Goal: Task Accomplishment & Management: Use online tool/utility

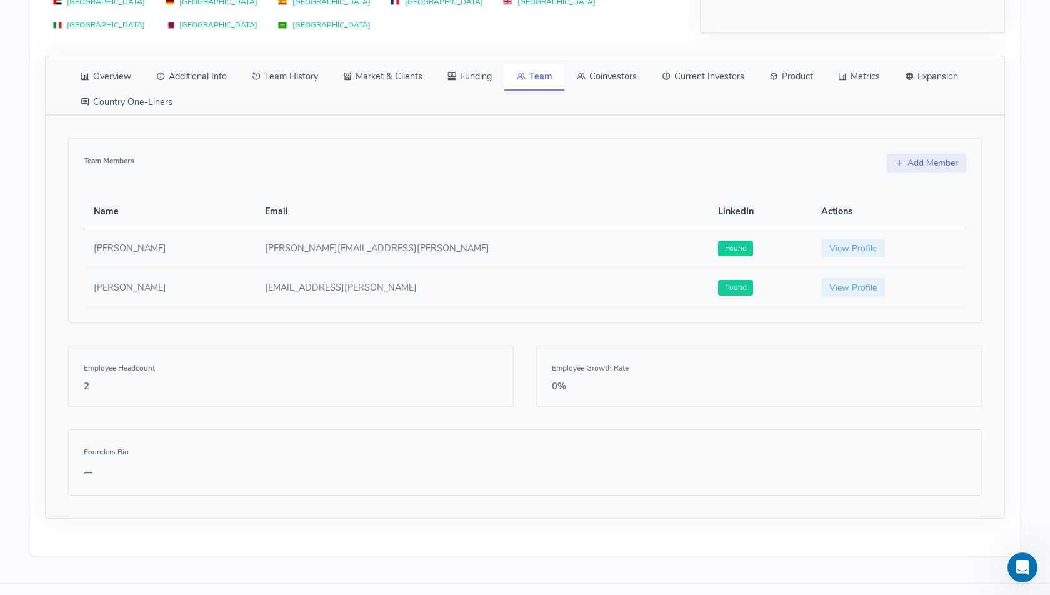
click at [190, 64] on link "Additional Info" at bounding box center [192, 77] width 96 height 26
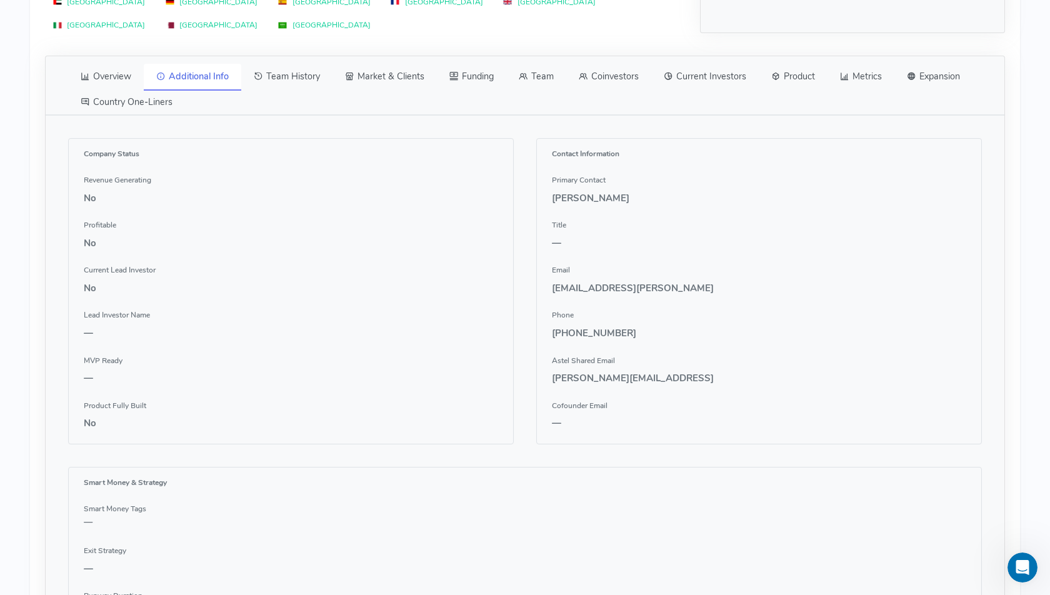
click at [114, 64] on link "Overview" at bounding box center [106, 77] width 76 height 26
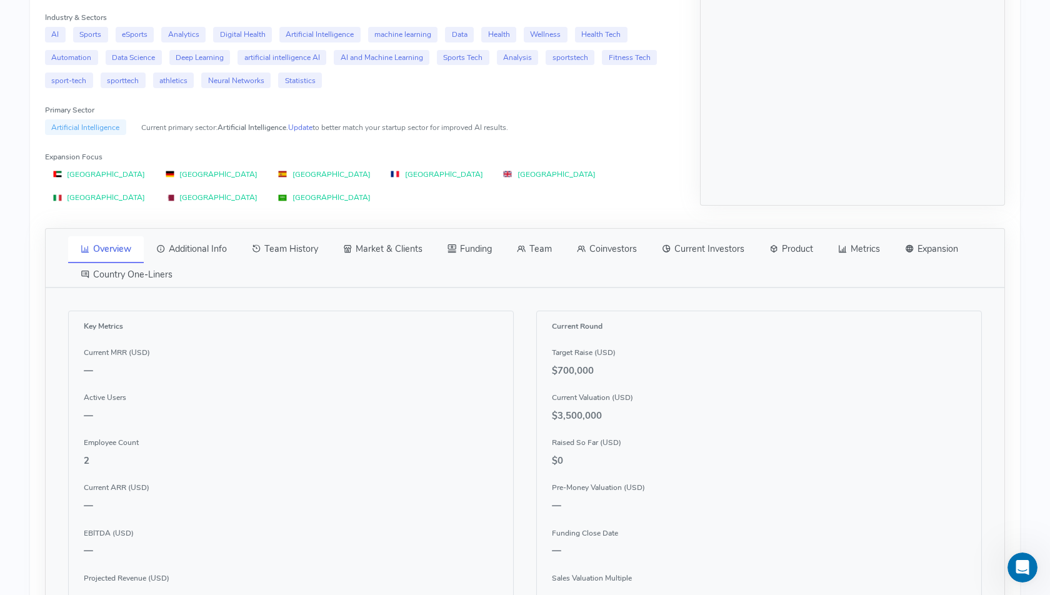
scroll to position [489, 0]
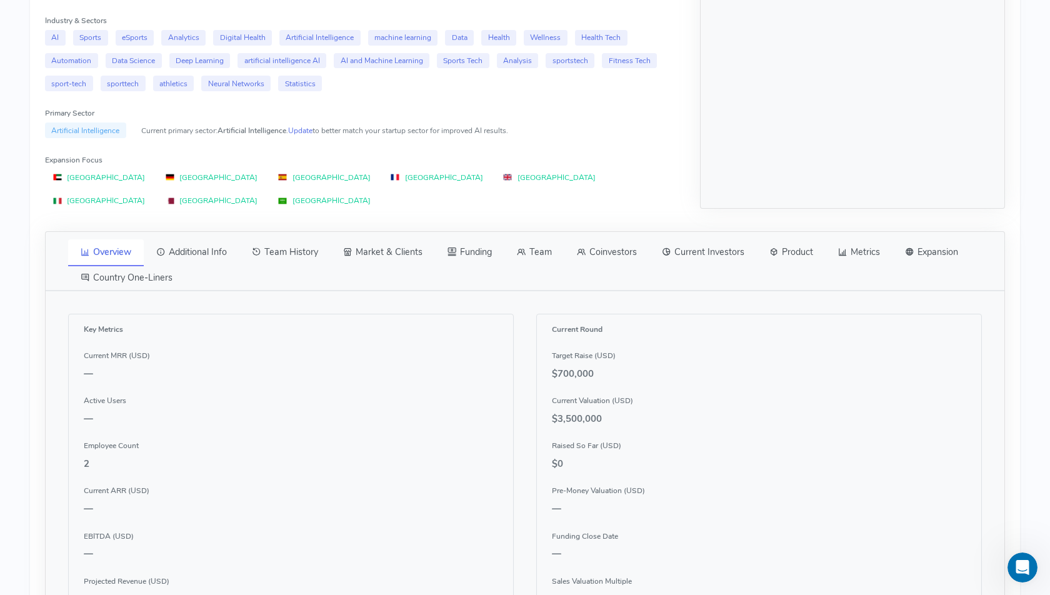
click at [194, 239] on link "Additional Info" at bounding box center [192, 252] width 96 height 26
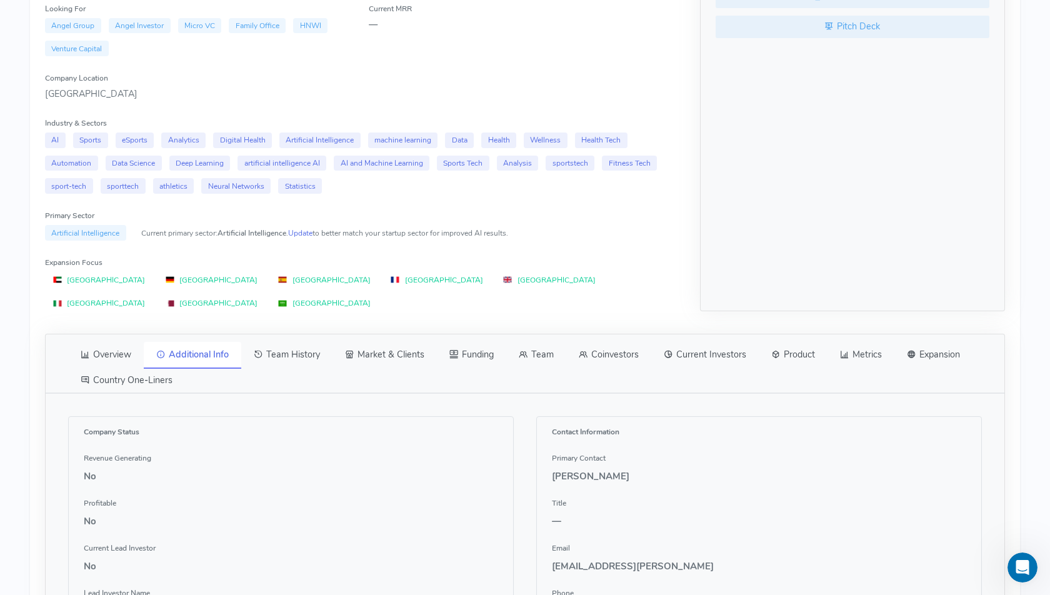
scroll to position [398, 0]
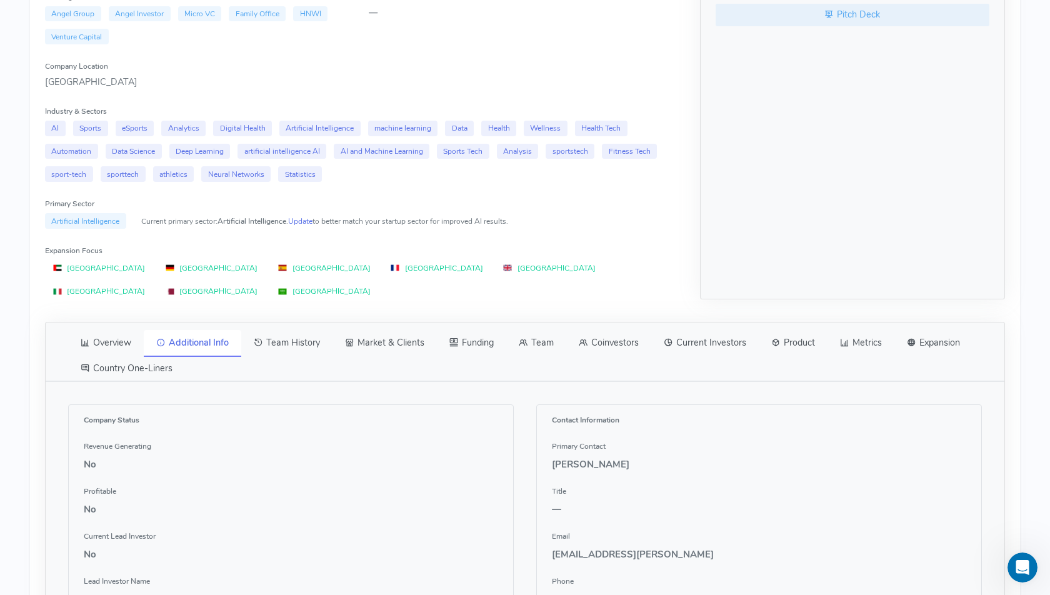
click at [289, 330] on link "Team History" at bounding box center [286, 343] width 91 height 26
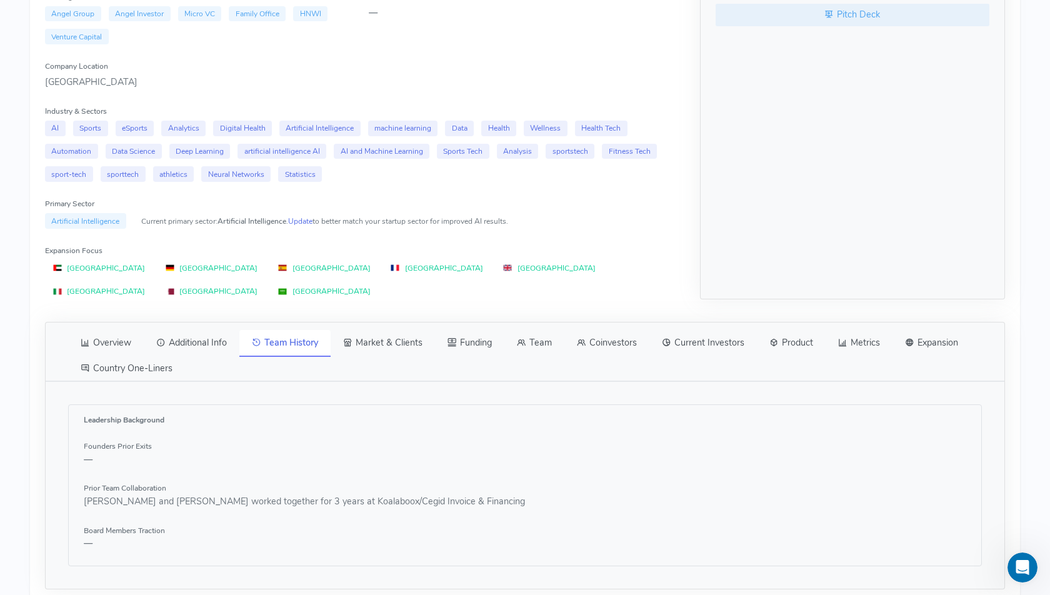
scroll to position [471, 0]
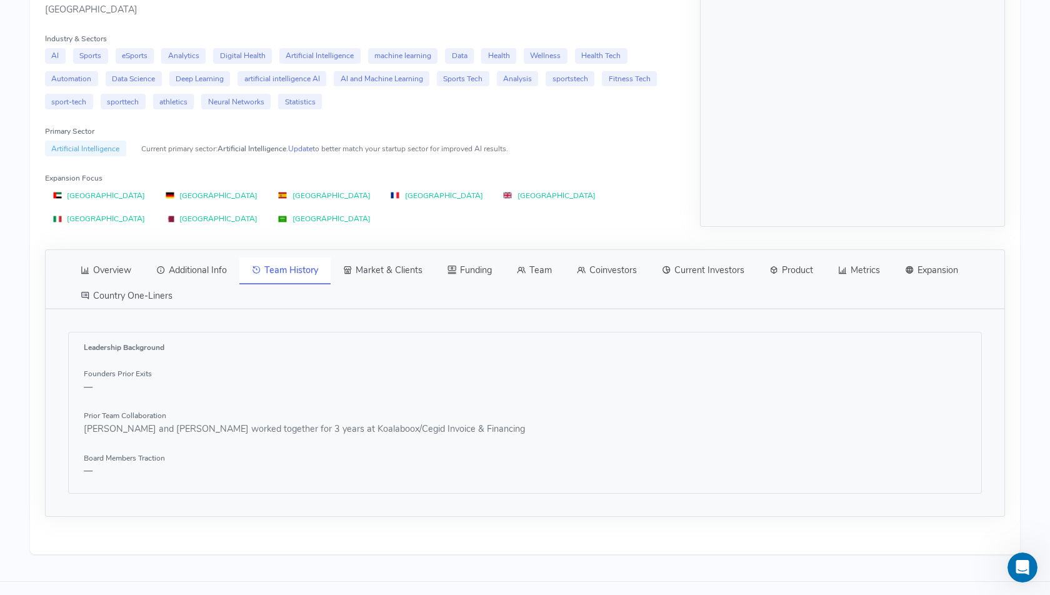
click at [532, 258] on link "Team" at bounding box center [534, 271] width 60 height 26
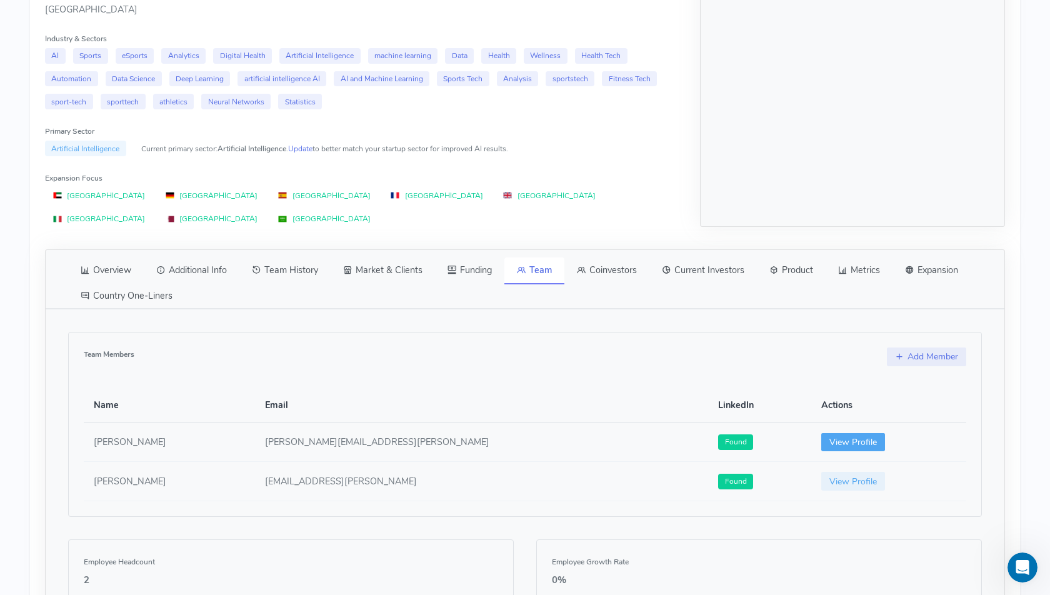
click at [821, 433] on link "View Profile" at bounding box center [853, 442] width 64 height 19
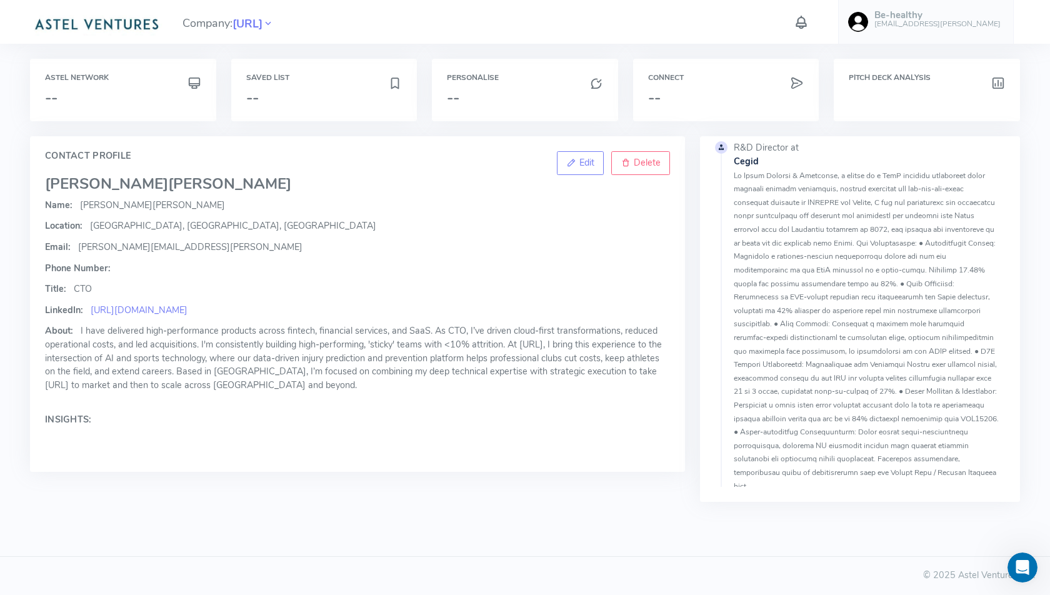
scroll to position [36, 0]
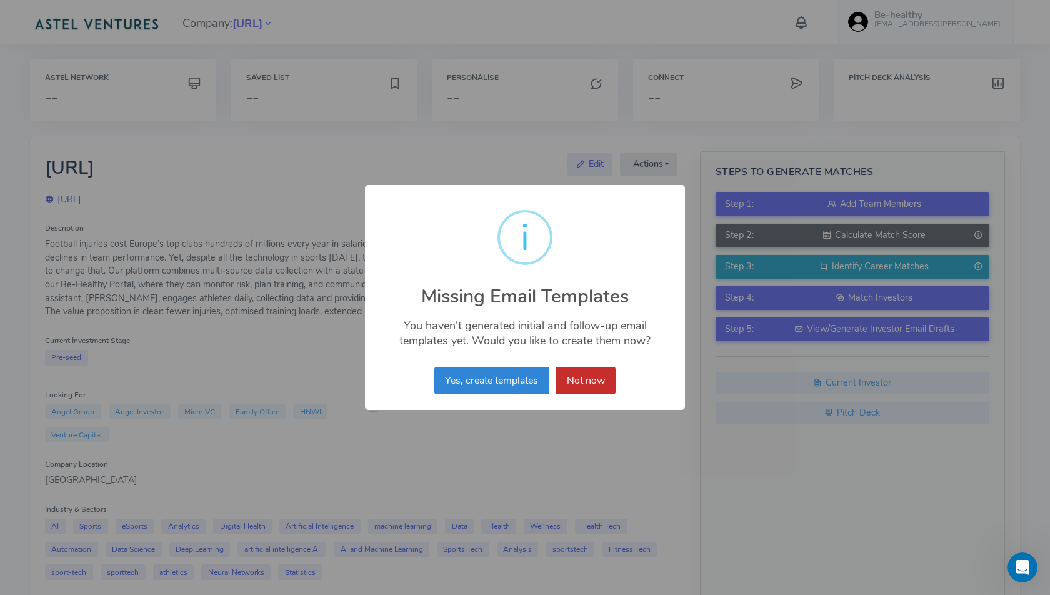
click at [594, 382] on button "Not now" at bounding box center [586, 381] width 60 height 28
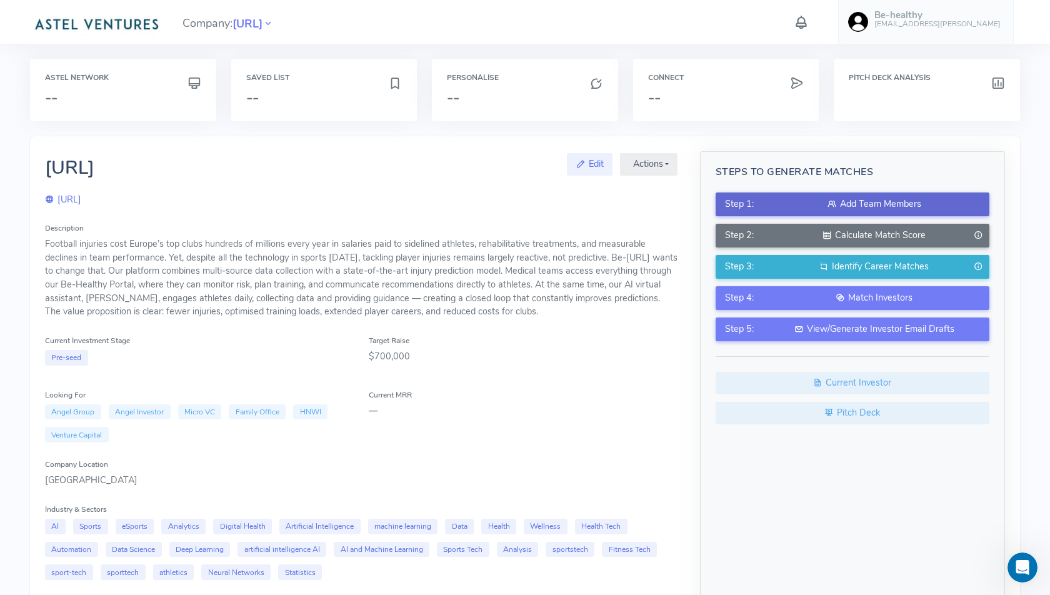
click at [844, 201] on div "Add Team Members" at bounding box center [874, 205] width 211 height 14
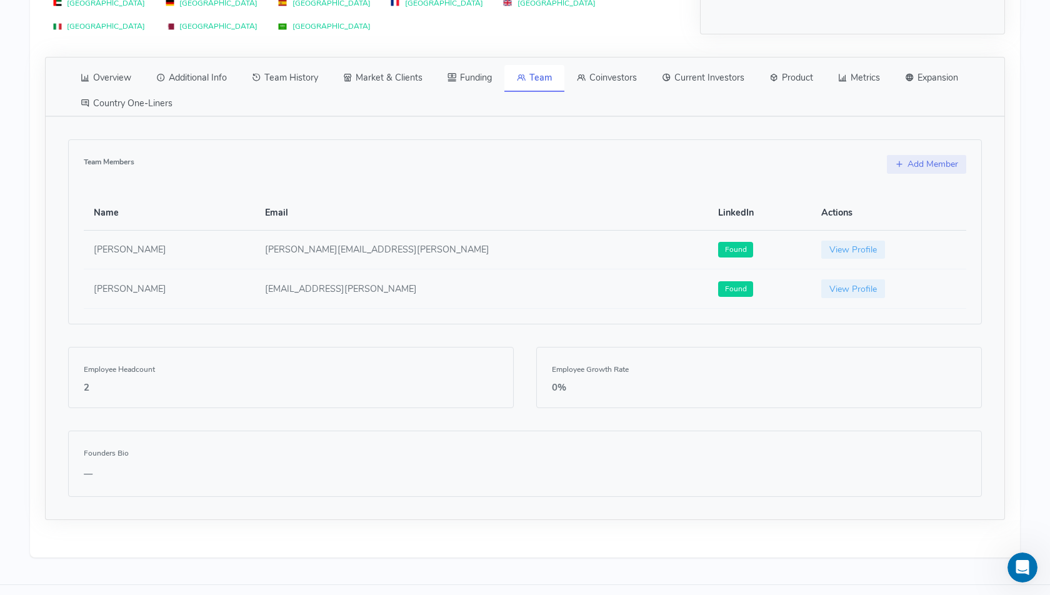
scroll to position [664, 0]
click at [821, 239] on link "View Profile" at bounding box center [853, 248] width 64 height 19
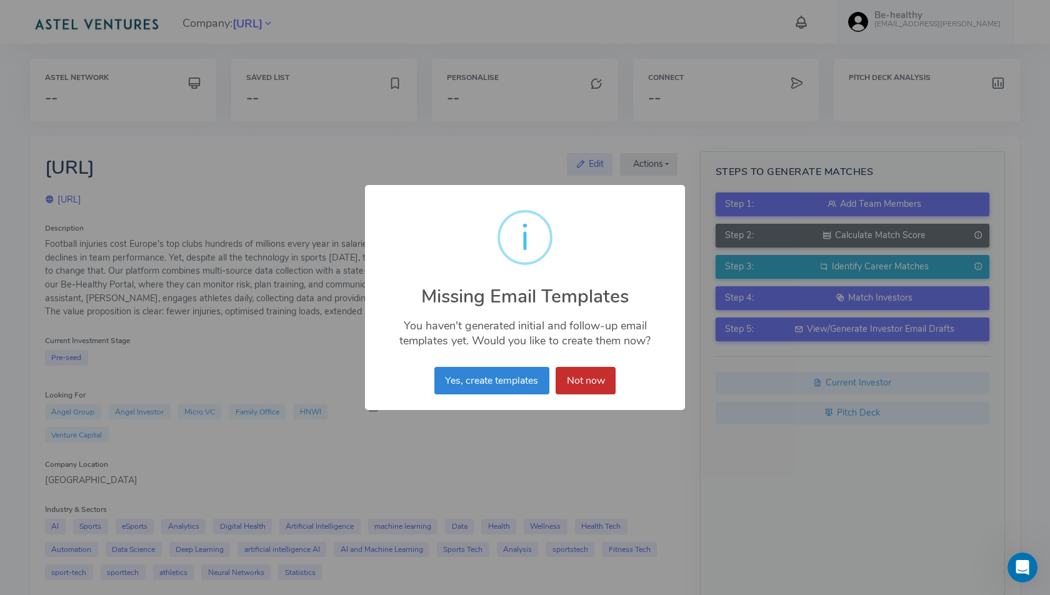
click at [596, 380] on button "Not now" at bounding box center [586, 381] width 60 height 28
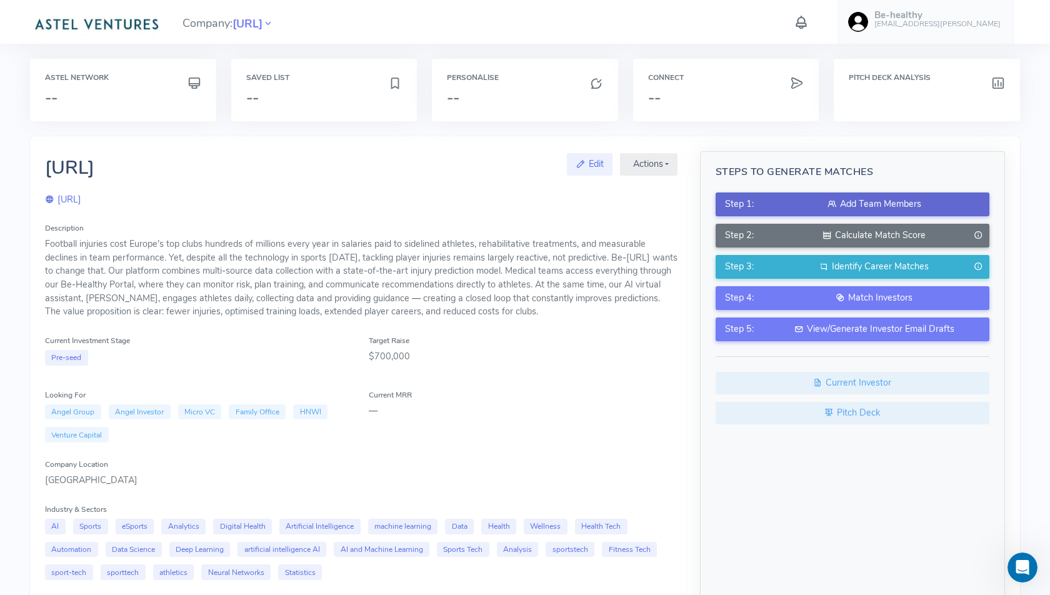
click at [828, 202] on icon at bounding box center [832, 204] width 9 height 13
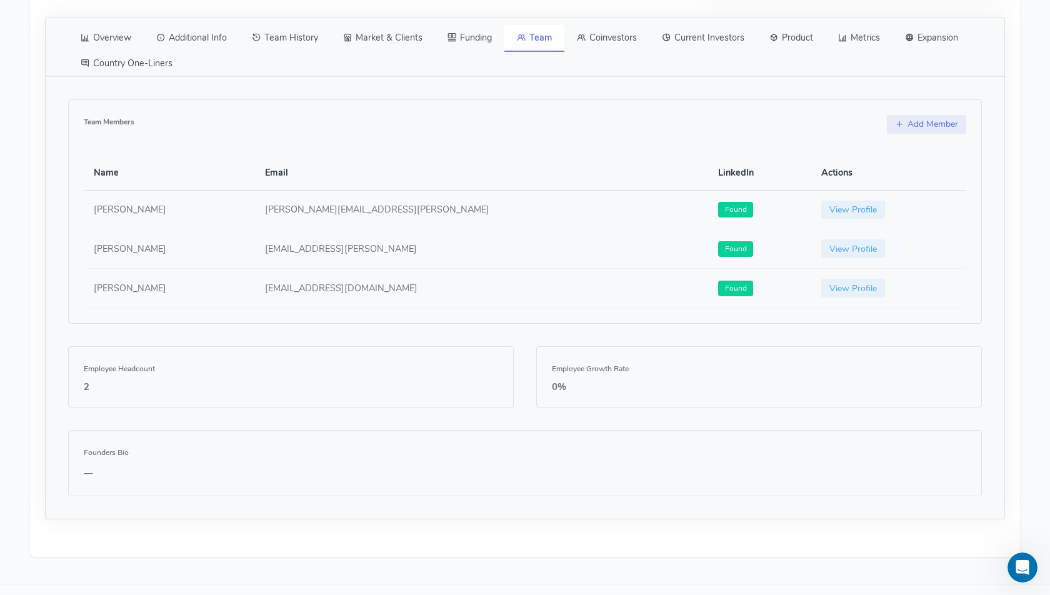
scroll to position [704, 0]
click at [821, 200] on link "View Profile" at bounding box center [853, 209] width 64 height 19
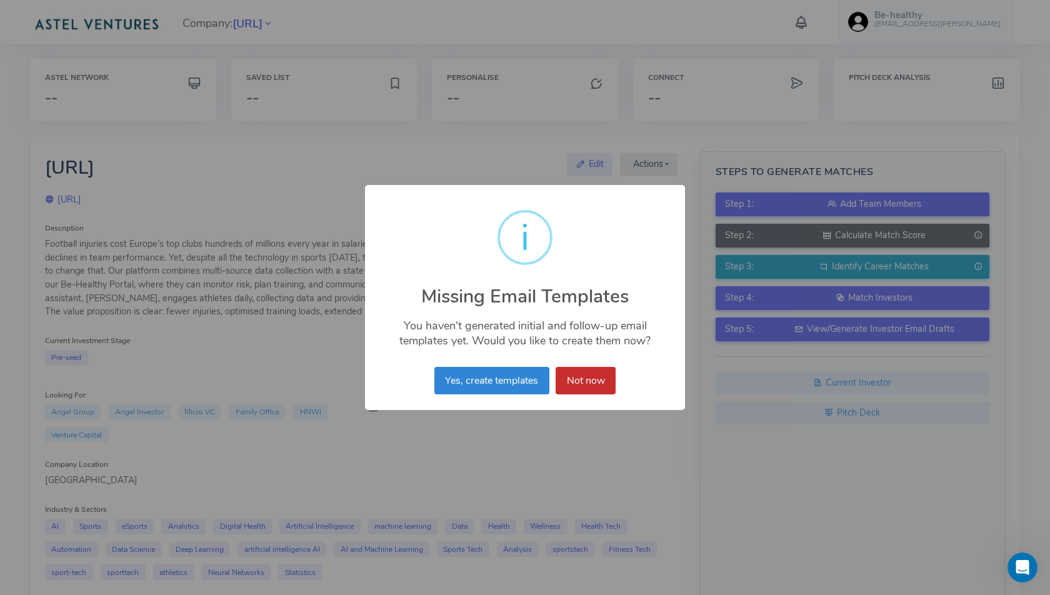
click at [616, 382] on button "Not now" at bounding box center [586, 381] width 60 height 28
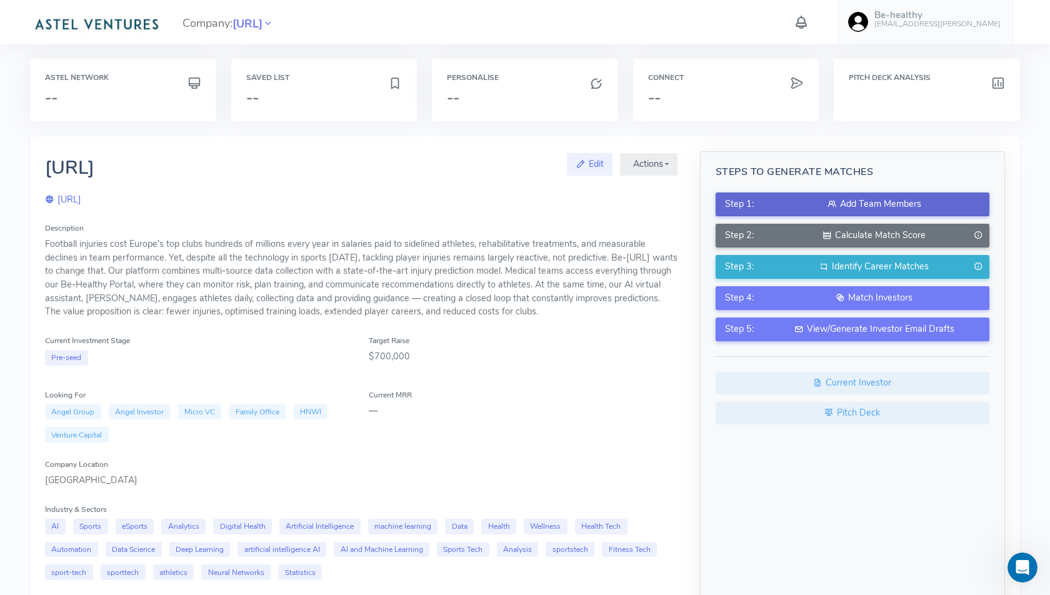
click at [864, 204] on div "Add Team Members" at bounding box center [874, 205] width 211 height 14
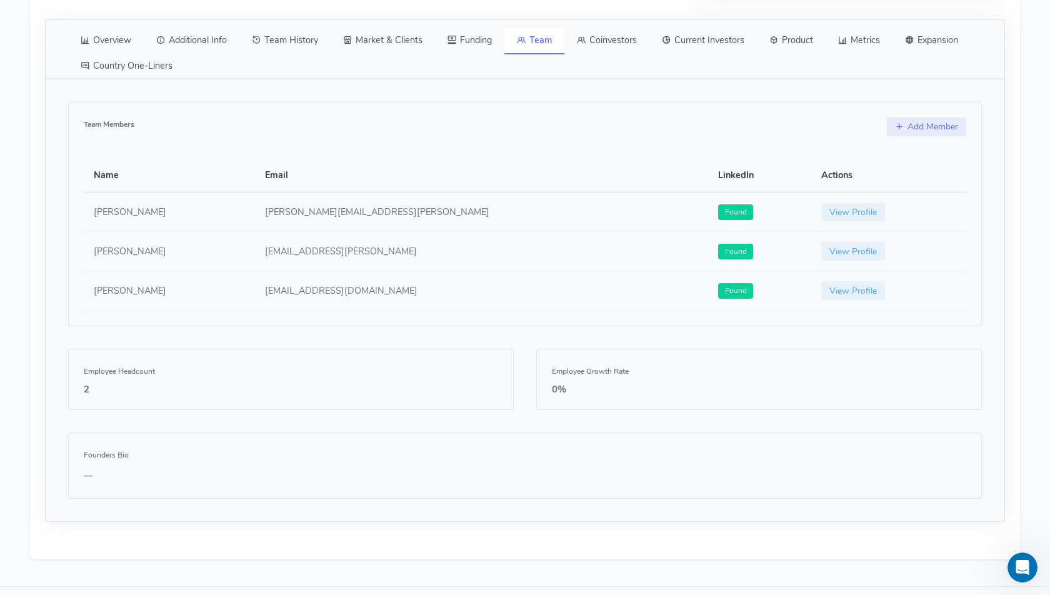
scroll to position [704, 0]
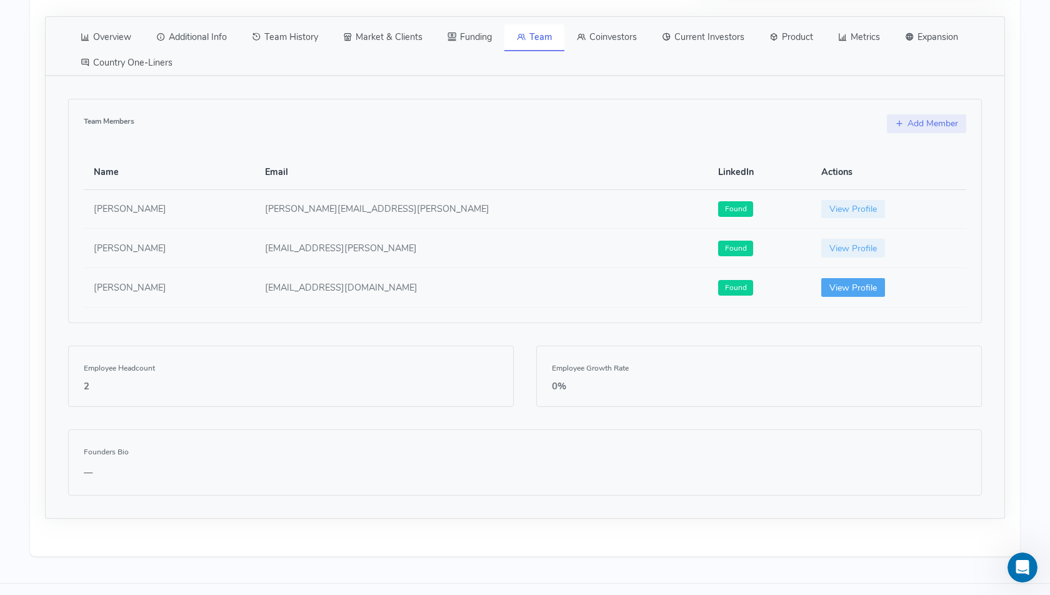
click at [821, 278] on link "View Profile" at bounding box center [853, 287] width 64 height 19
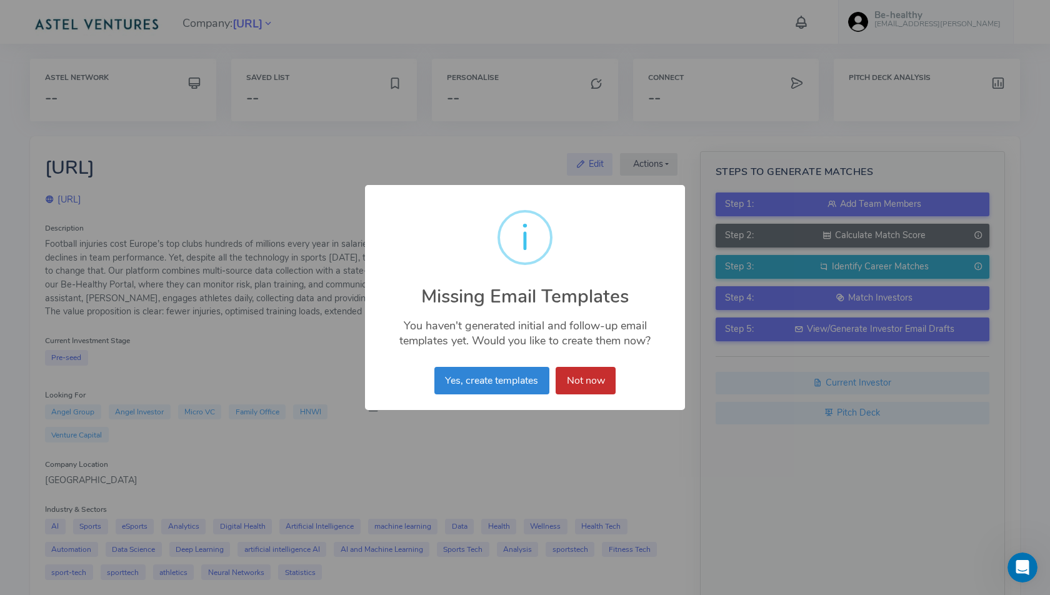
click at [579, 379] on button "Not now" at bounding box center [586, 381] width 60 height 28
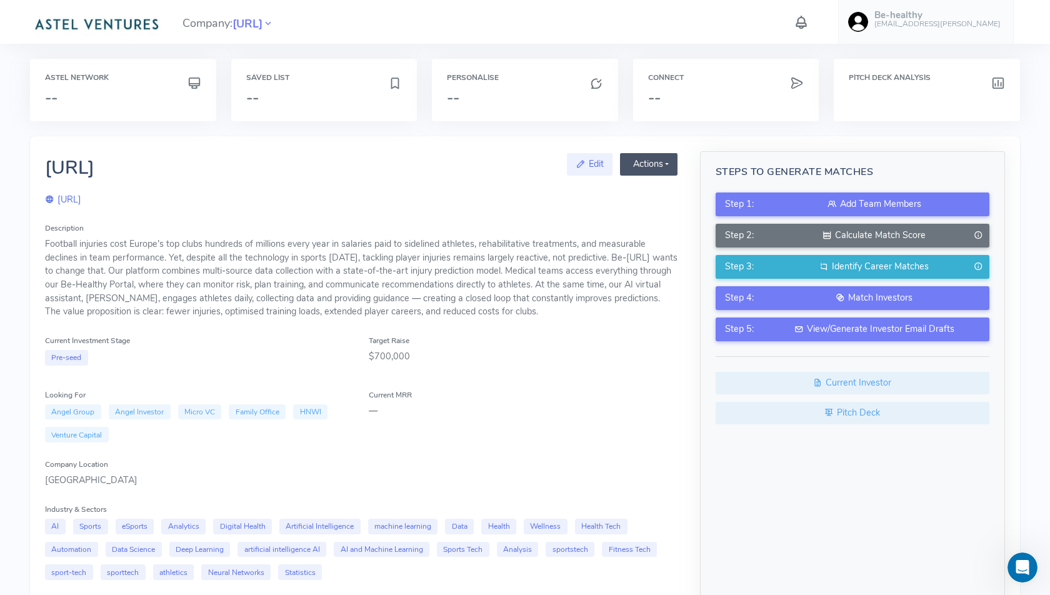
click at [667, 163] on button "Actions" at bounding box center [649, 164] width 58 height 23
click at [384, 251] on div "Football injuries cost Europe’s top clubs hundreds of millions every year in sa…" at bounding box center [361, 278] width 633 height 81
click at [581, 164] on link "Edit" at bounding box center [590, 164] width 46 height 23
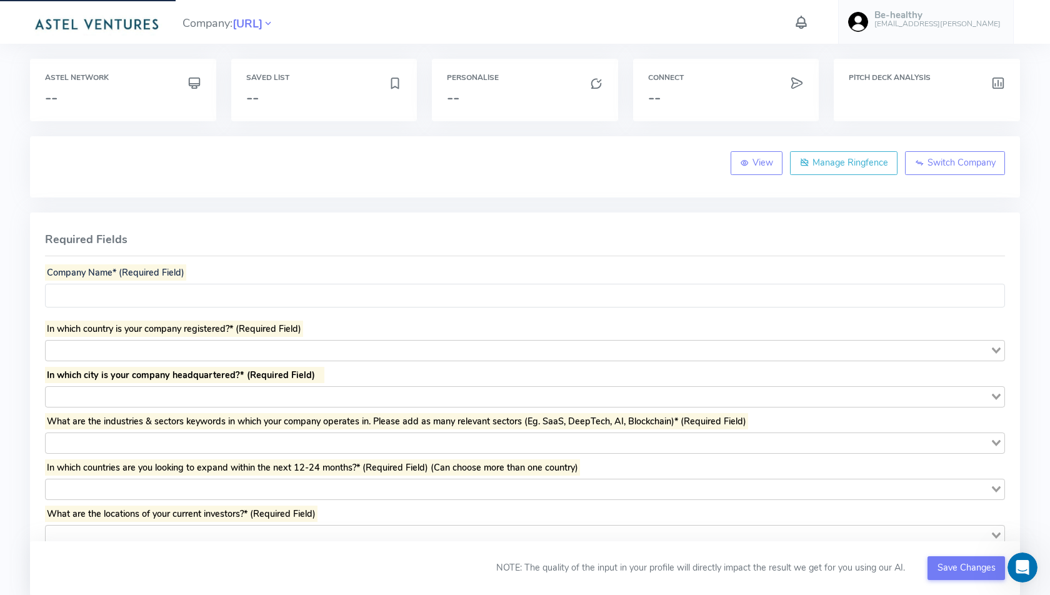
type input "*******"
type input "******"
type input "*********"
type input "*"
type input "**********"
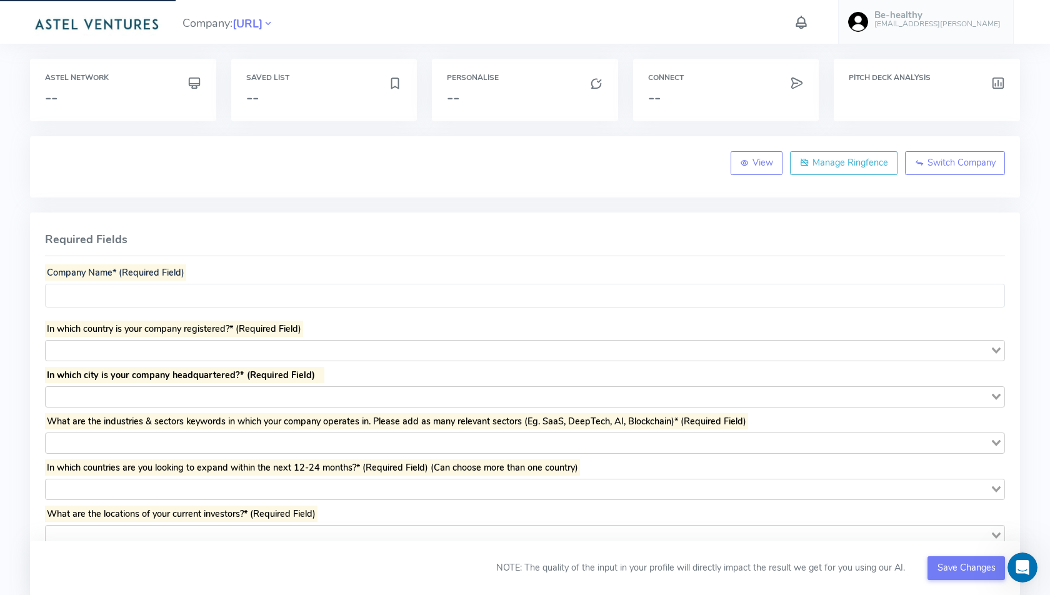
type textarea "**********"
type input "**********"
type input "****"
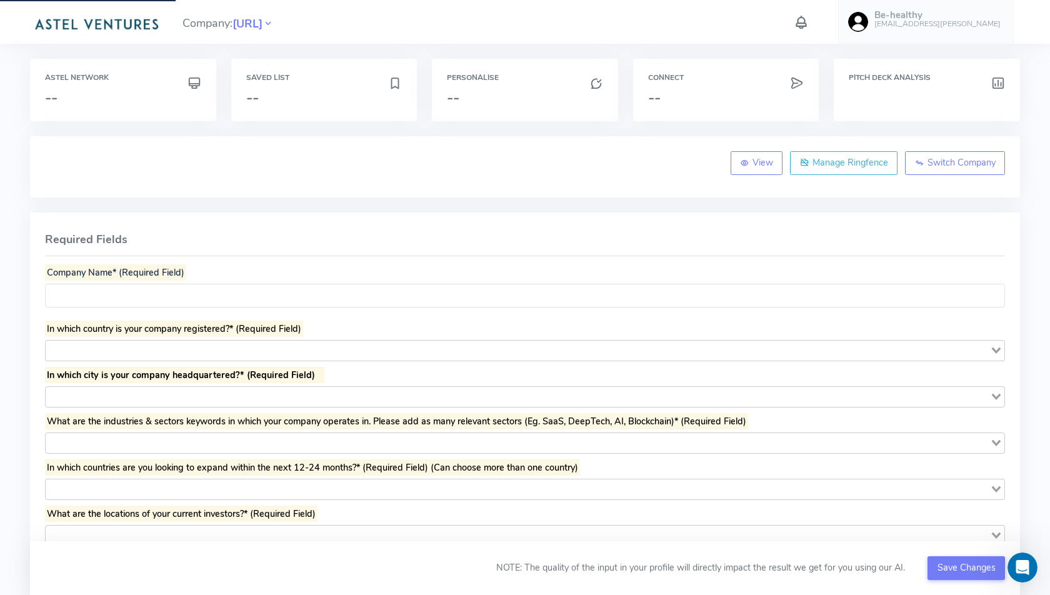
type input "*********"
type input "**********"
type textarea "**********"
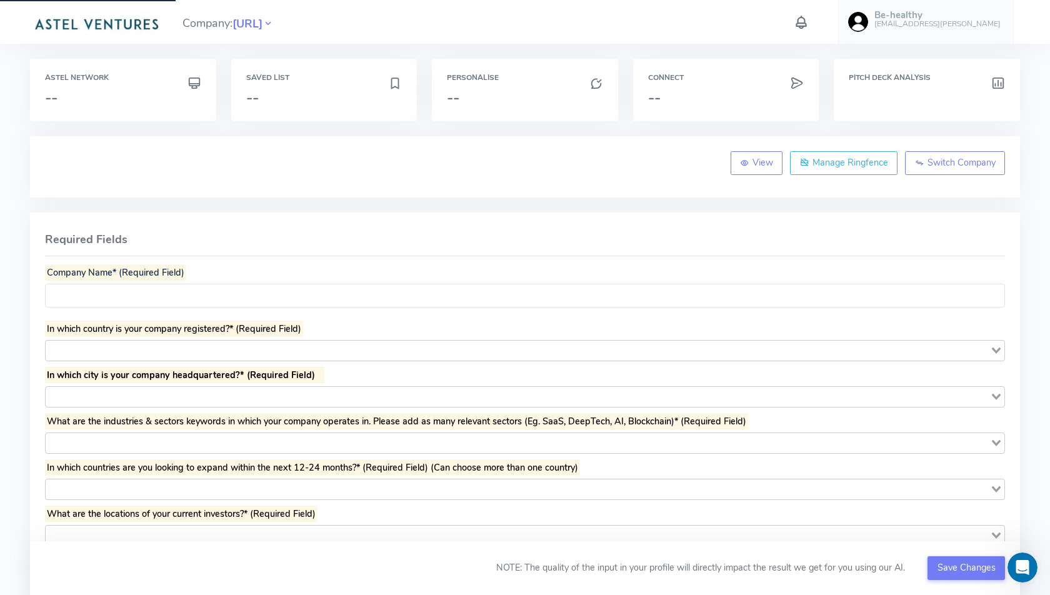
type textarea "**********"
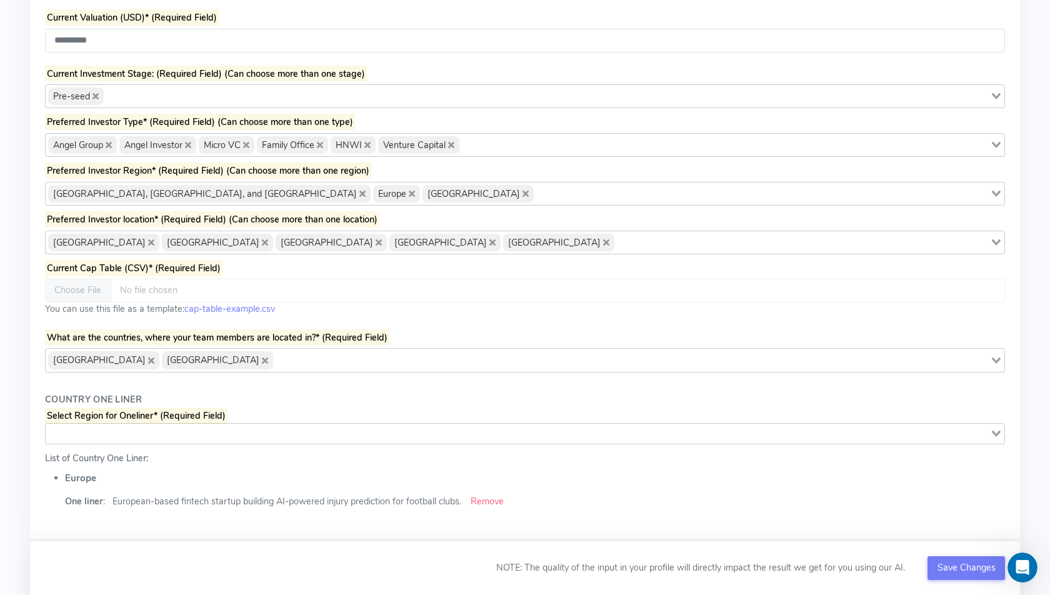
scroll to position [701, 0]
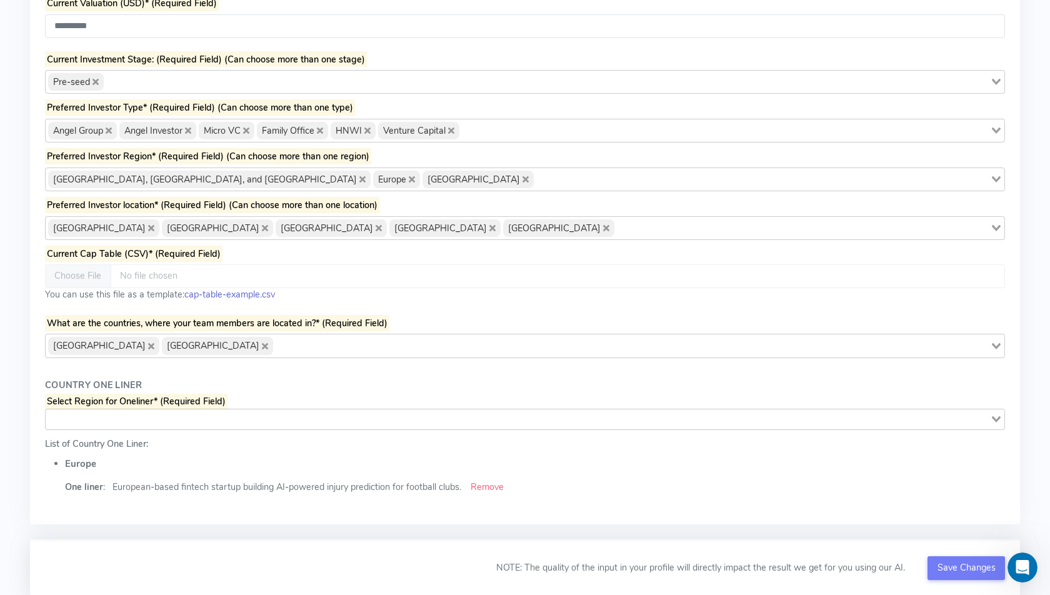
click at [201, 288] on link "cap-table-example.csv" at bounding box center [229, 294] width 91 height 13
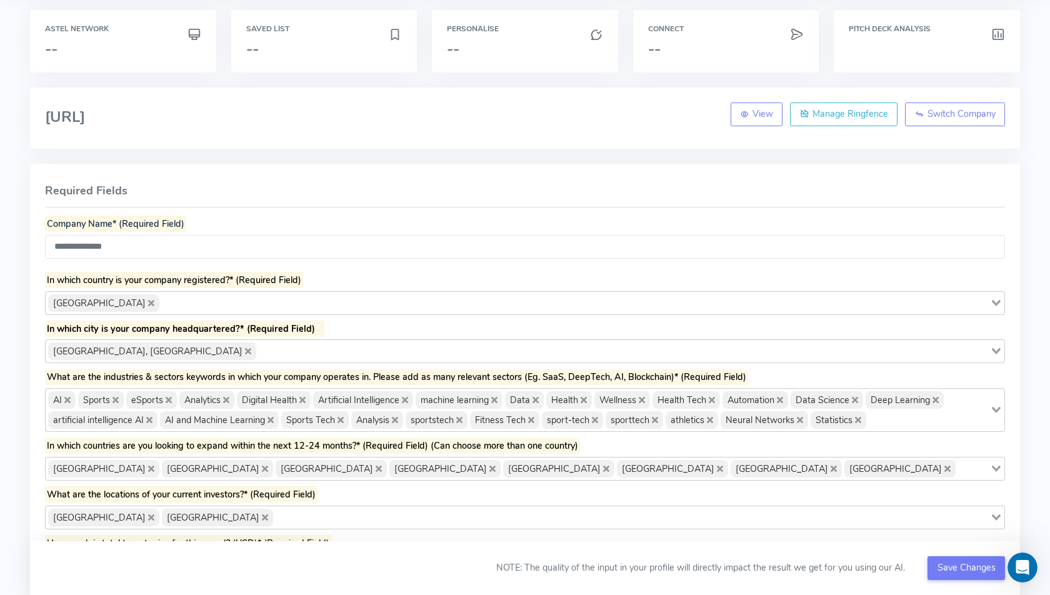
scroll to position [0, 0]
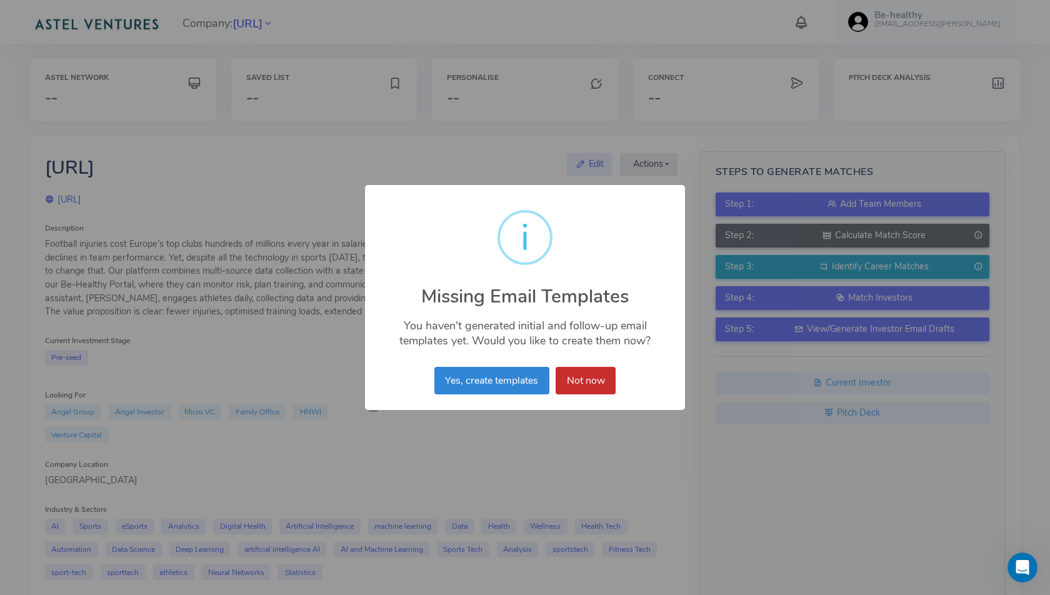
click at [594, 384] on button "Not now" at bounding box center [586, 381] width 60 height 28
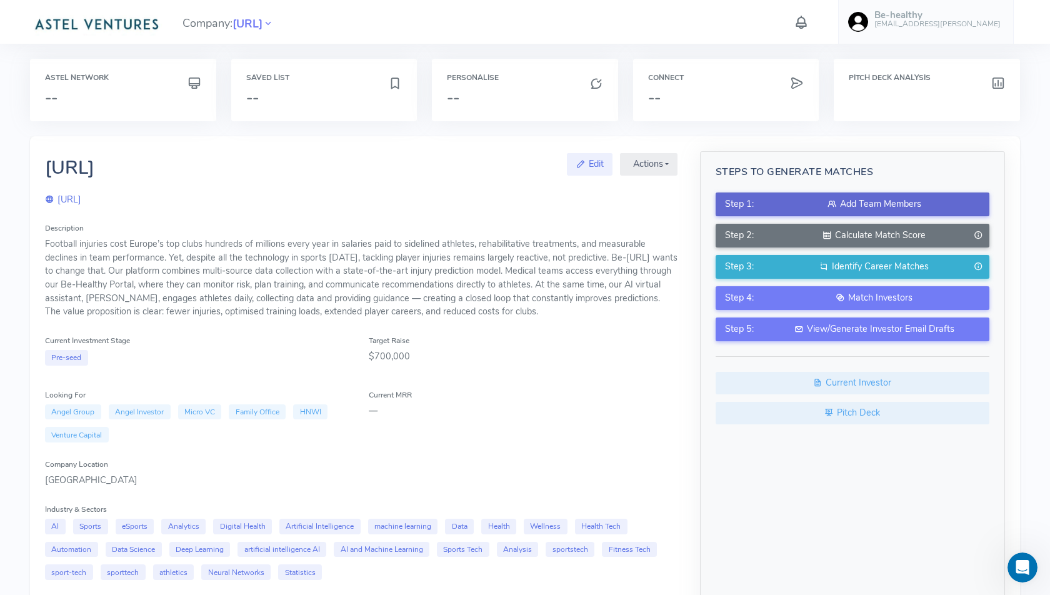
click at [821, 205] on div "Add Team Members" at bounding box center [874, 205] width 211 height 14
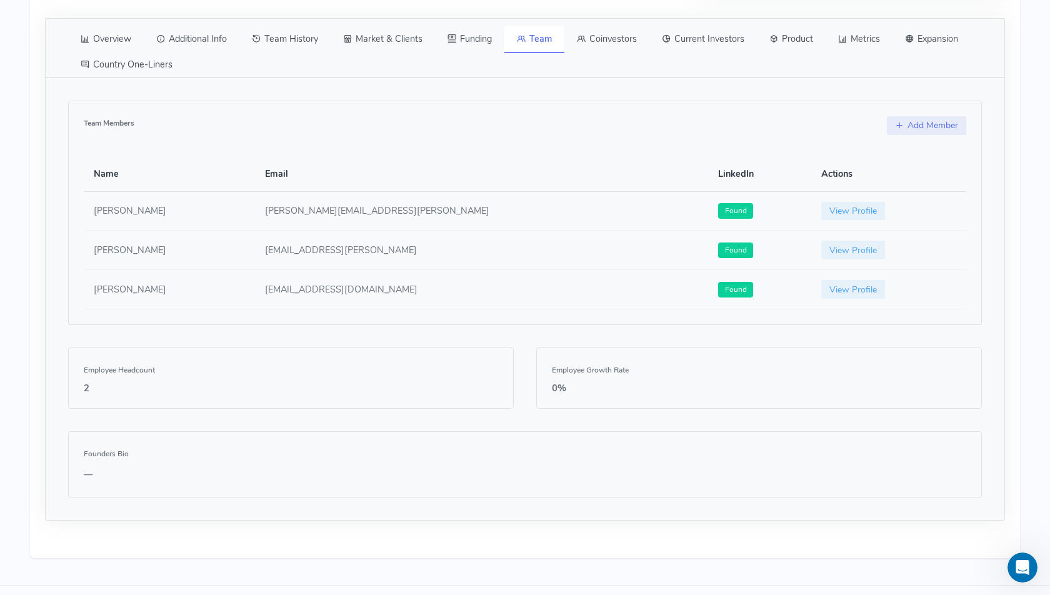
scroll to position [704, 0]
click at [821, 200] on link "View Profile" at bounding box center [853, 209] width 64 height 19
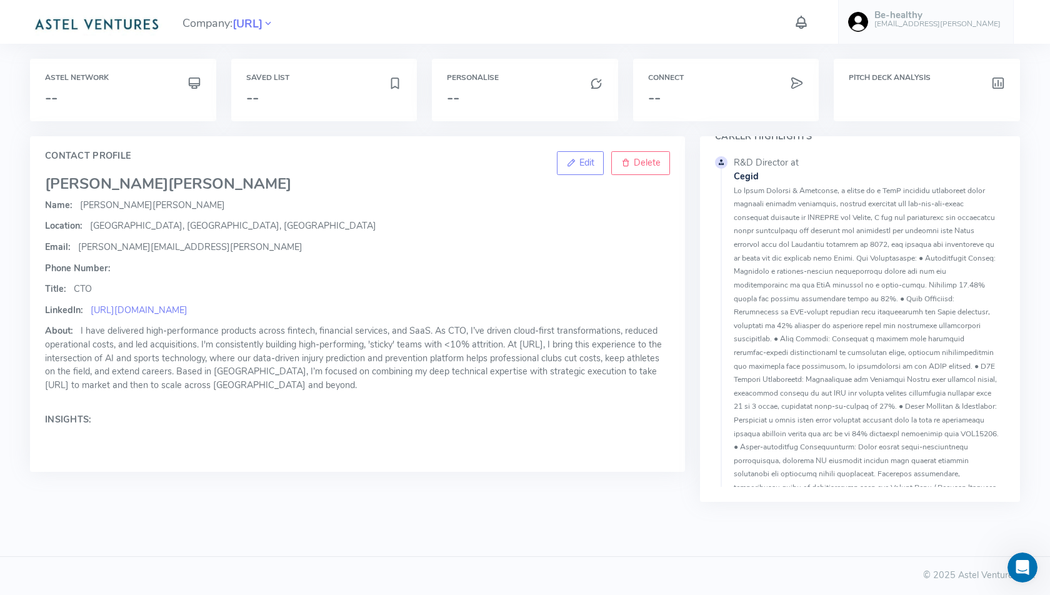
scroll to position [26, 0]
click at [1023, 576] on div "Open Intercom Messenger" at bounding box center [1020, 565] width 41 height 41
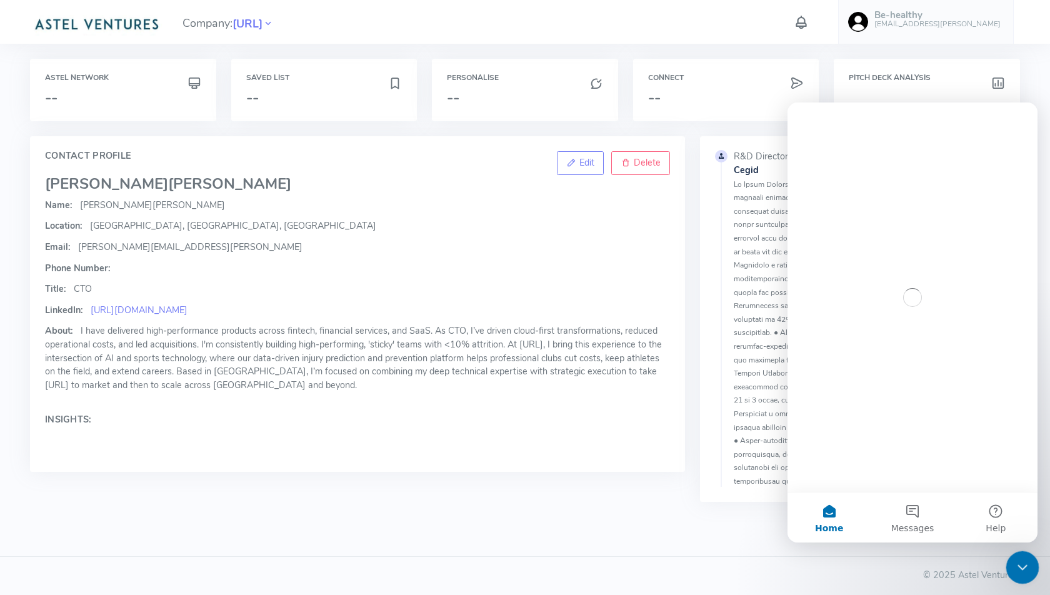
scroll to position [0, 0]
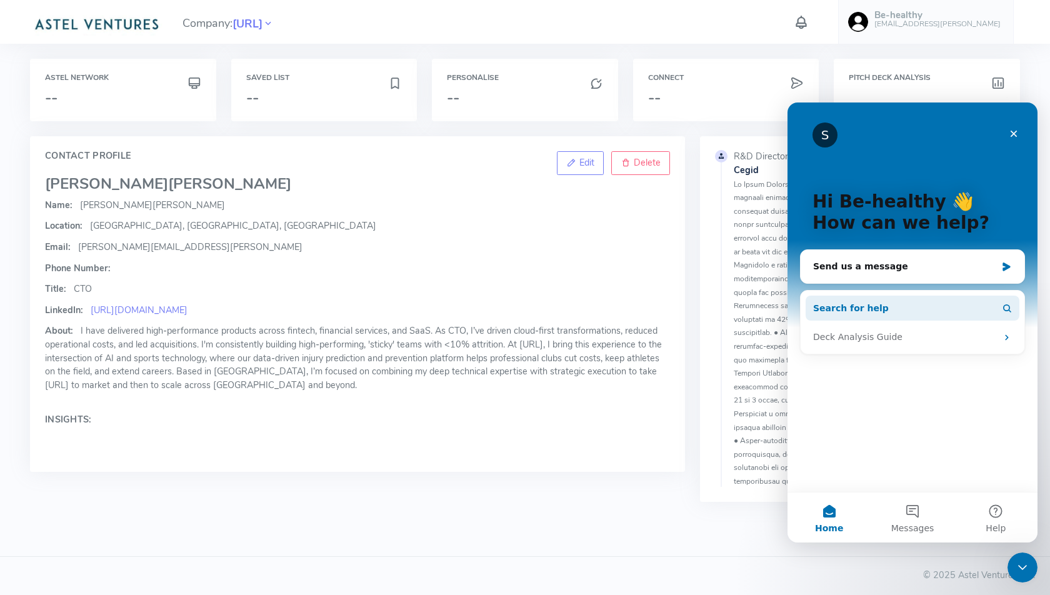
click at [868, 307] on span "Search for help" at bounding box center [851, 308] width 76 height 13
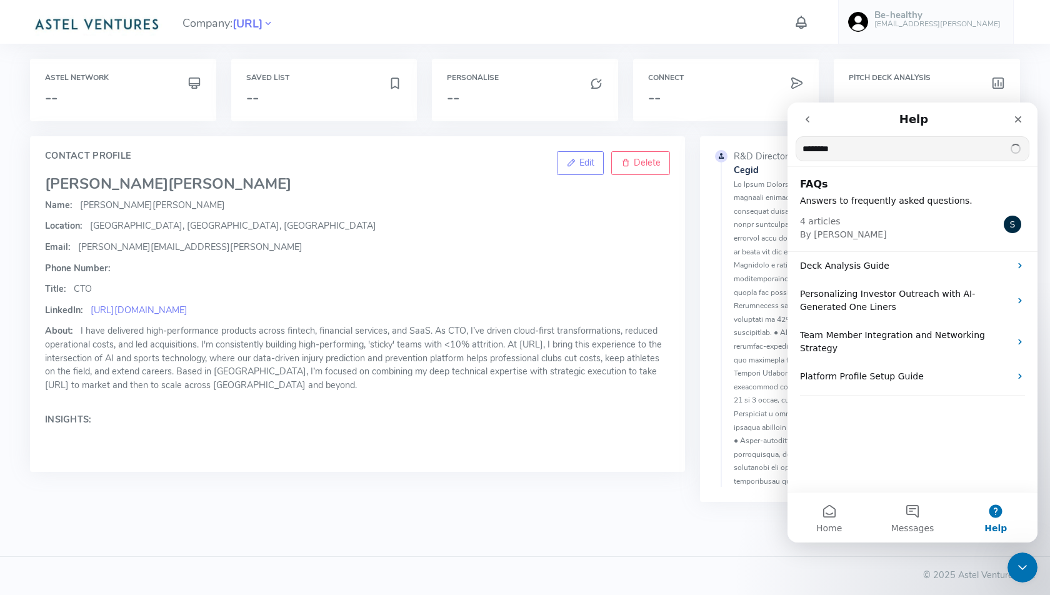
type input "*********"
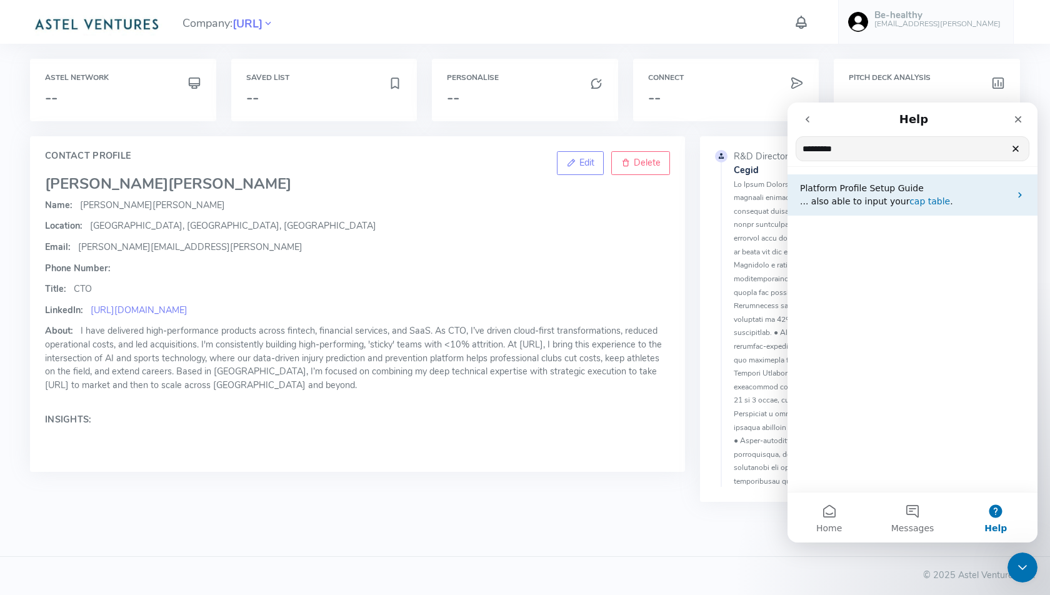
click at [928, 203] on span "table" at bounding box center [939, 201] width 22 height 10
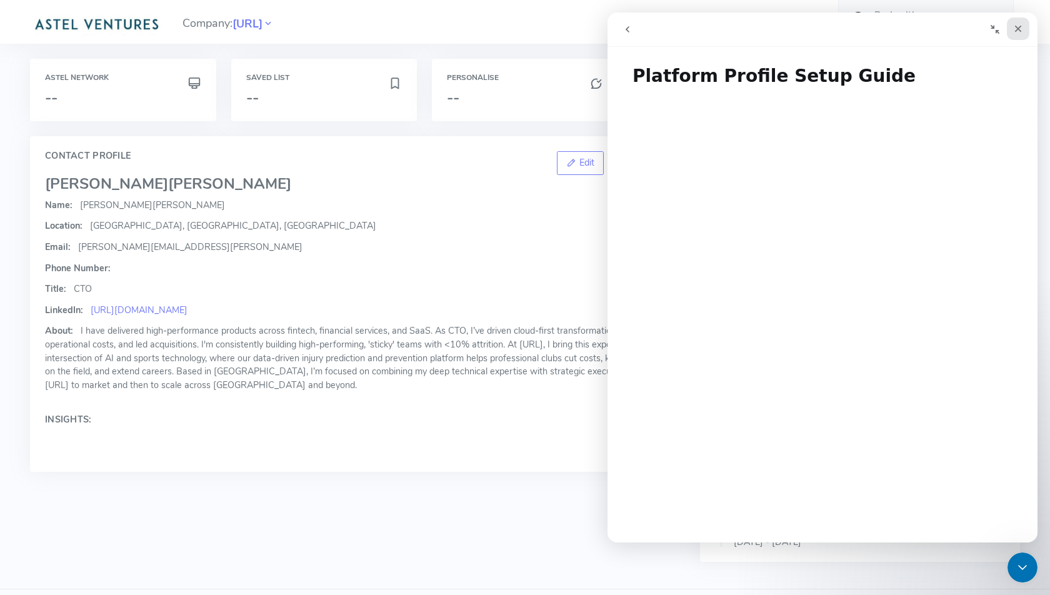
click at [1016, 24] on icon "Close" at bounding box center [1018, 29] width 10 height 10
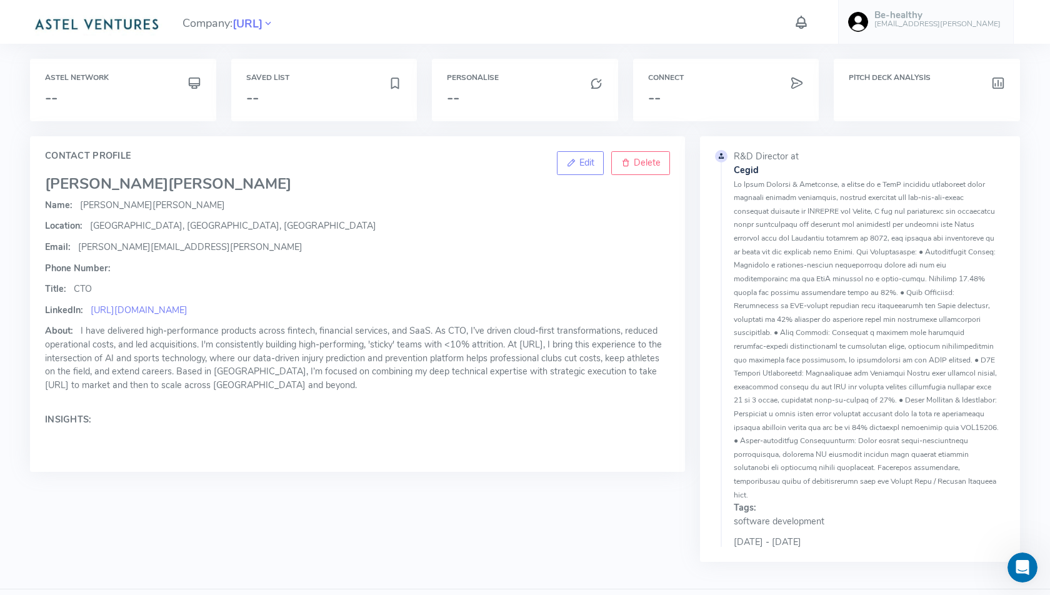
scroll to position [32, 0]
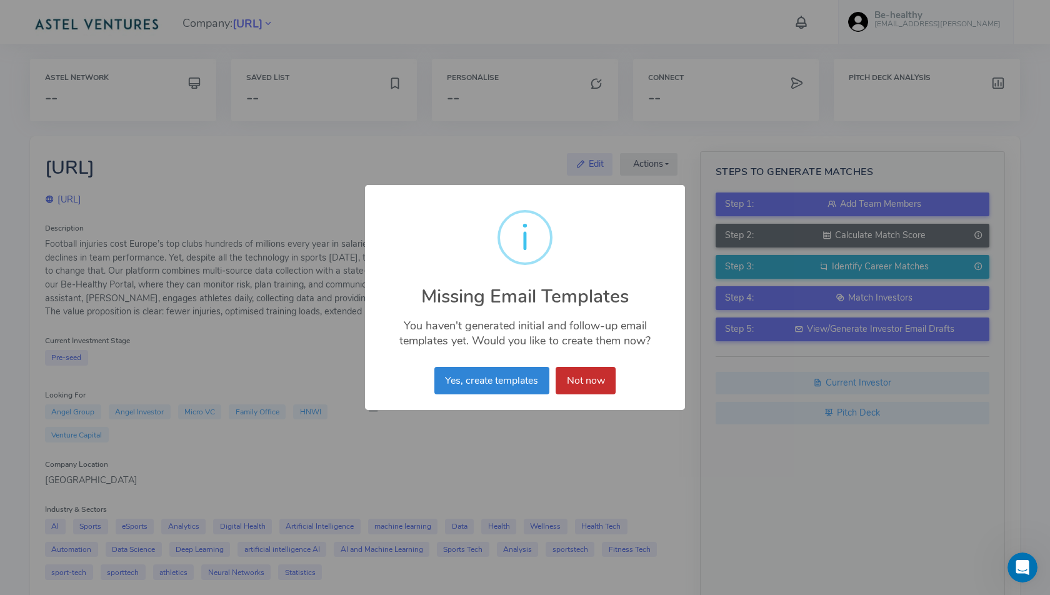
click at [594, 379] on button "Not now" at bounding box center [586, 381] width 60 height 28
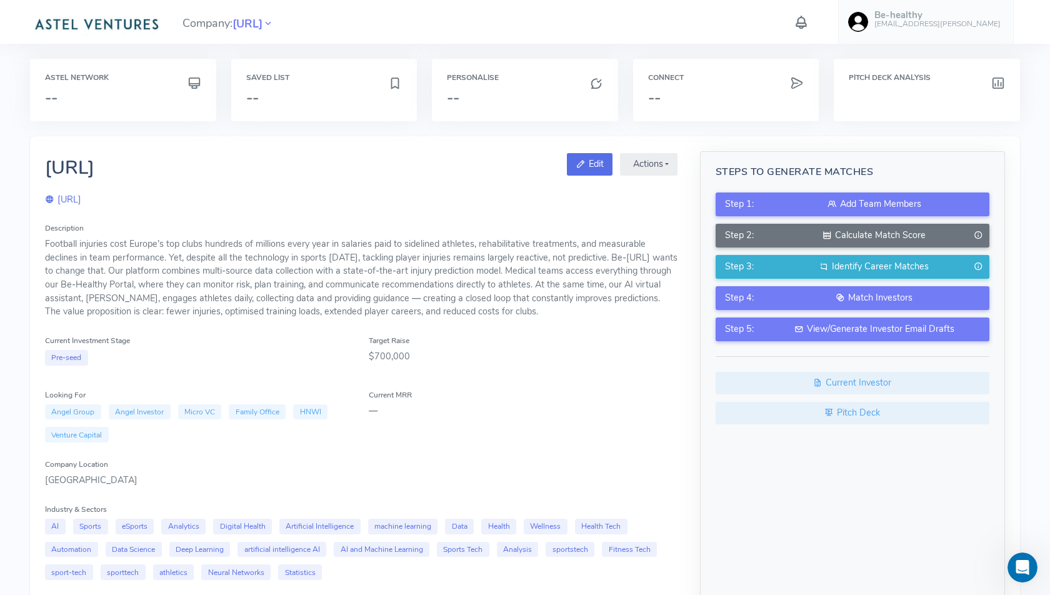
click at [593, 163] on link "Edit" at bounding box center [590, 164] width 46 height 23
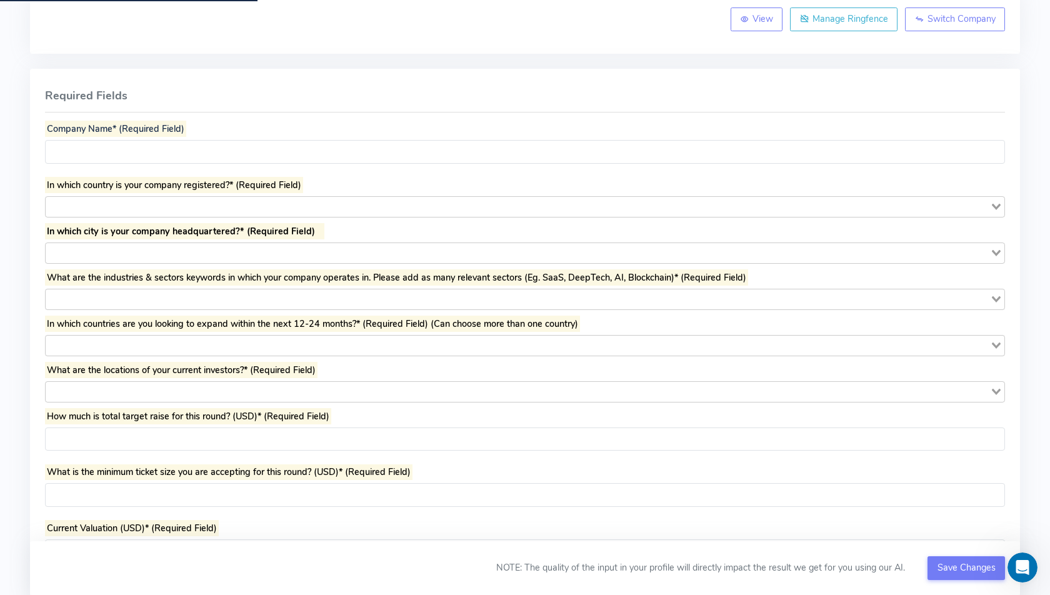
scroll to position [166, 0]
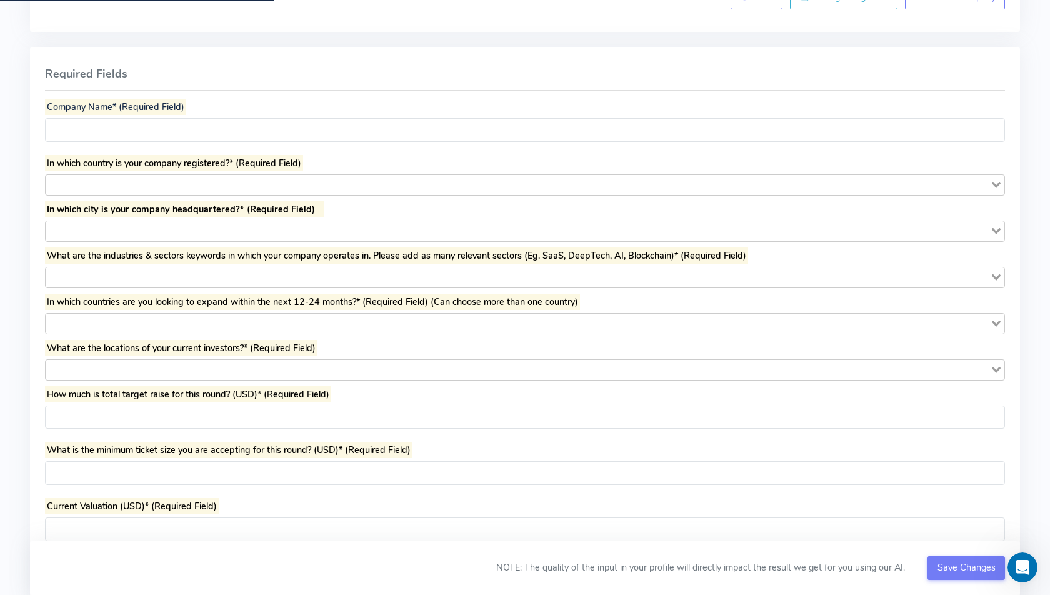
type input "*******"
type input "******"
type input "*********"
type input "*"
type input "**********"
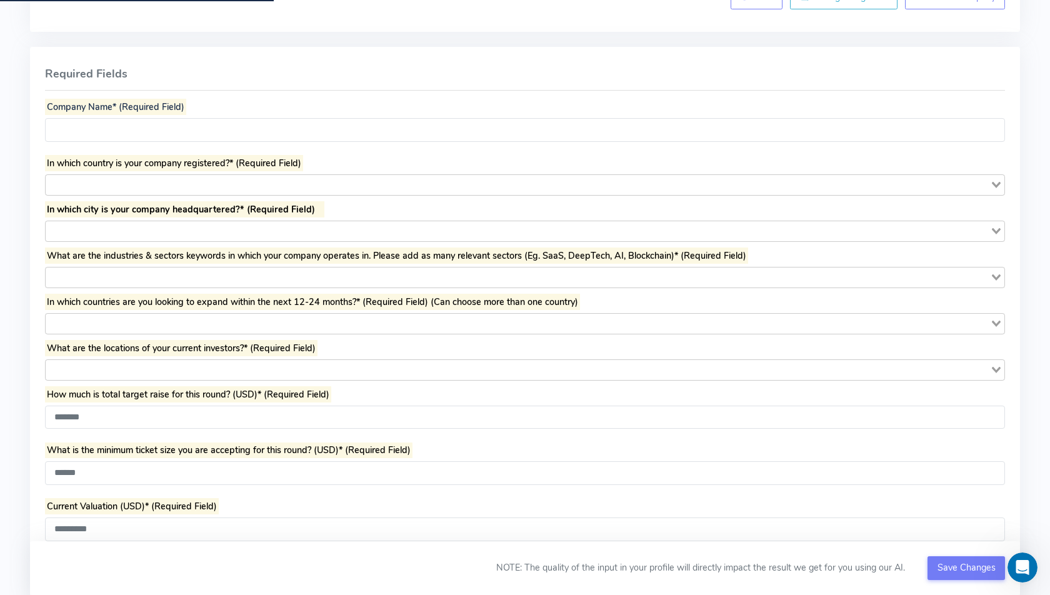
type textarea "**********"
type input "**********"
type input "****"
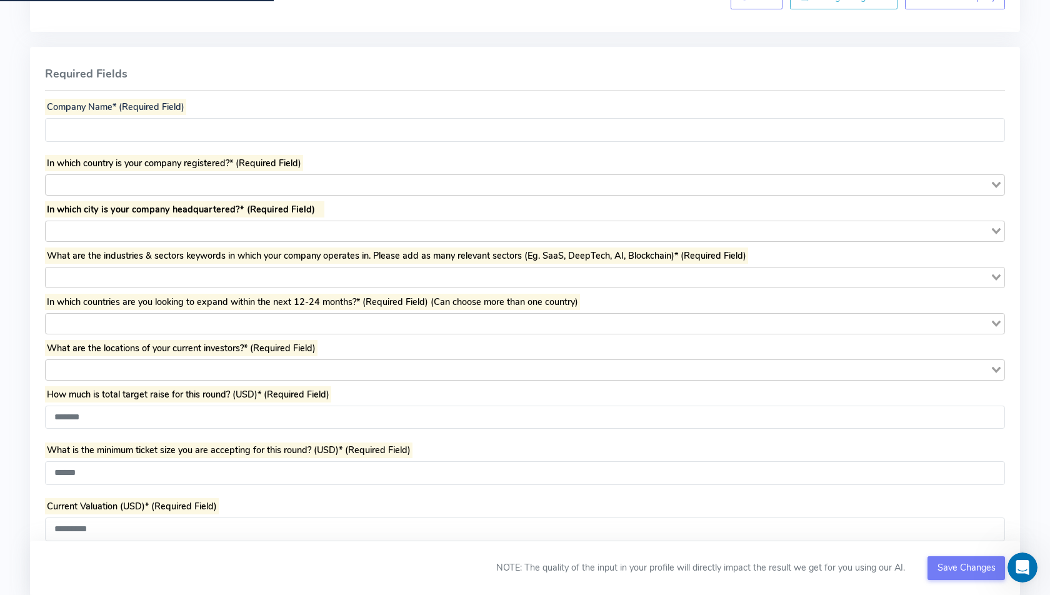
type input "*********"
type input "**********"
type textarea "**********"
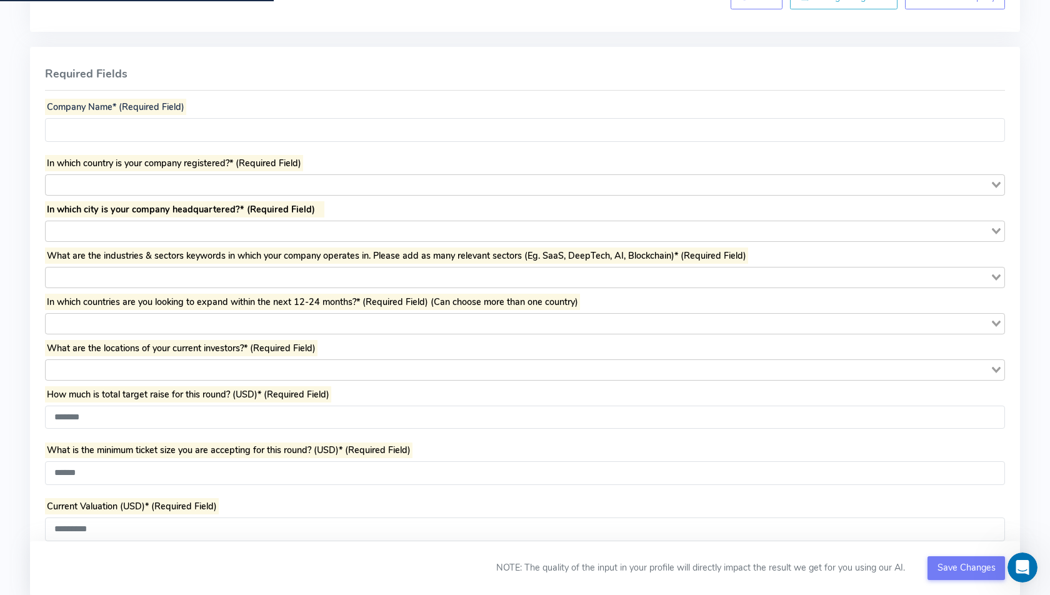
type textarea "**********"
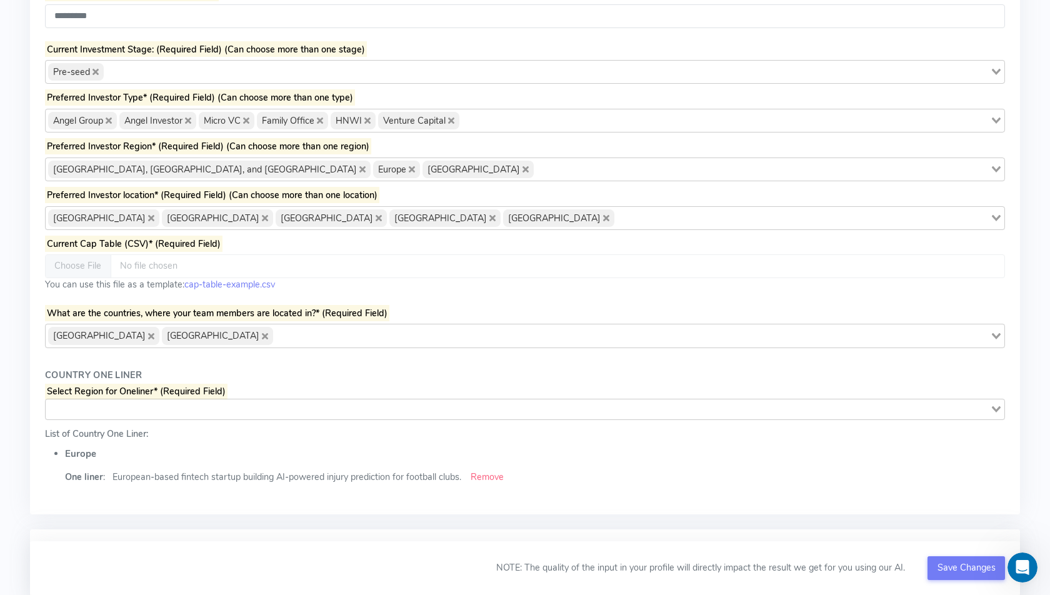
scroll to position [722, 0]
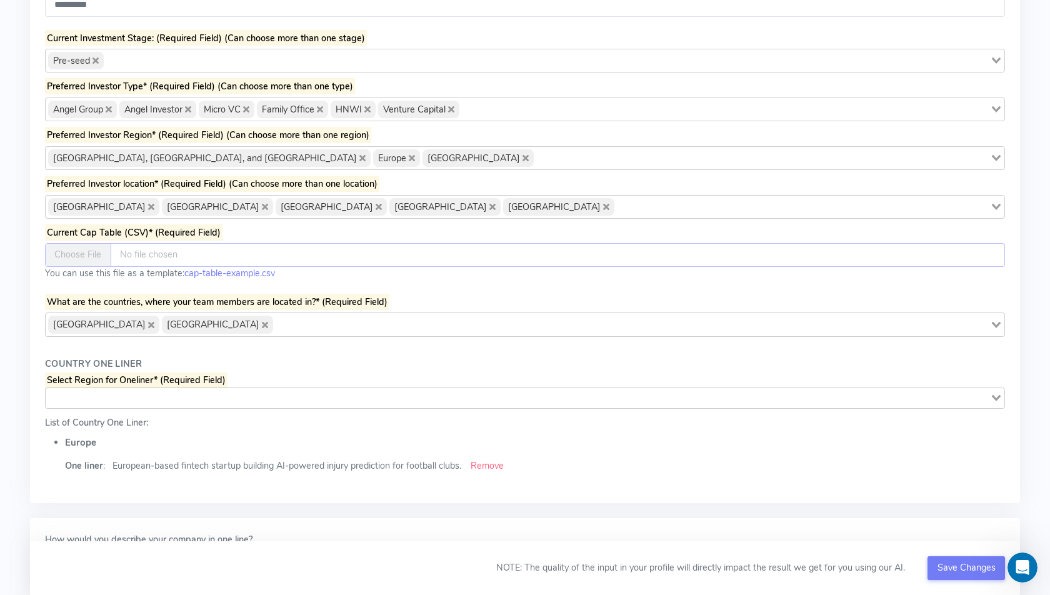
click at [93, 244] on input "file" at bounding box center [525, 255] width 960 height 24
type input "**********"
click at [967, 566] on span "Save Changes" at bounding box center [967, 567] width 58 height 13
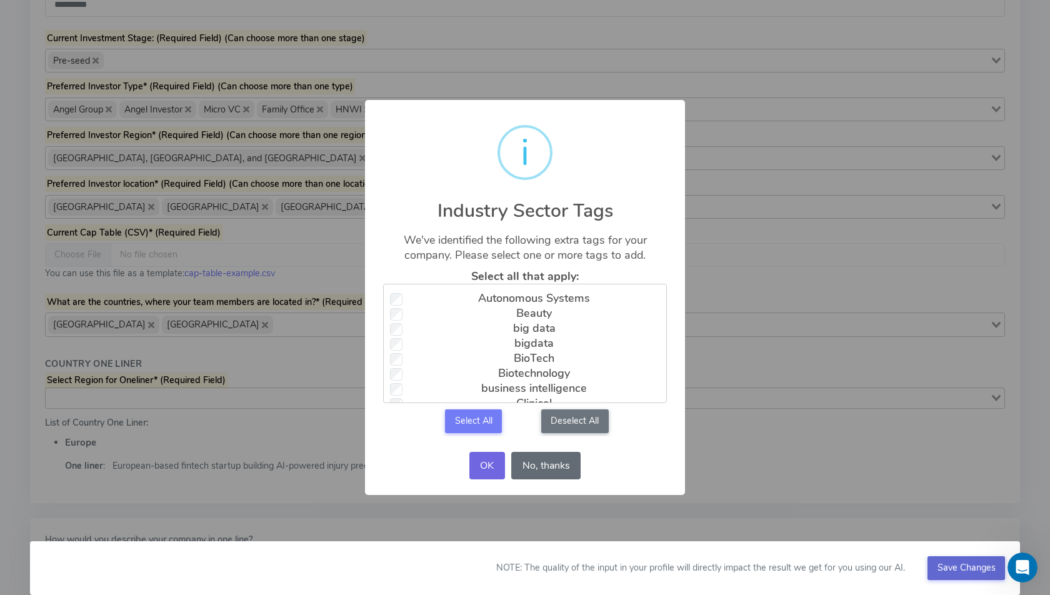
click at [548, 466] on button "No, thanks" at bounding box center [545, 466] width 69 height 28
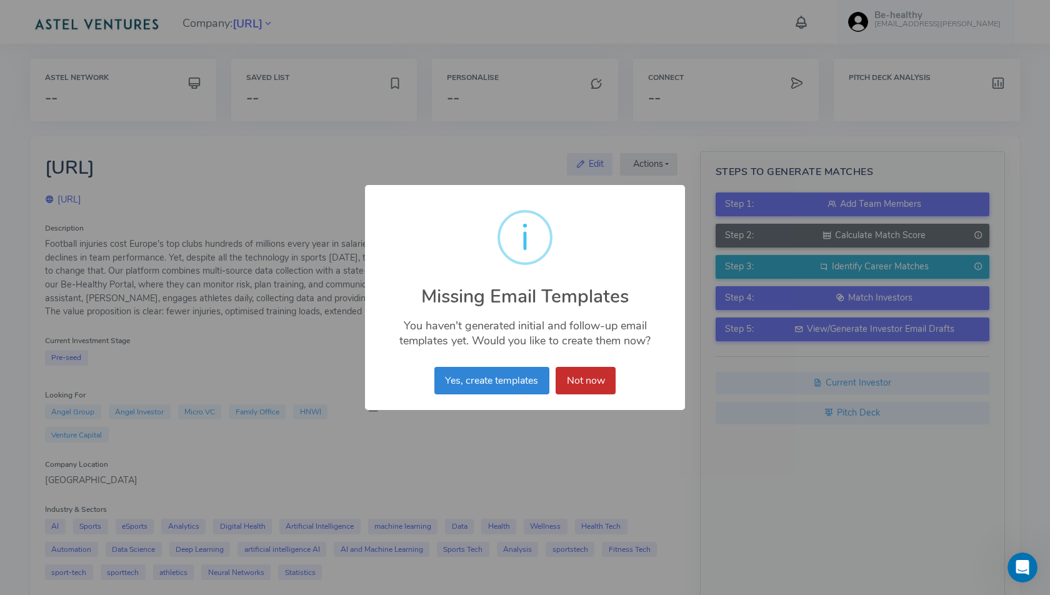
click at [583, 389] on button "Not now" at bounding box center [586, 381] width 60 height 28
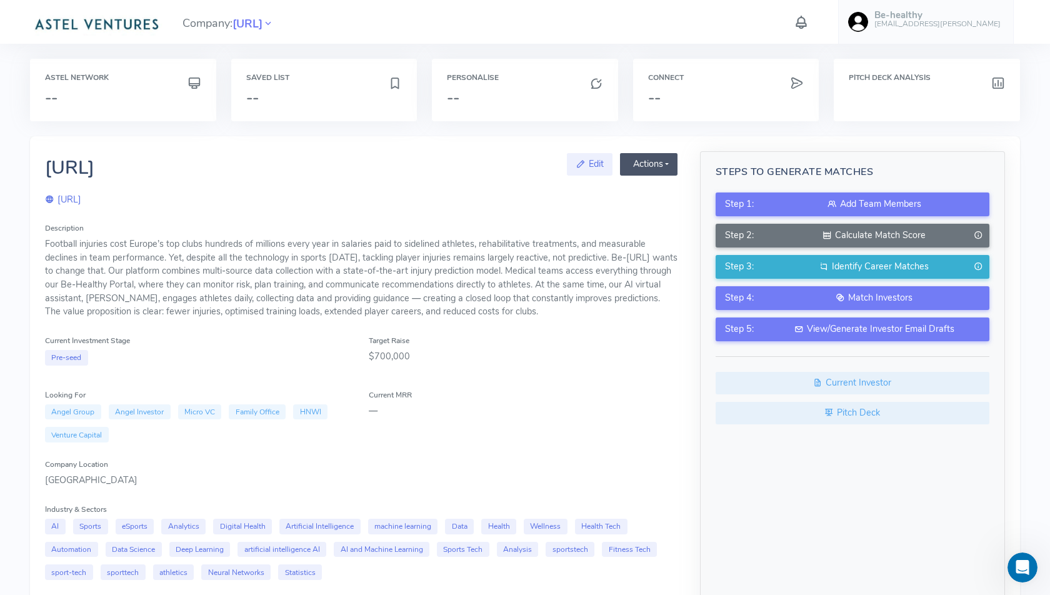
click at [663, 155] on button "Actions" at bounding box center [649, 164] width 58 height 23
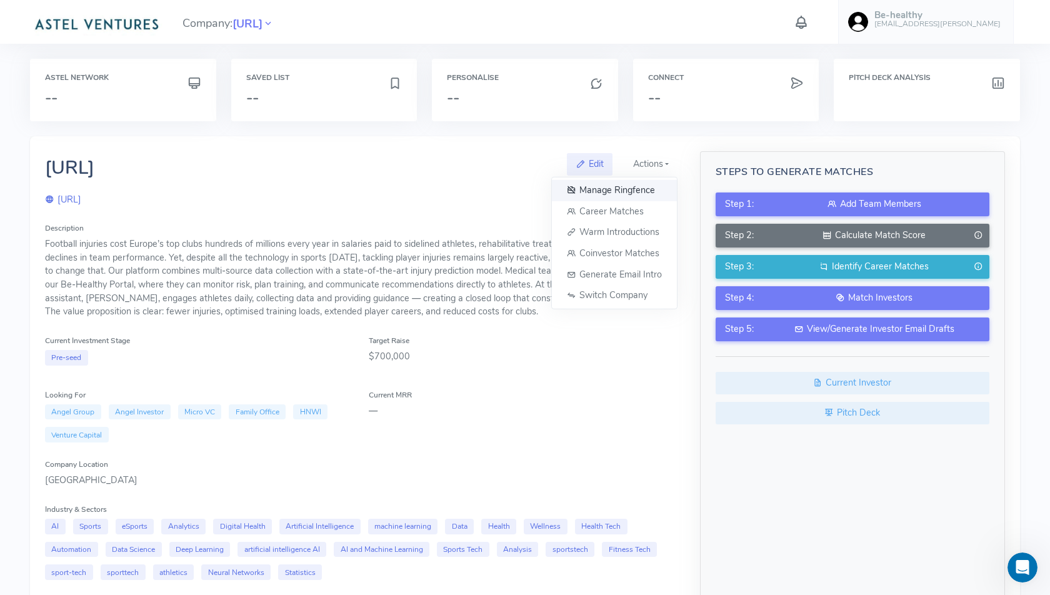
click at [629, 191] on link "Manage Ringfence" at bounding box center [614, 190] width 125 height 21
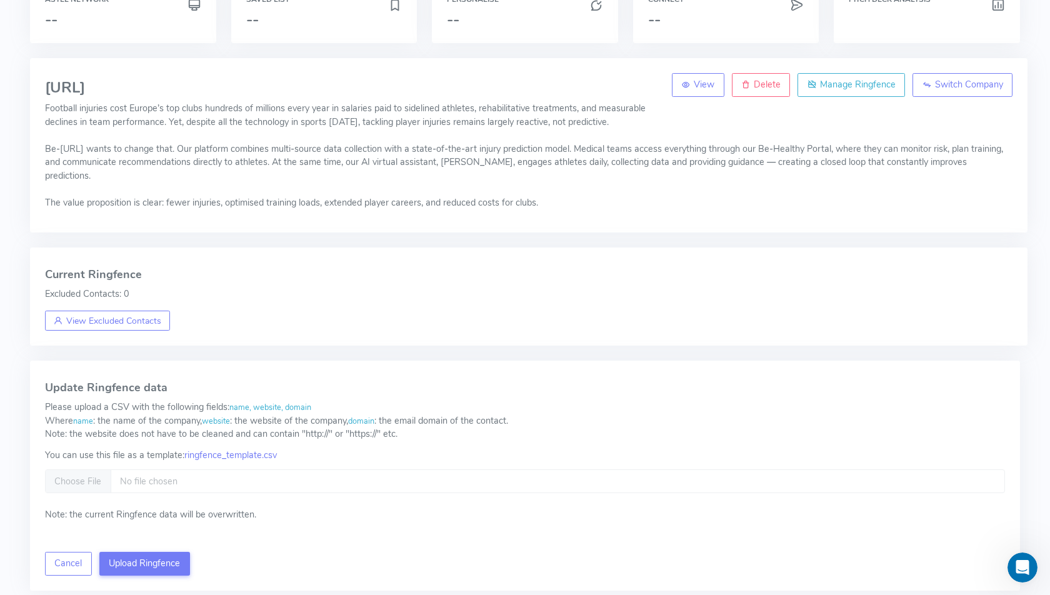
scroll to position [138, 0]
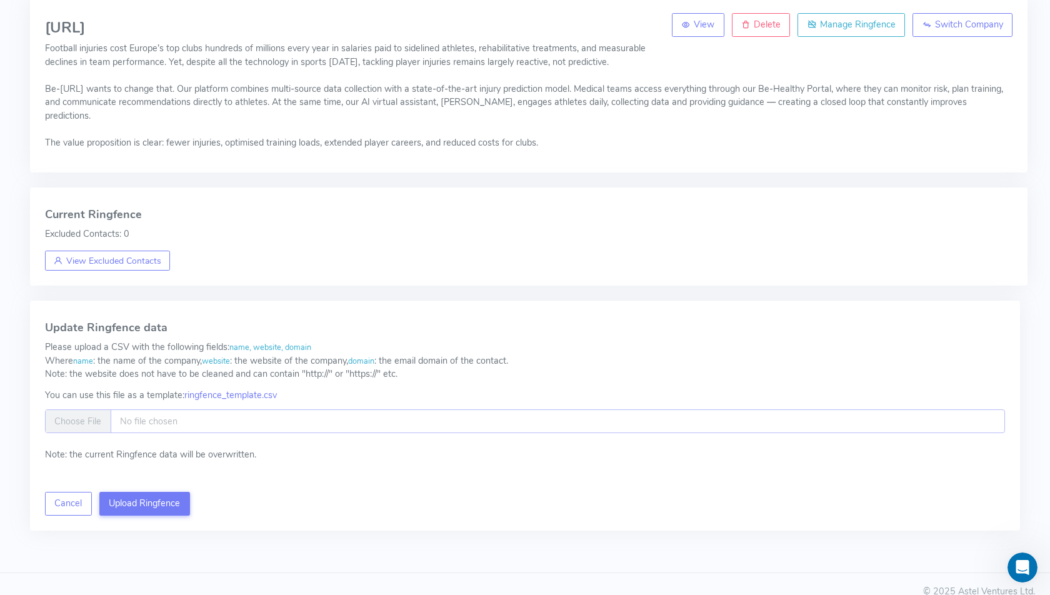
click at [116, 409] on input "file" at bounding box center [525, 421] width 960 height 24
type input "**********"
click at [163, 492] on button "Upload Ringfence" at bounding box center [144, 504] width 91 height 24
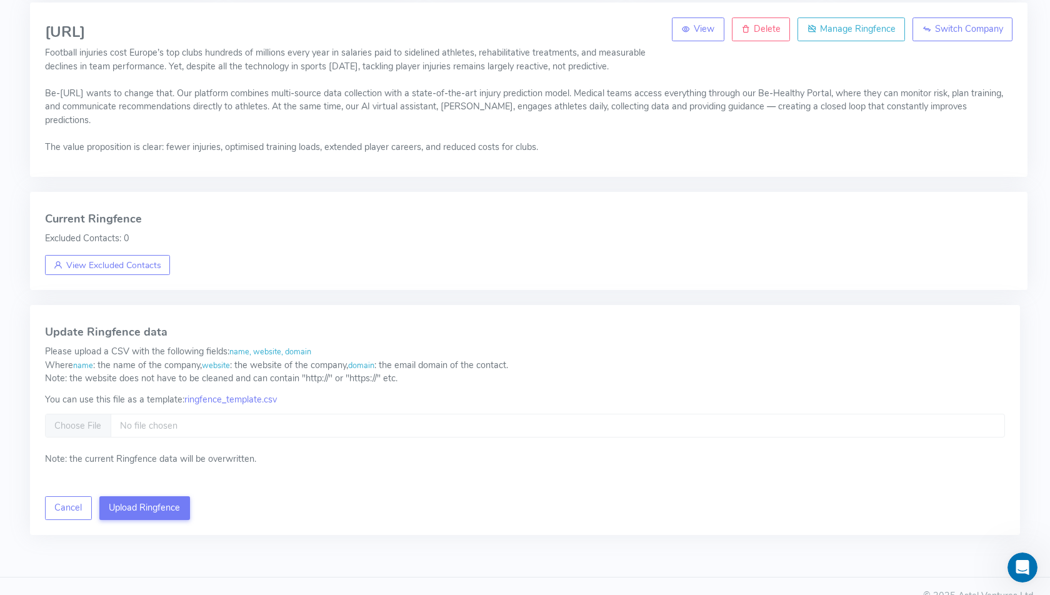
scroll to position [0, 0]
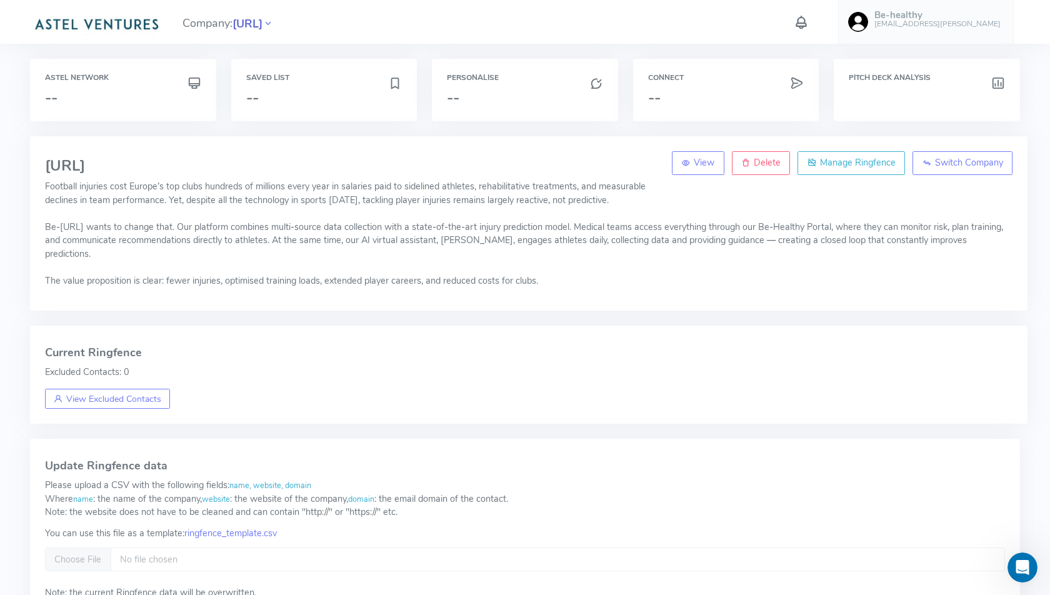
click at [263, 18] on span "[URL]" at bounding box center [248, 24] width 30 height 17
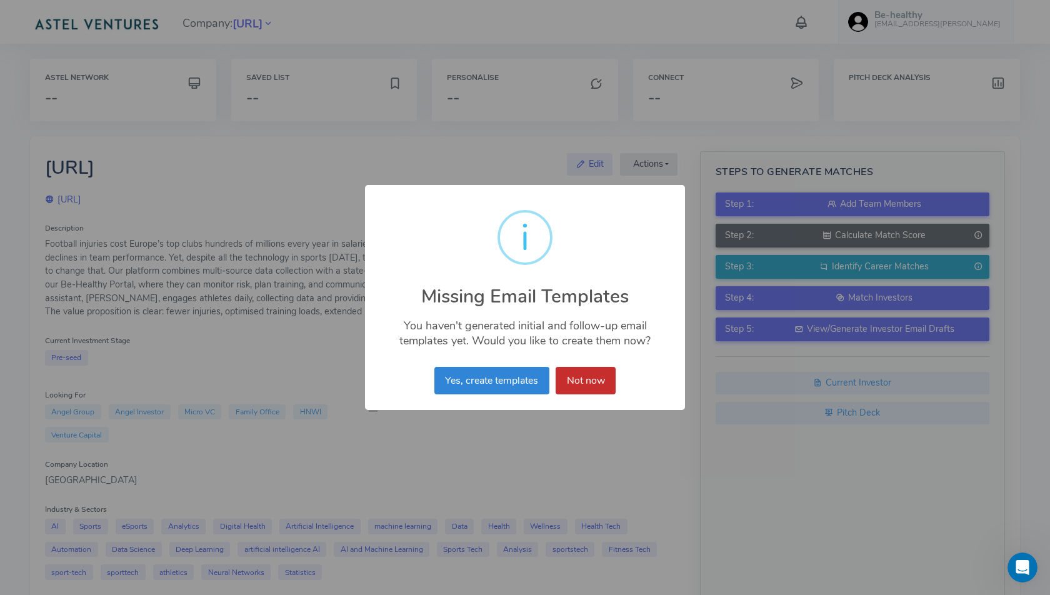
click at [599, 386] on button "Not now" at bounding box center [586, 381] width 60 height 28
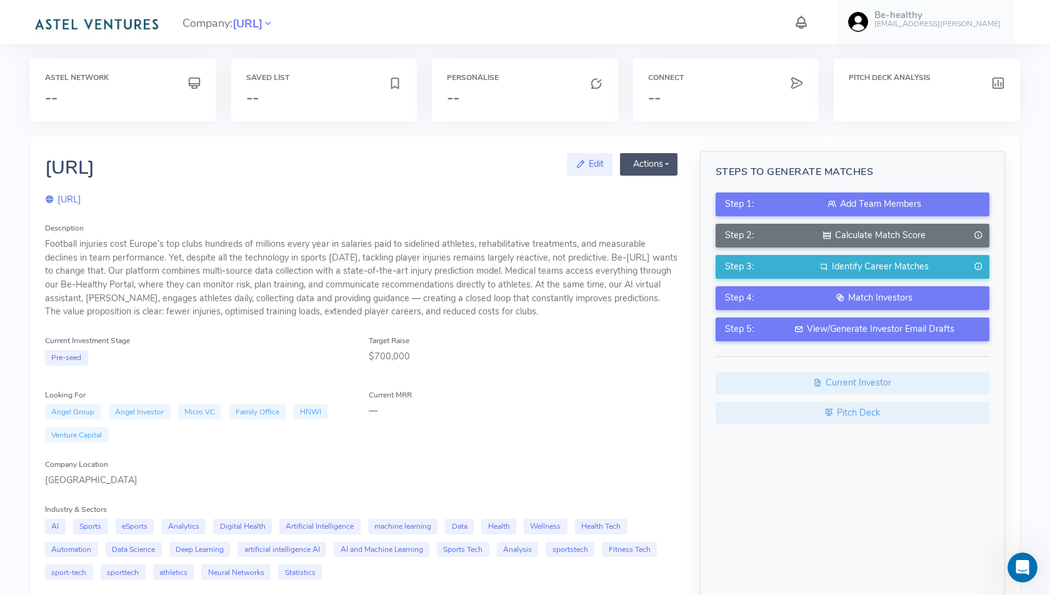
click at [647, 169] on button "Actions" at bounding box center [649, 164] width 58 height 23
click at [610, 354] on div "$700,000" at bounding box center [523, 357] width 309 height 14
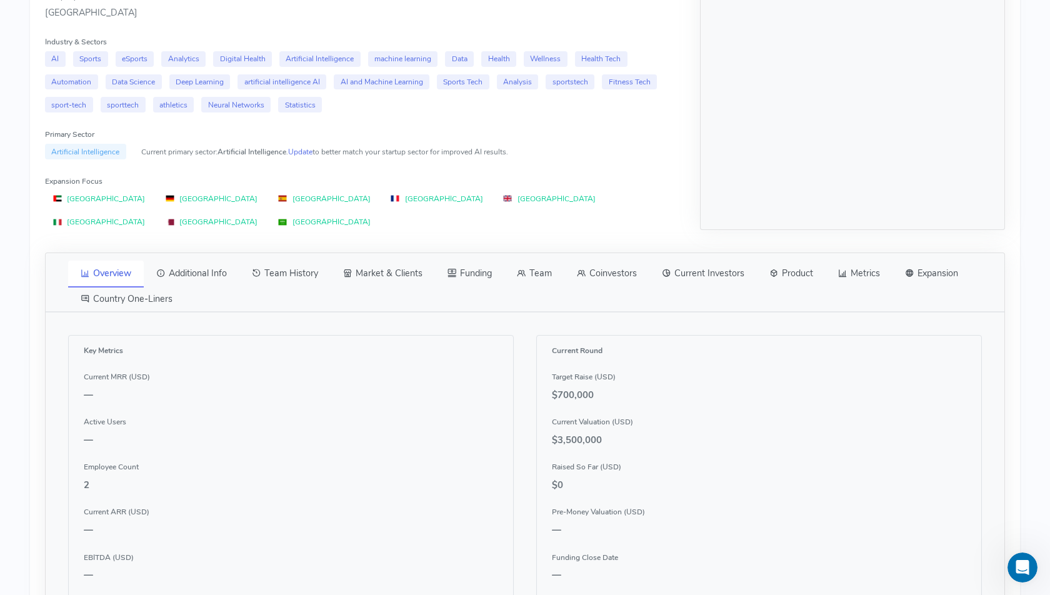
scroll to position [469, 0]
click at [193, 259] on link "Additional Info" at bounding box center [192, 272] width 96 height 26
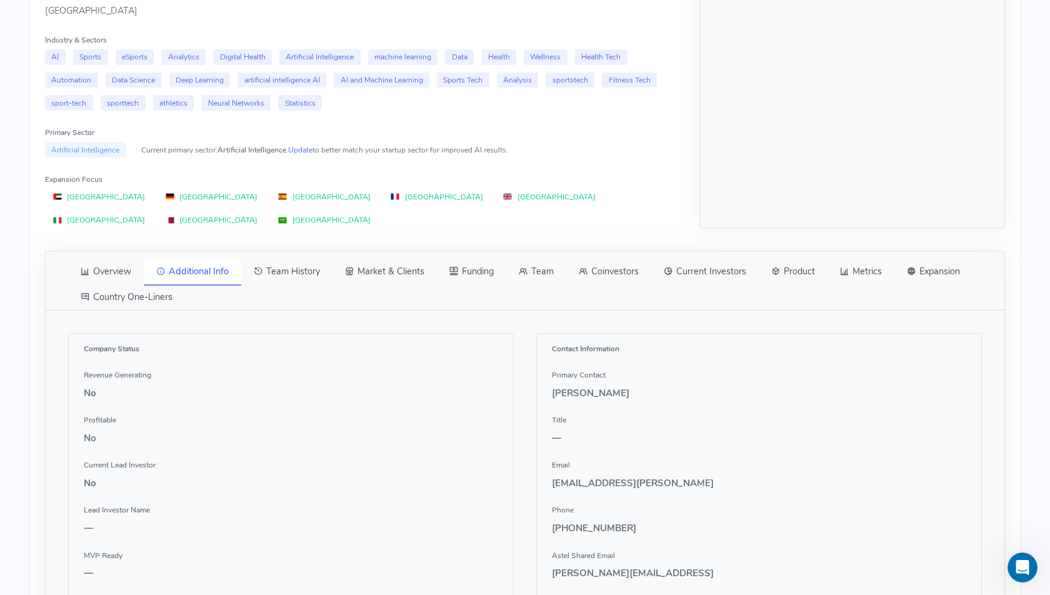
click at [117, 284] on link "Country One-Liners" at bounding box center [126, 297] width 117 height 26
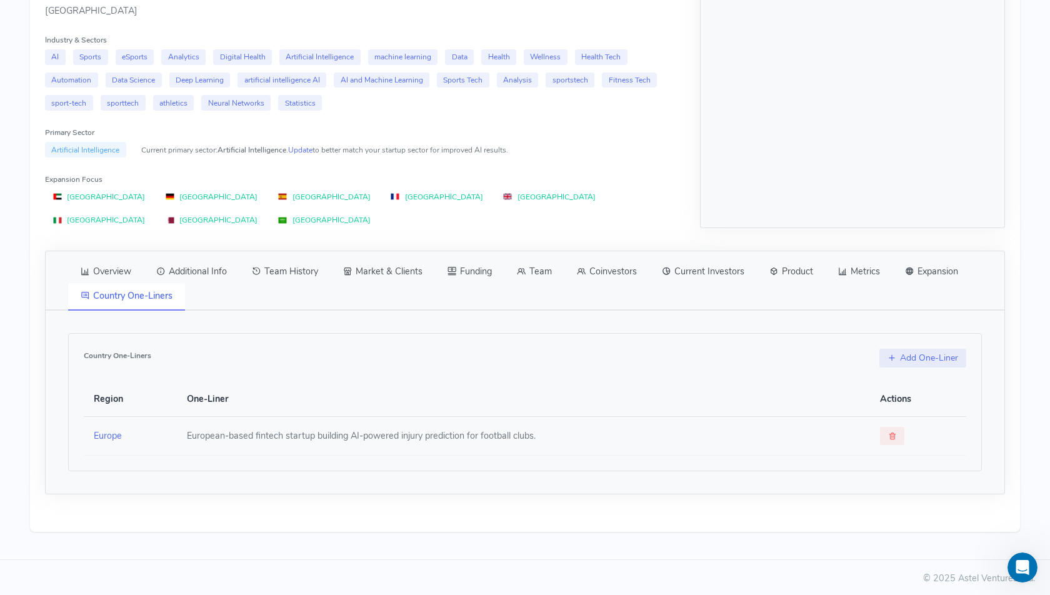
scroll to position [447, 0]
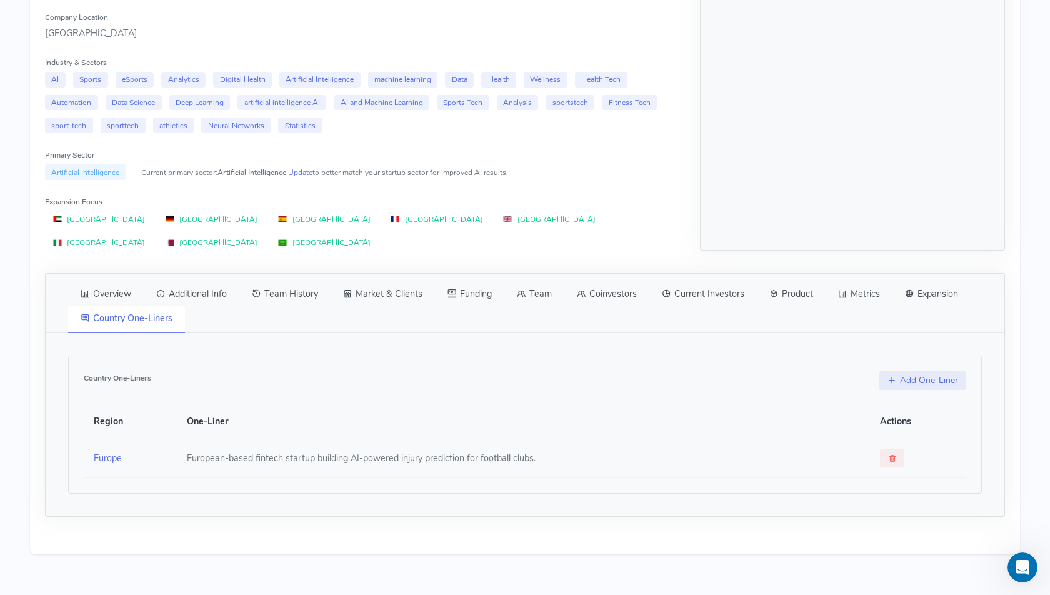
click at [209, 281] on link "Additional Info" at bounding box center [192, 294] width 96 height 26
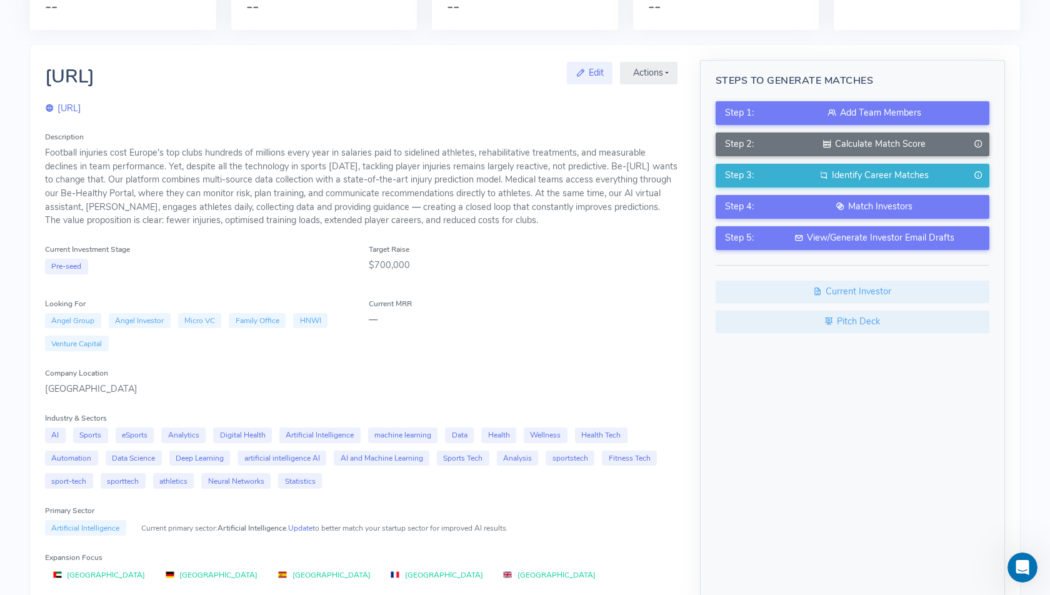
scroll to position [0, 0]
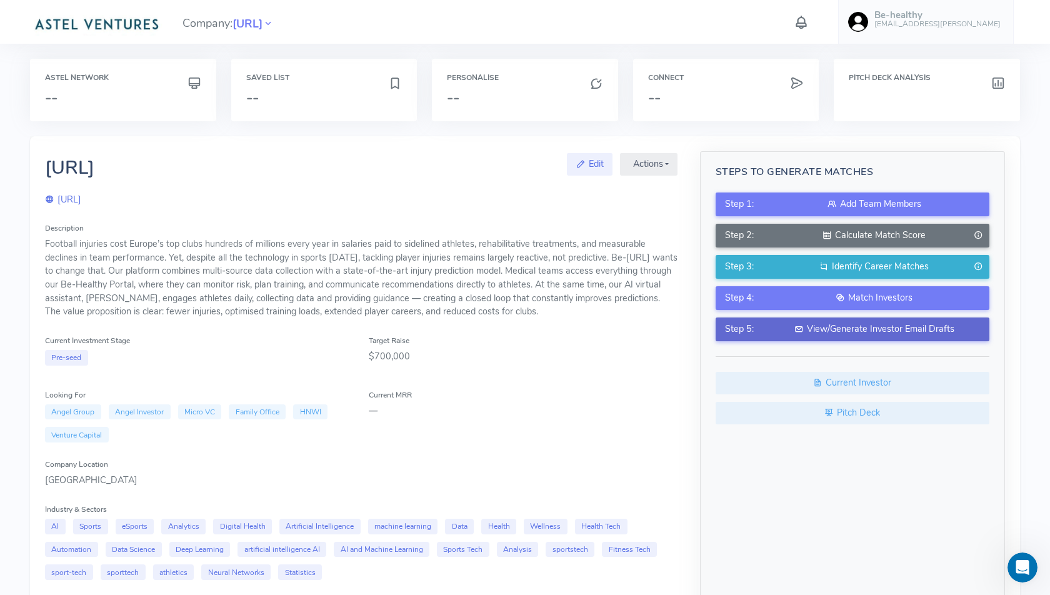
click at [848, 328] on div "View/Generate Investor Email Drafts" at bounding box center [874, 330] width 211 height 14
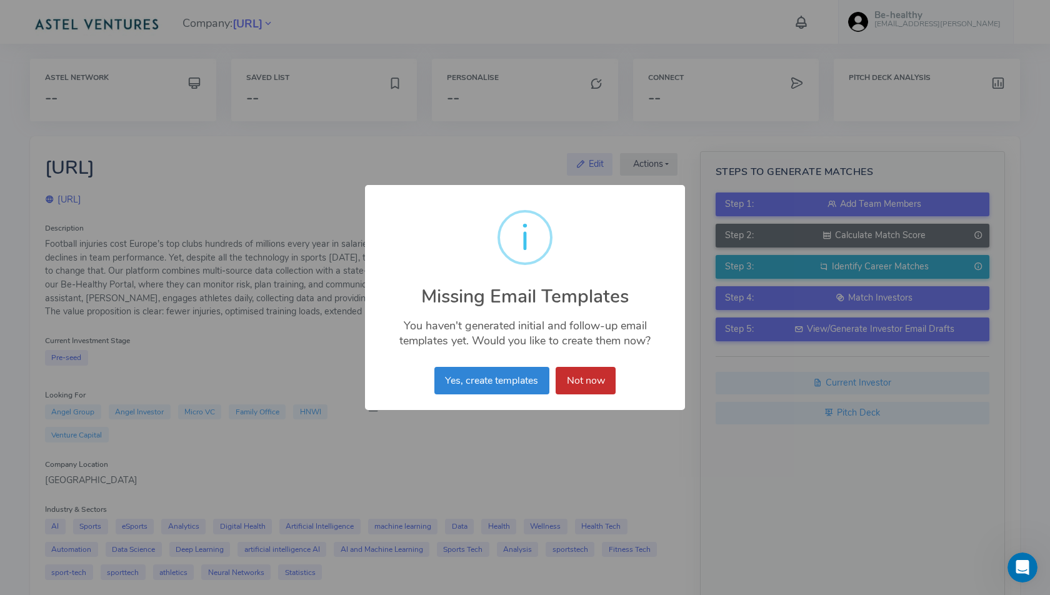
click at [588, 378] on button "Not now" at bounding box center [586, 381] width 60 height 28
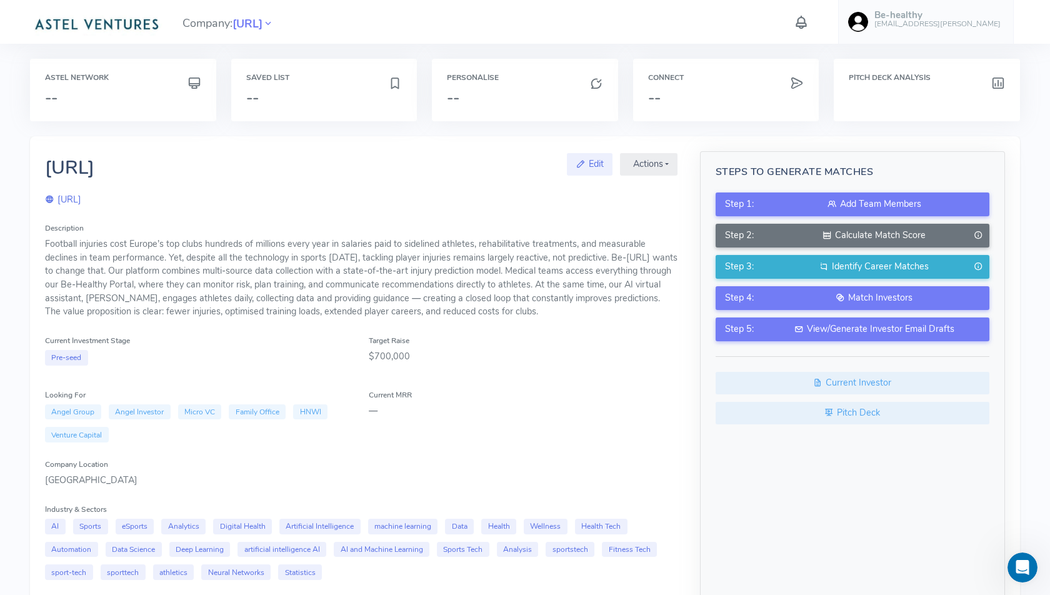
click at [184, 206] on div "[URL]" at bounding box center [361, 200] width 633 height 14
click at [635, 164] on button "Actions" at bounding box center [649, 164] width 58 height 23
click at [616, 274] on link "Generate Email Intro" at bounding box center [614, 274] width 125 height 21
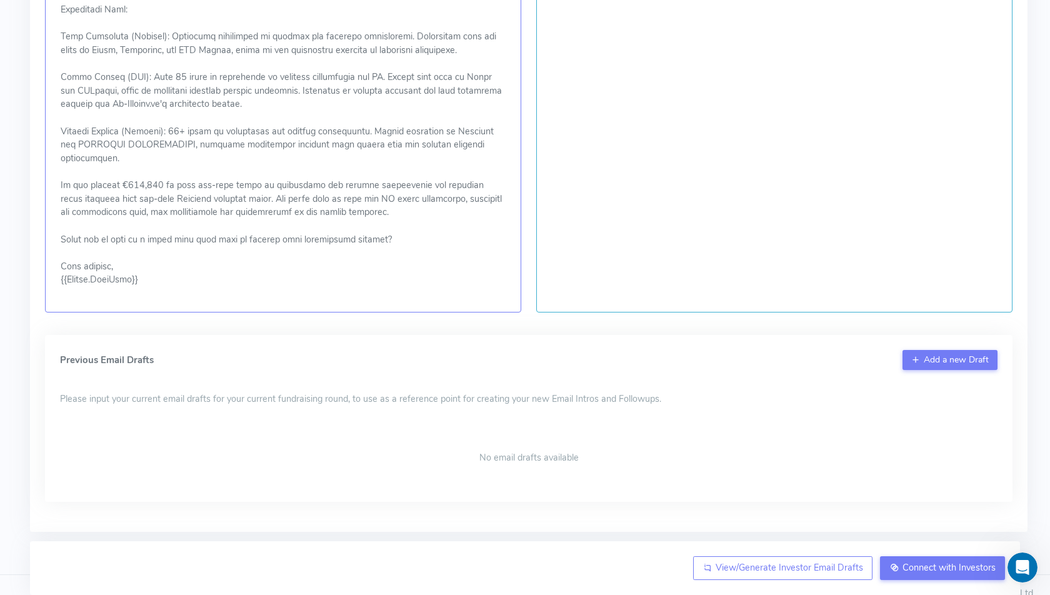
scroll to position [652, 0]
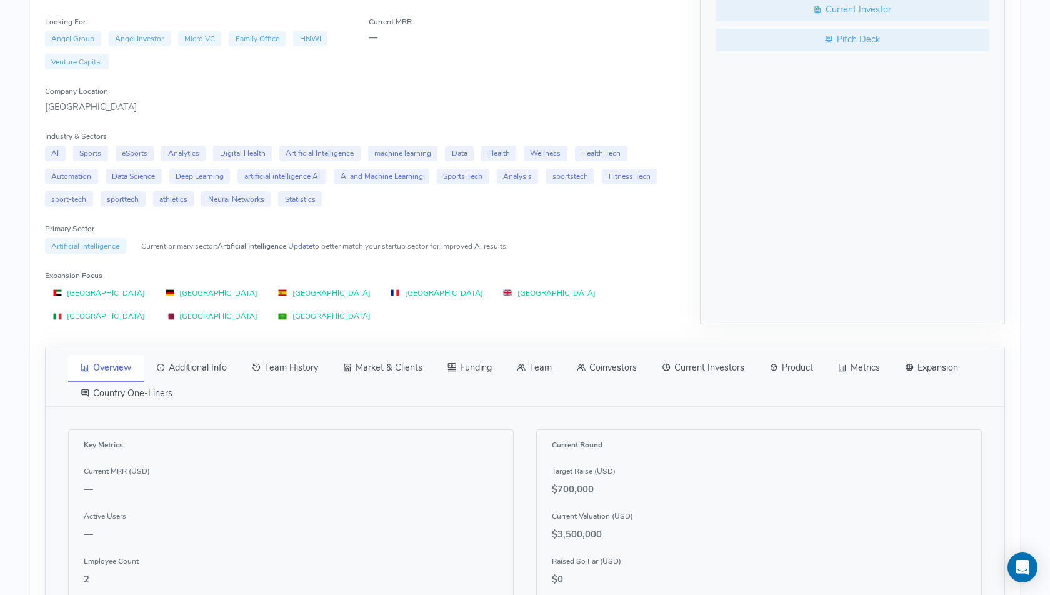
scroll to position [380, 0]
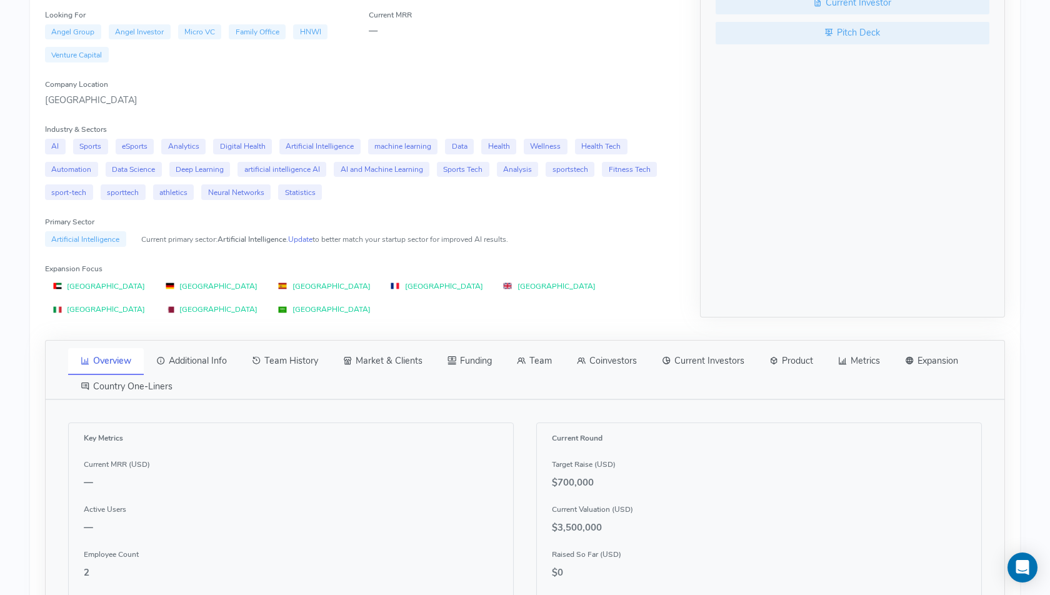
click at [628, 348] on link "Coinvestors" at bounding box center [606, 361] width 85 height 26
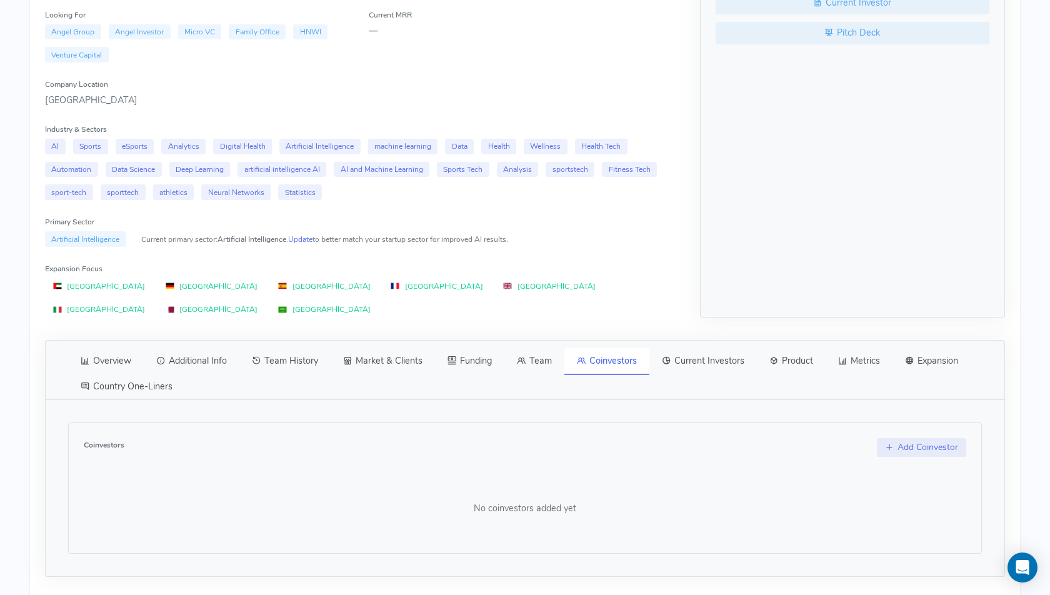
scroll to position [440, 0]
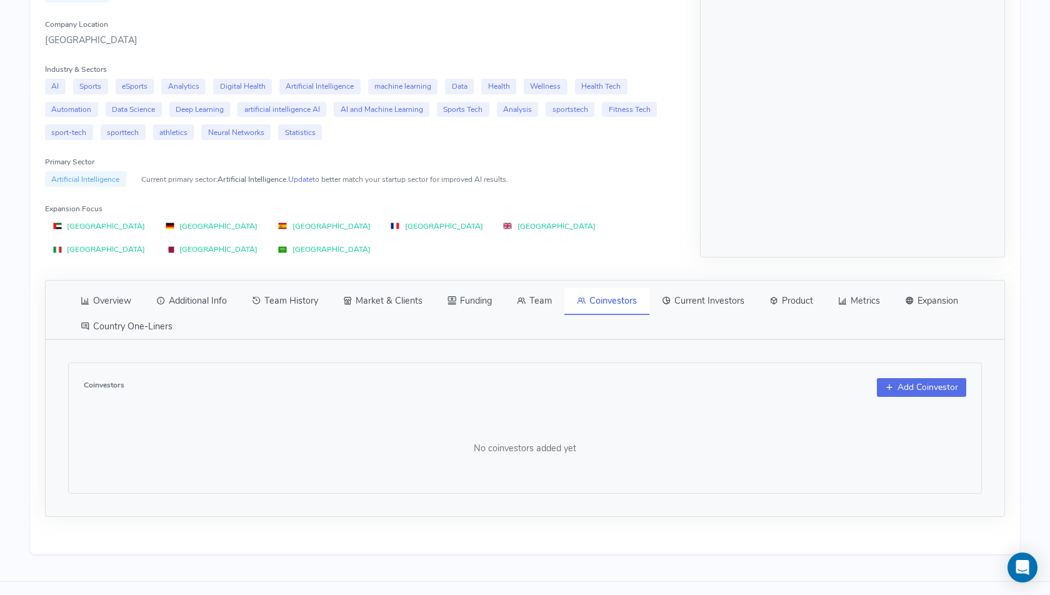
click at [921, 378] on button "Add Coinvestor" at bounding box center [921, 387] width 89 height 19
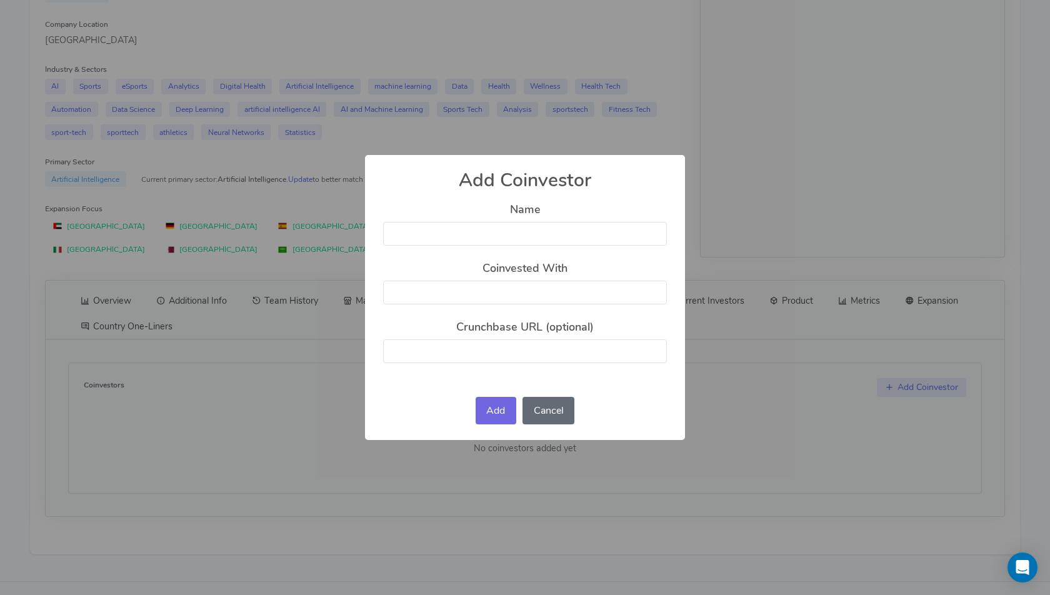
click at [553, 406] on button "Cancel" at bounding box center [549, 411] width 52 height 28
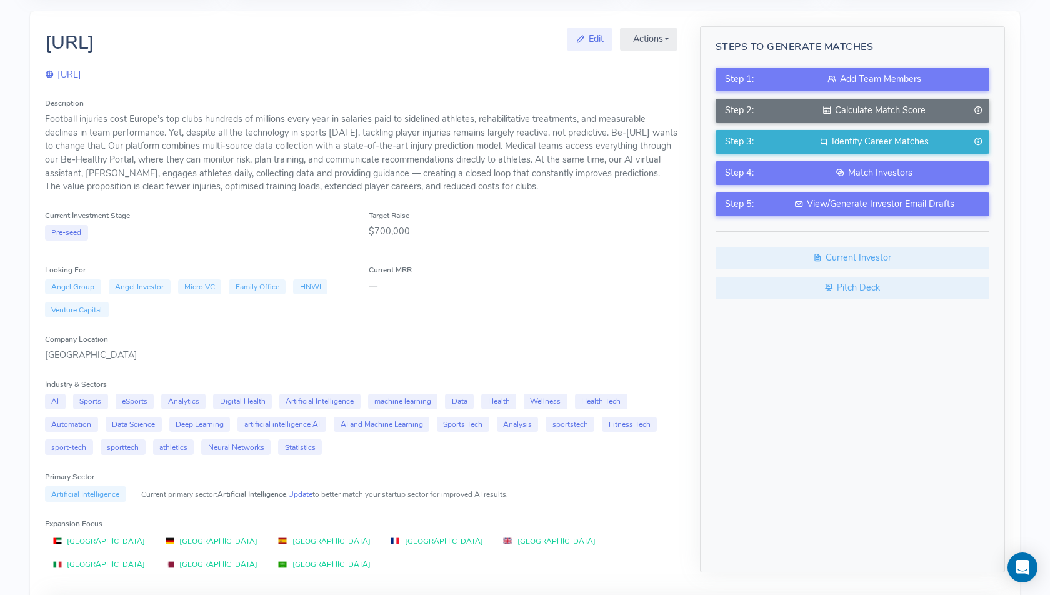
scroll to position [115, 0]
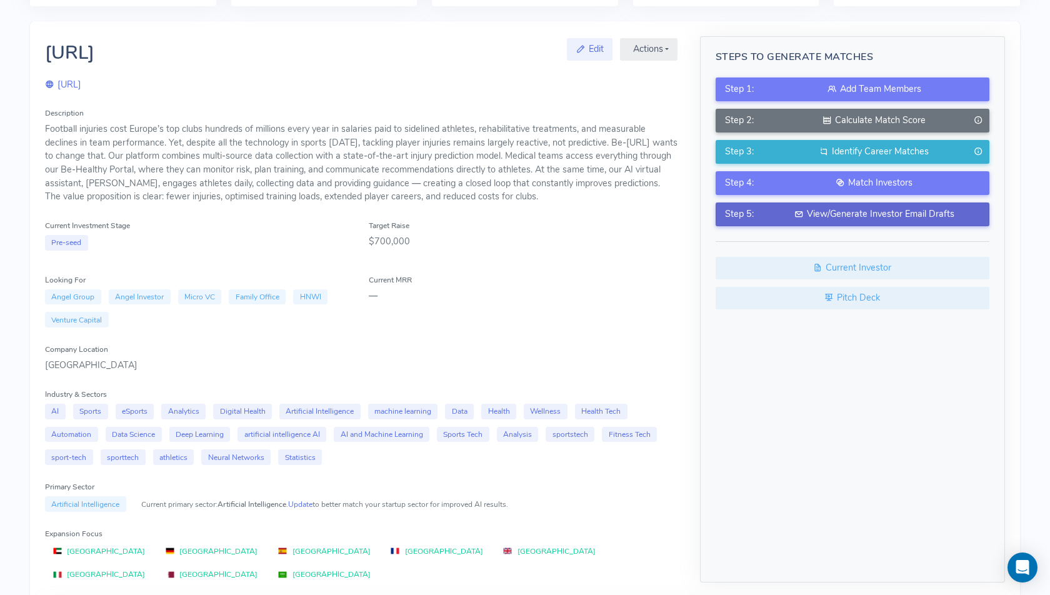
click at [819, 211] on div "View/Generate Investor Email Drafts" at bounding box center [874, 215] width 211 height 14
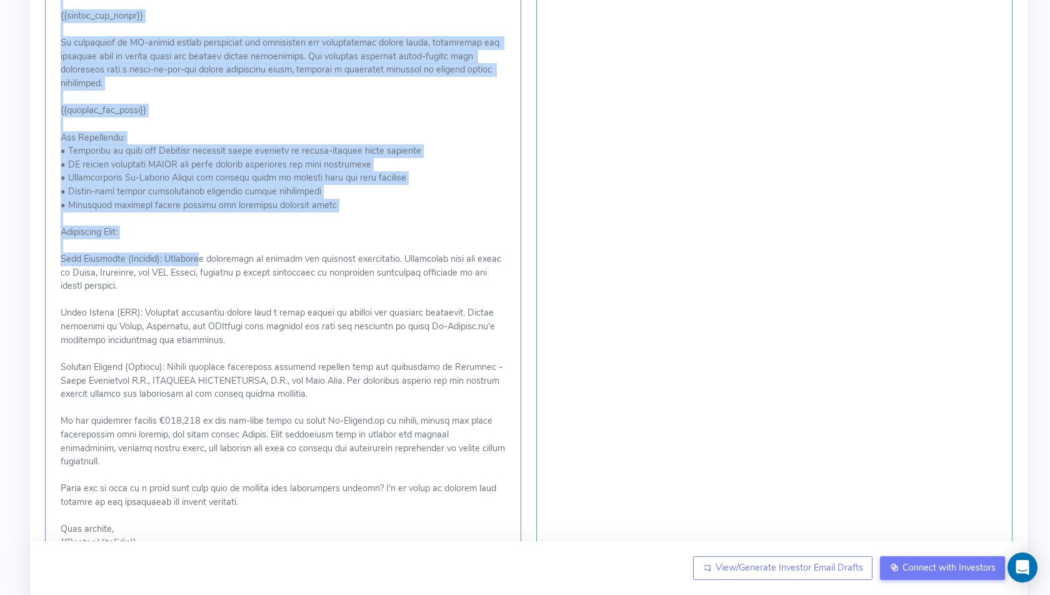
scroll to position [457, 0]
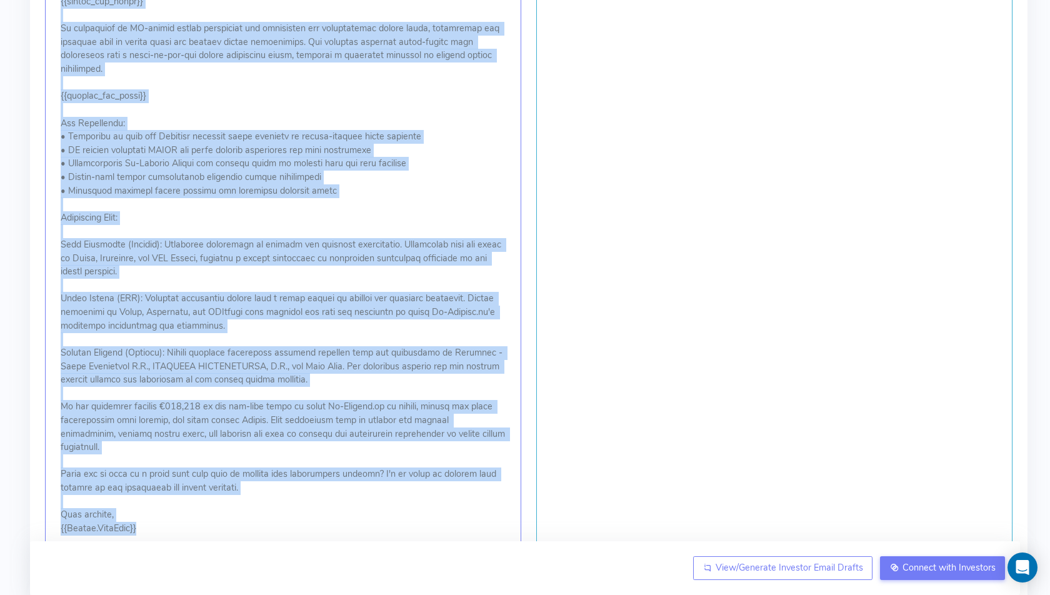
drag, startPoint x: 60, startPoint y: 28, endPoint x: 271, endPoint y: 514, distance: 530.2
click at [271, 514] on div "Initial Email Template Regenerate Initial Email Edit If you are not satisfied w…" at bounding box center [283, 154] width 476 height 814
copy p "Subject: AI-Driven Injury Prevention for Pro Sports, Reducing Costs, Extending …"
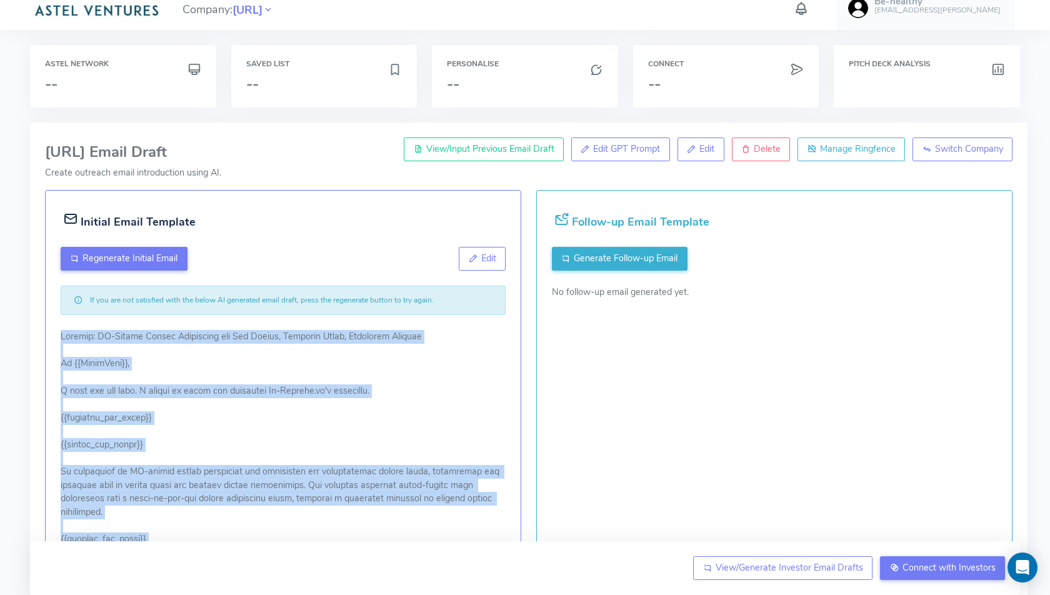
scroll to position [28, 0]
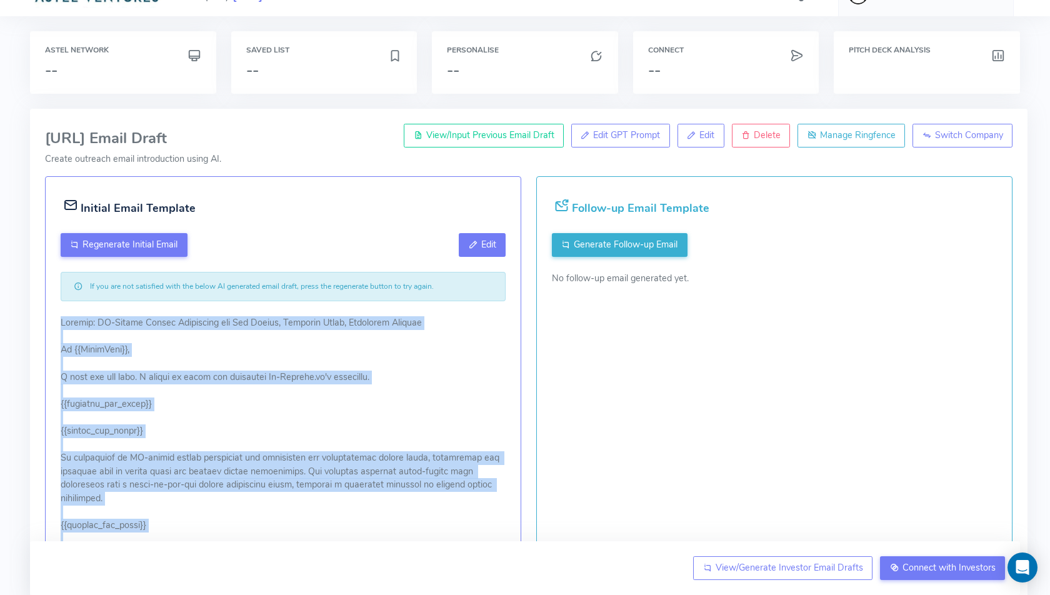
click at [486, 242] on span "Edit" at bounding box center [488, 244] width 15 height 13
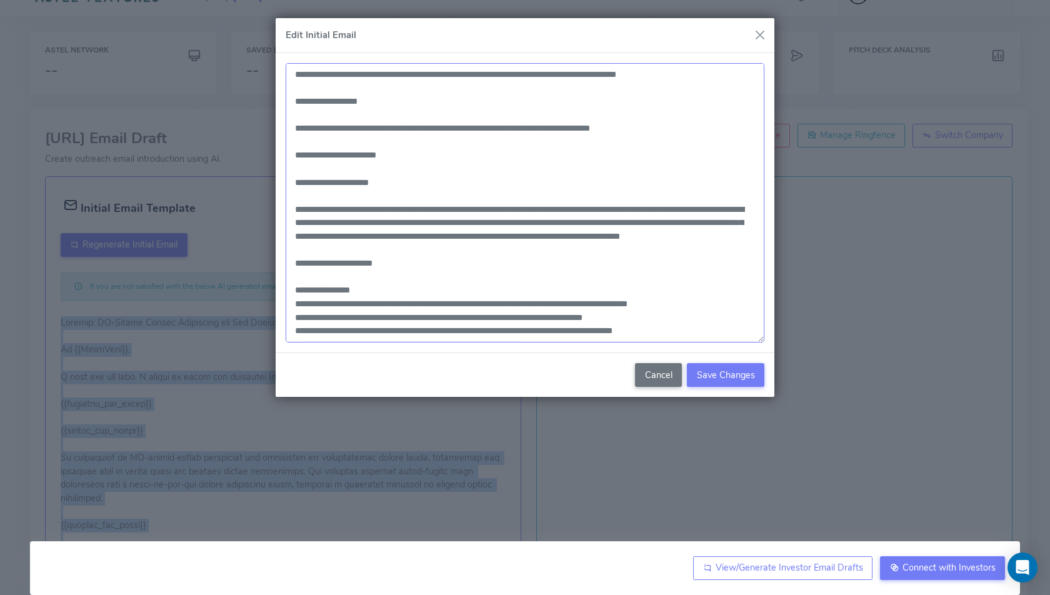
click at [330, 74] on textarea at bounding box center [525, 203] width 479 height 280
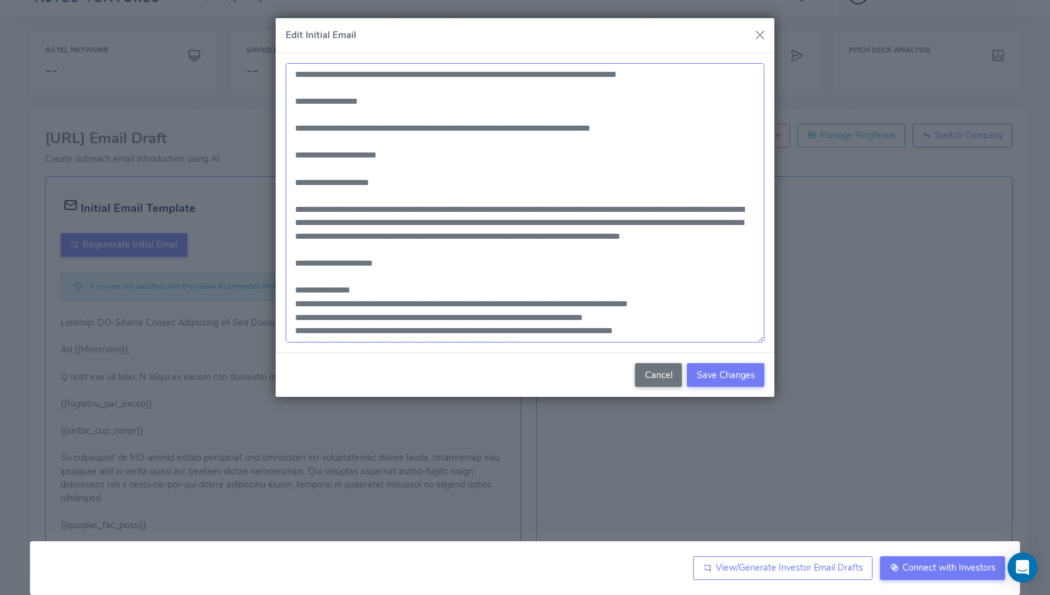
click at [330, 74] on textarea at bounding box center [525, 203] width 479 height 280
paste textarea
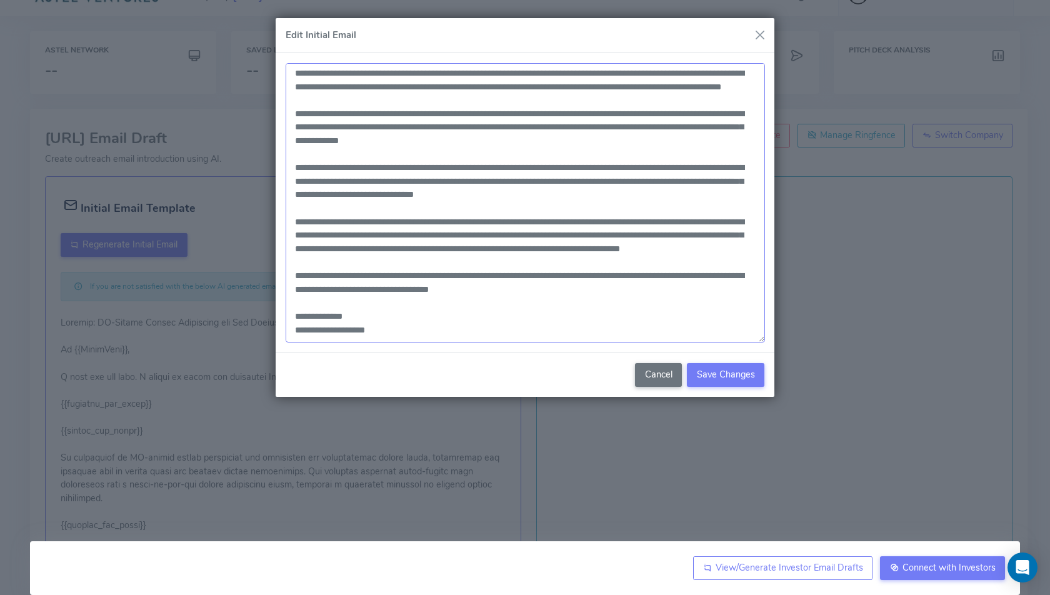
paste textarea "**********"
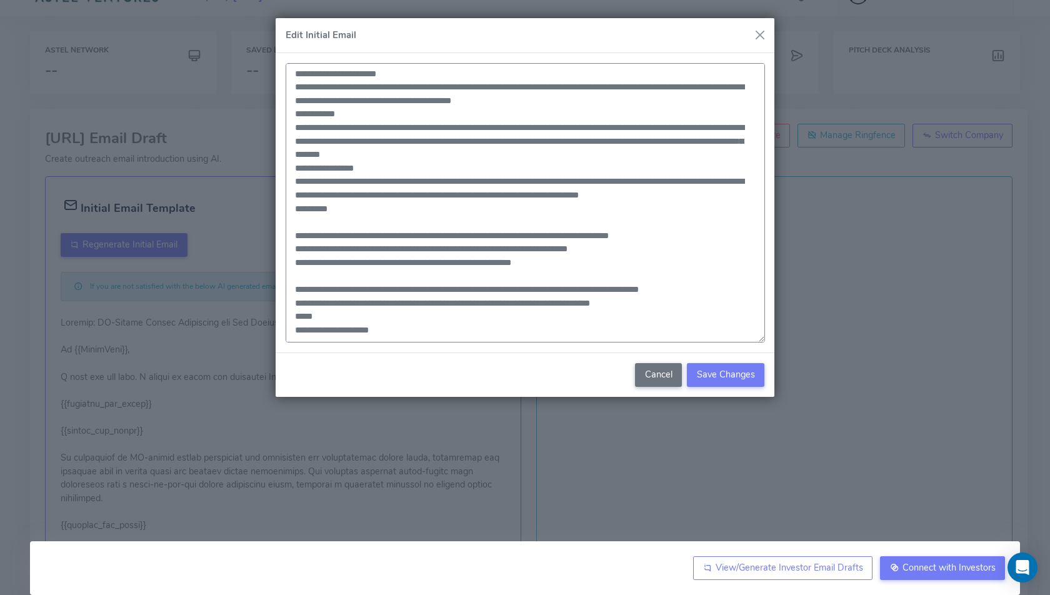
scroll to position [0, 0]
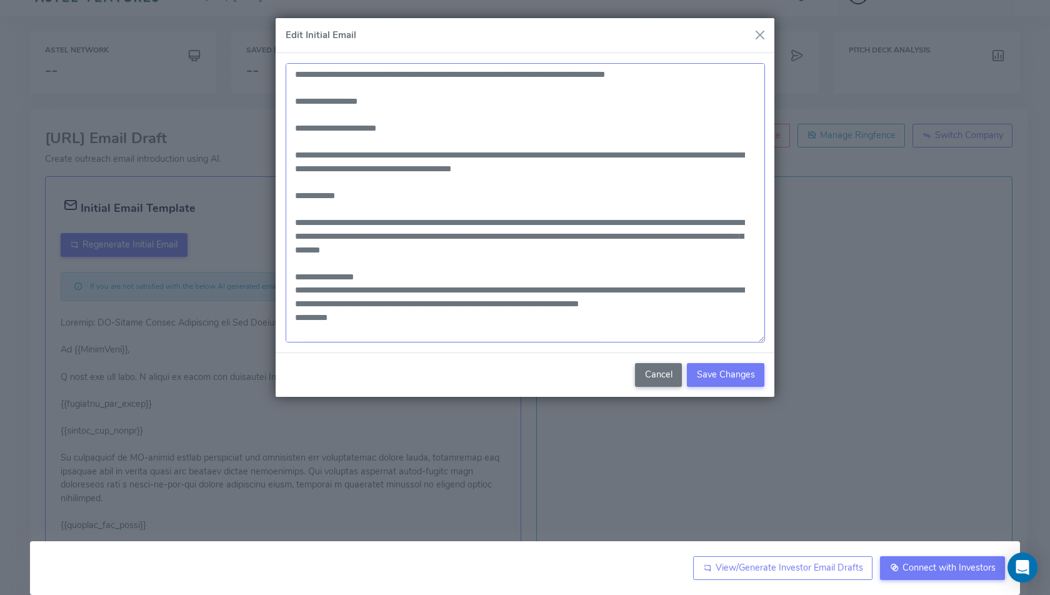
click at [411, 212] on textarea at bounding box center [525, 202] width 479 height 279
click at [303, 197] on textarea at bounding box center [525, 202] width 479 height 279
drag, startPoint x: 349, startPoint y: 198, endPoint x: 290, endPoint y: 196, distance: 58.8
click at [290, 196] on textarea at bounding box center [525, 202] width 479 height 279
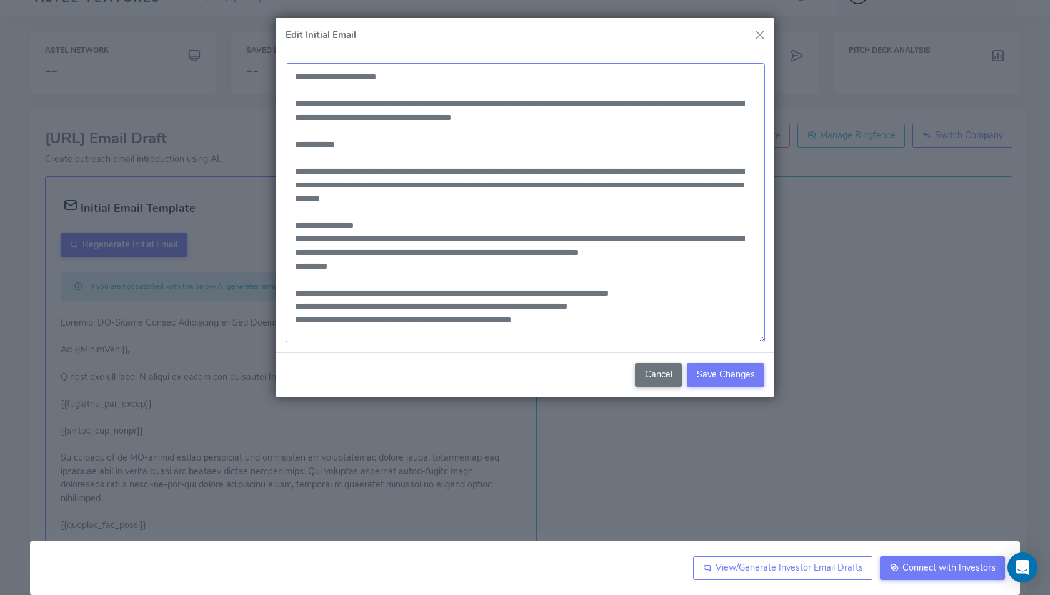
scroll to position [74, 0]
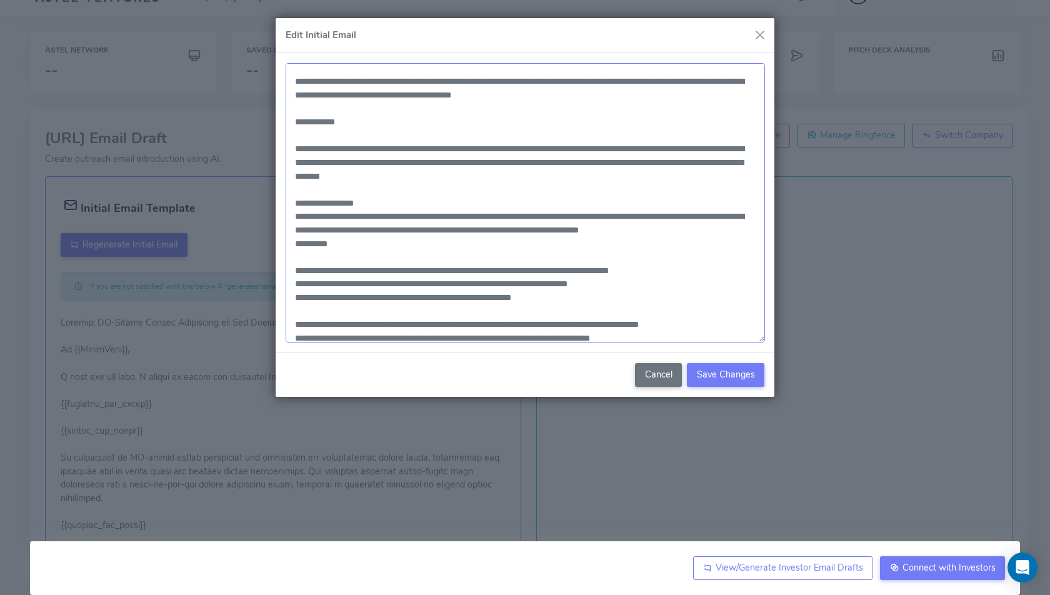
click at [703, 148] on textarea at bounding box center [525, 202] width 479 height 279
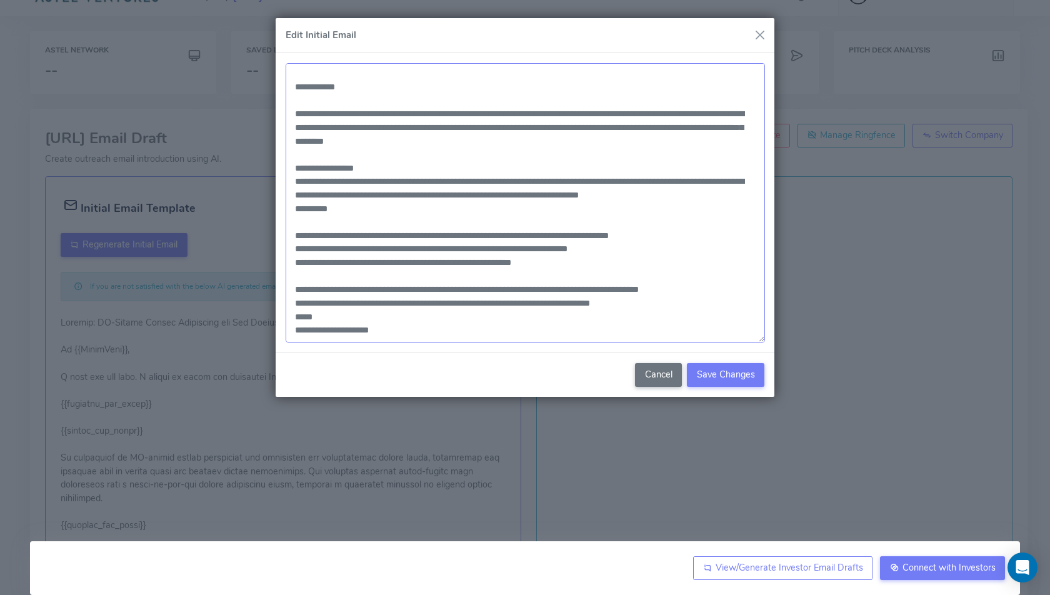
scroll to position [113, 0]
click at [374, 163] on textarea at bounding box center [525, 202] width 479 height 279
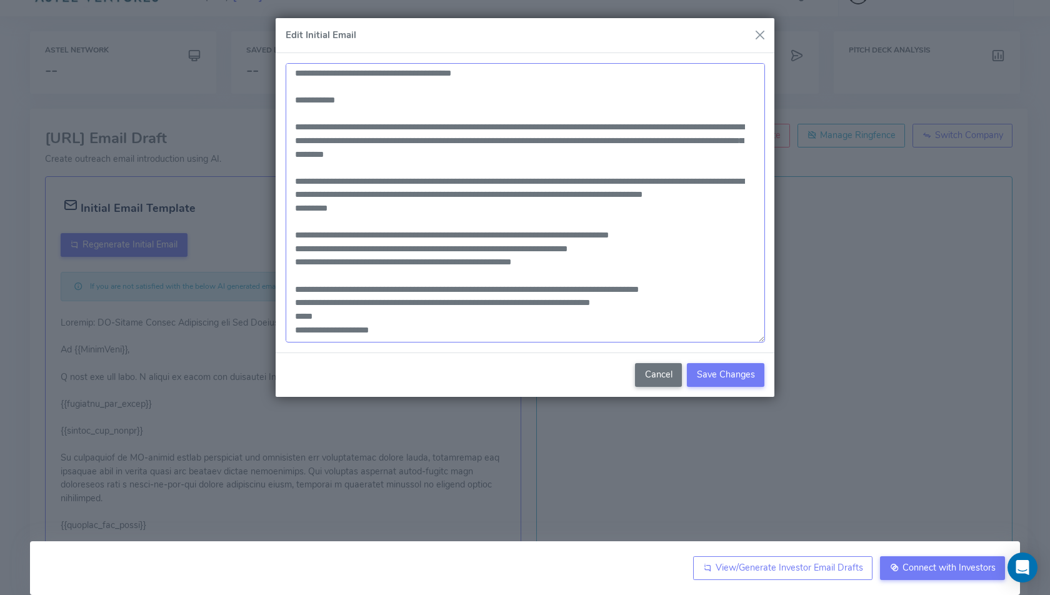
scroll to position [83, 0]
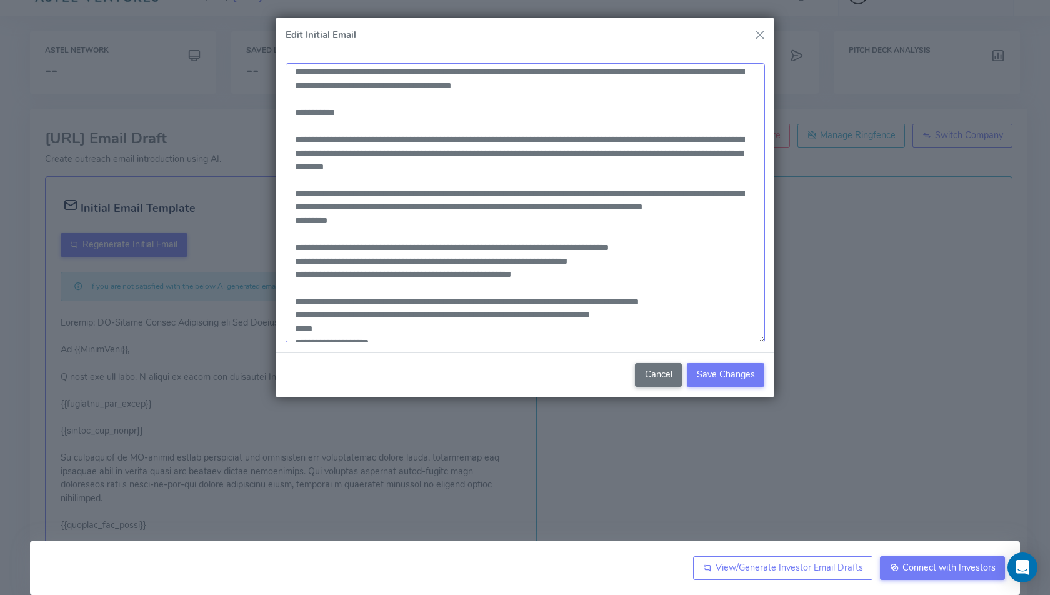
click at [293, 139] on textarea at bounding box center [525, 202] width 479 height 279
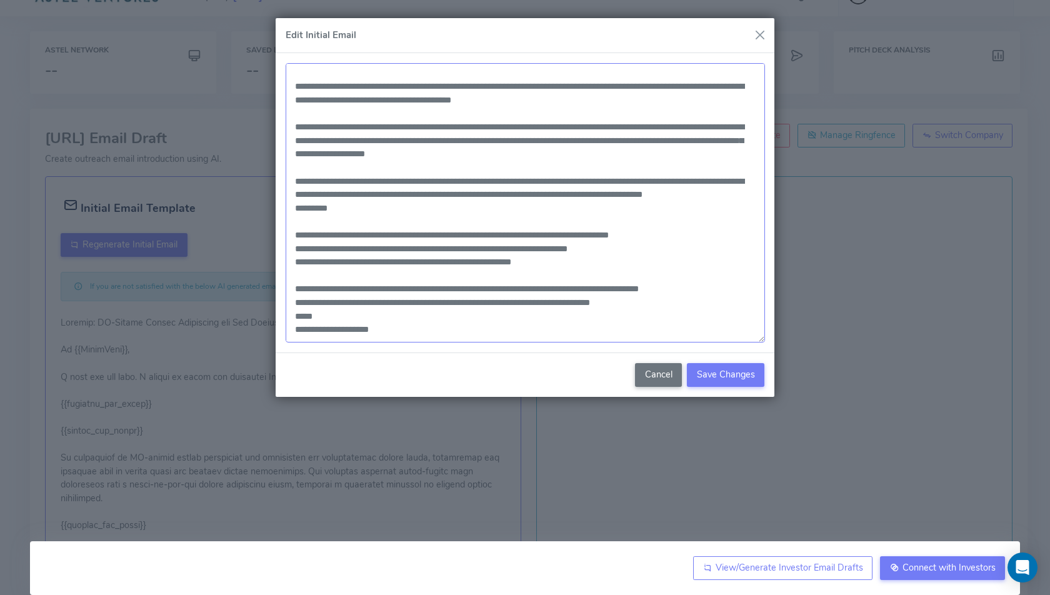
scroll to position [81, 0]
click at [339, 248] on textarea at bounding box center [525, 202] width 479 height 279
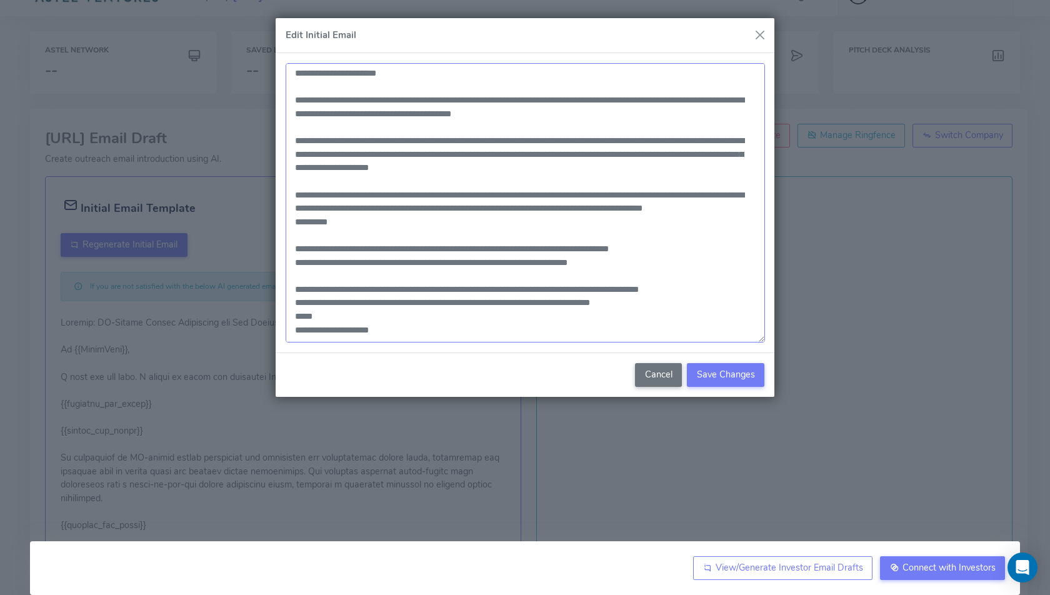
scroll to position [68, 0]
click at [636, 290] on textarea at bounding box center [525, 202] width 479 height 279
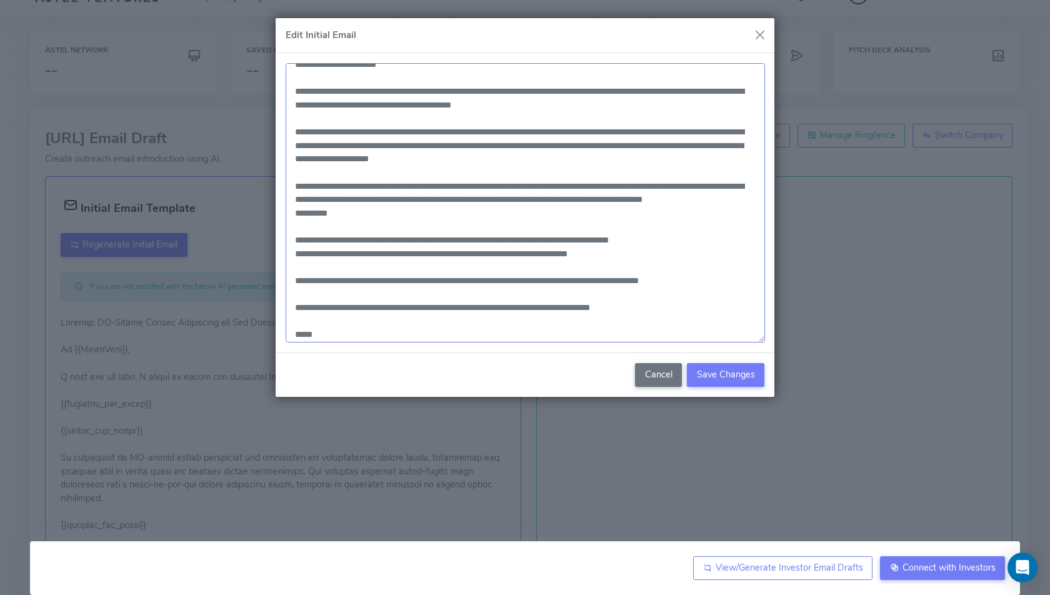
scroll to position [62, 0]
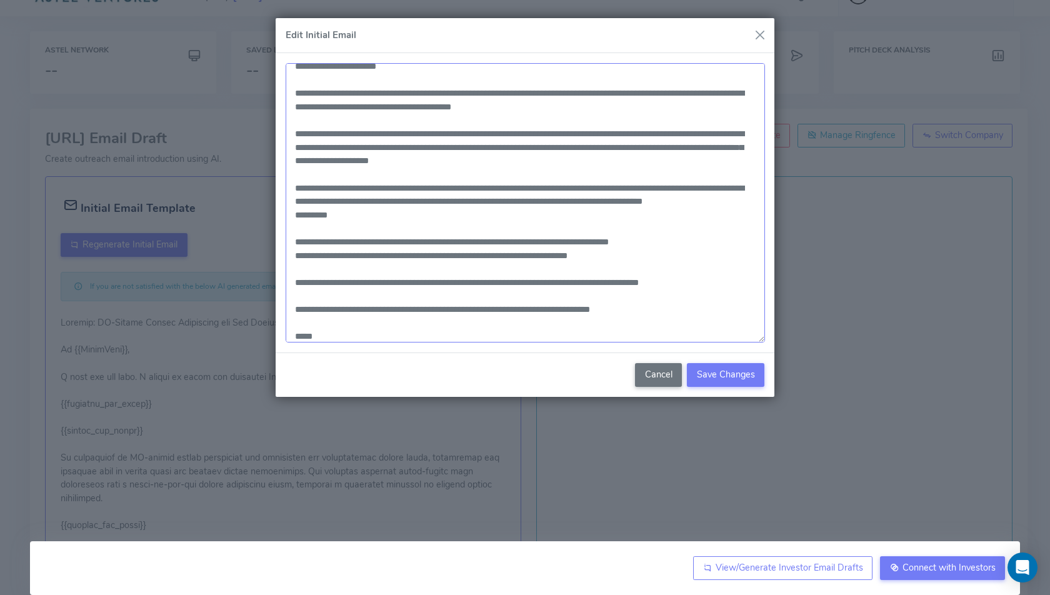
click at [293, 213] on textarea at bounding box center [525, 202] width 479 height 279
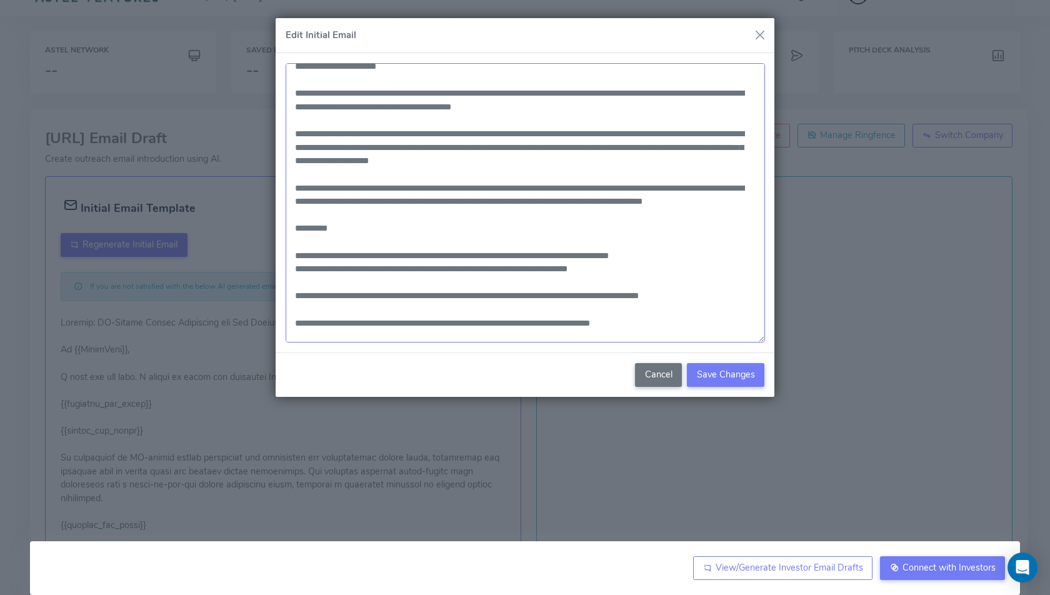
click at [467, 256] on textarea at bounding box center [525, 202] width 479 height 279
click at [546, 268] on textarea at bounding box center [525, 202] width 479 height 279
click at [377, 294] on textarea at bounding box center [525, 202] width 479 height 279
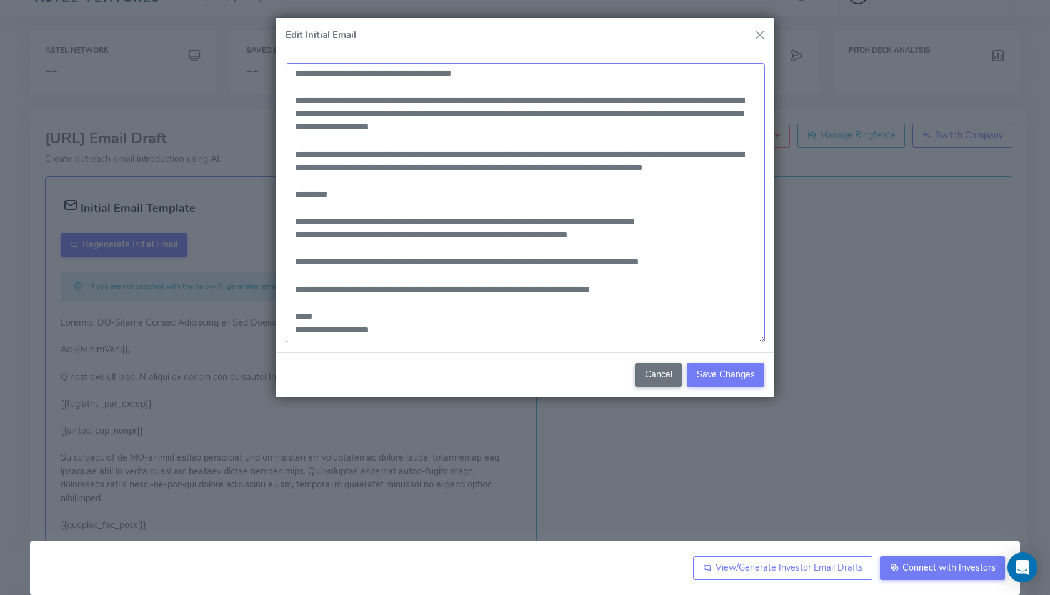
scroll to position [106, 0]
click at [589, 253] on textarea at bounding box center [525, 202] width 479 height 279
click at [301, 302] on textarea at bounding box center [525, 202] width 479 height 279
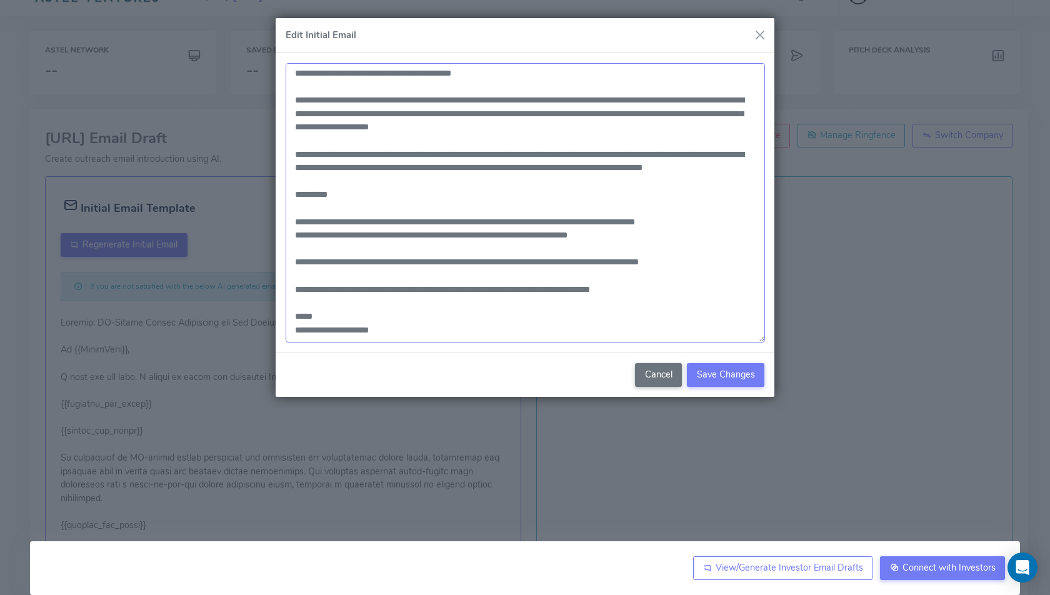
click at [301, 302] on textarea at bounding box center [525, 202] width 479 height 279
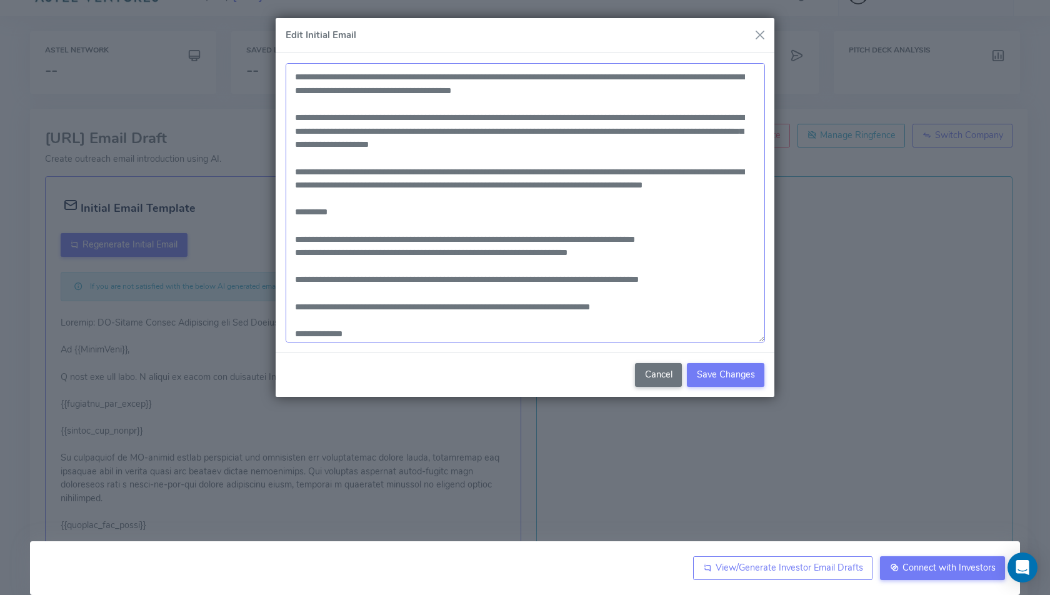
scroll to position [94, 0]
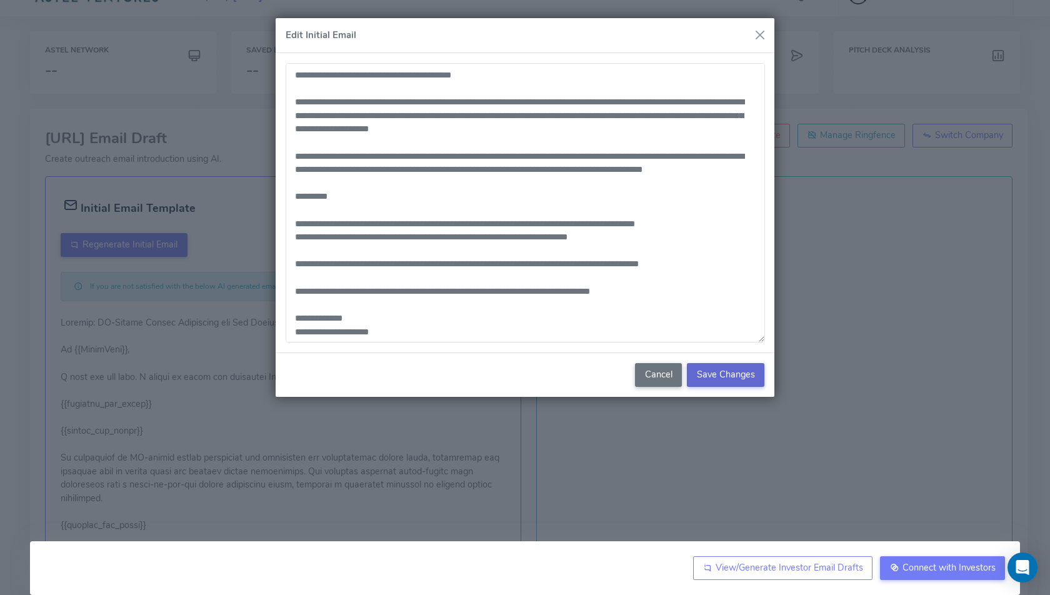
click at [719, 374] on span "Save Changes" at bounding box center [726, 374] width 58 height 13
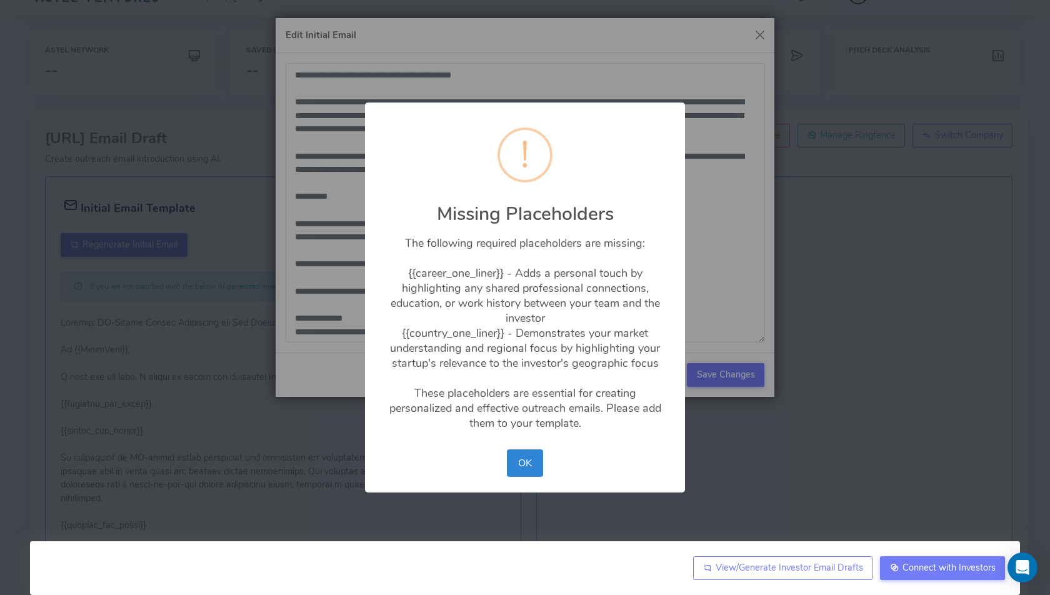
drag, startPoint x: 407, startPoint y: 271, endPoint x: 521, endPoint y: 314, distance: 121.4
click at [521, 314] on div "The following required placeholders are missing: {{career_one_liner}} - Adds a …" at bounding box center [525, 328] width 320 height 209
drag, startPoint x: 504, startPoint y: 274, endPoint x: 436, endPoint y: 274, distance: 68.8
click at [436, 274] on div "The following required placeholders are missing: {{career_one_liner}} - Adds a …" at bounding box center [525, 328] width 320 height 209
click at [348, 252] on div "× ! Missing Placeholders The following required placeholders are missing: {{car…" at bounding box center [525, 297] width 1050 height 595
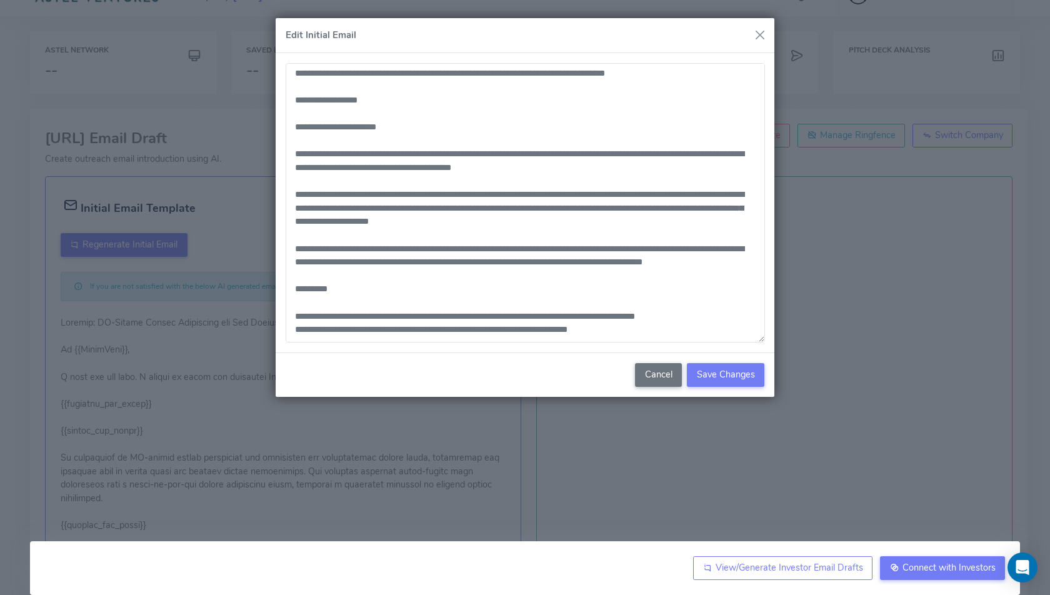
scroll to position [0, 0]
click at [499, 169] on textarea at bounding box center [525, 202] width 479 height 279
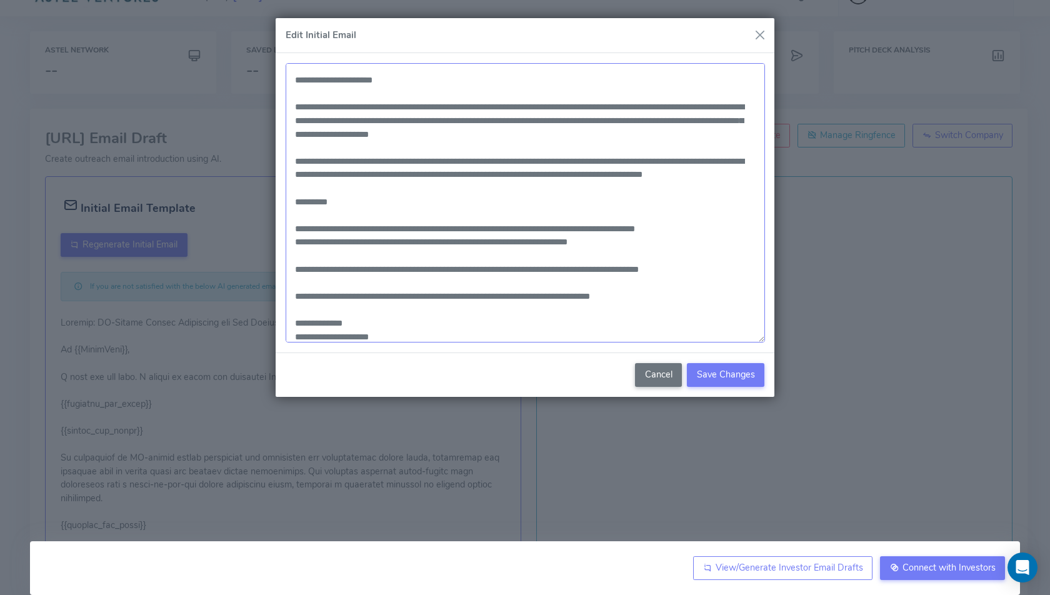
scroll to position [135, 0]
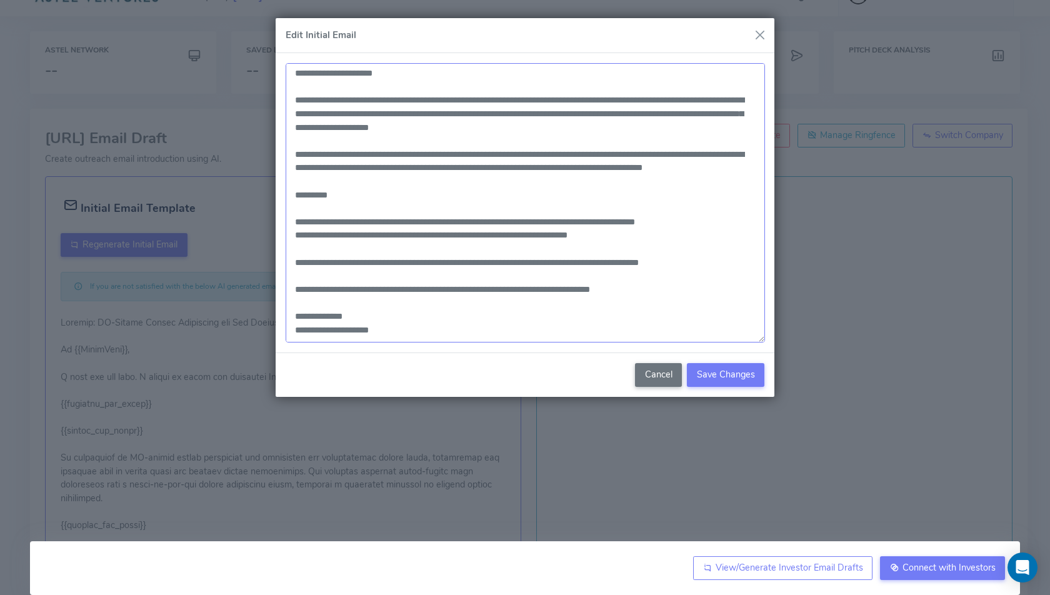
click at [371, 164] on textarea at bounding box center [525, 202] width 479 height 279
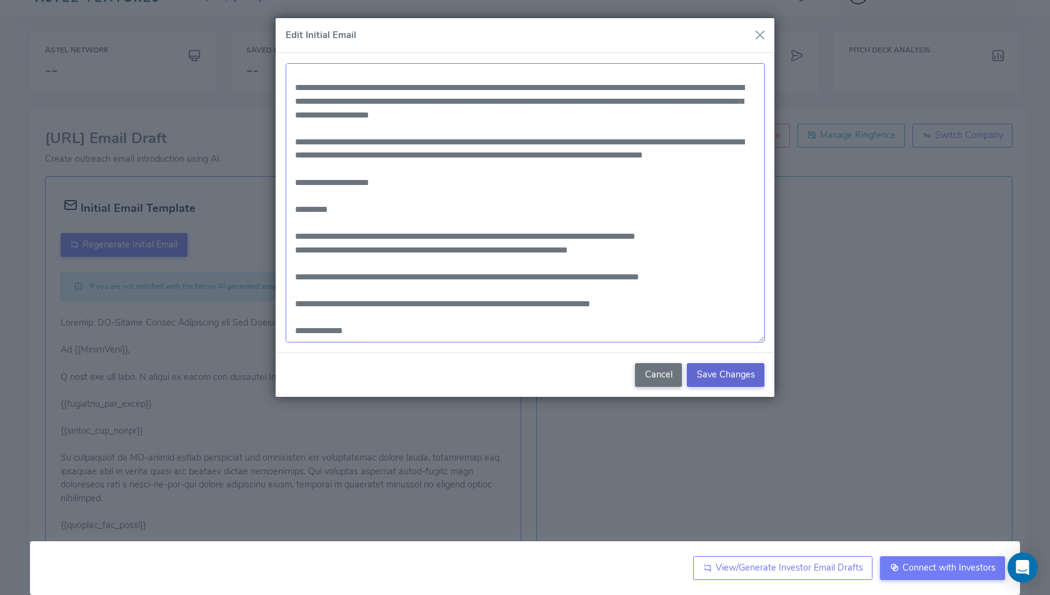
type textarea "**********"
click at [722, 371] on span "Save Changes" at bounding box center [726, 374] width 58 height 13
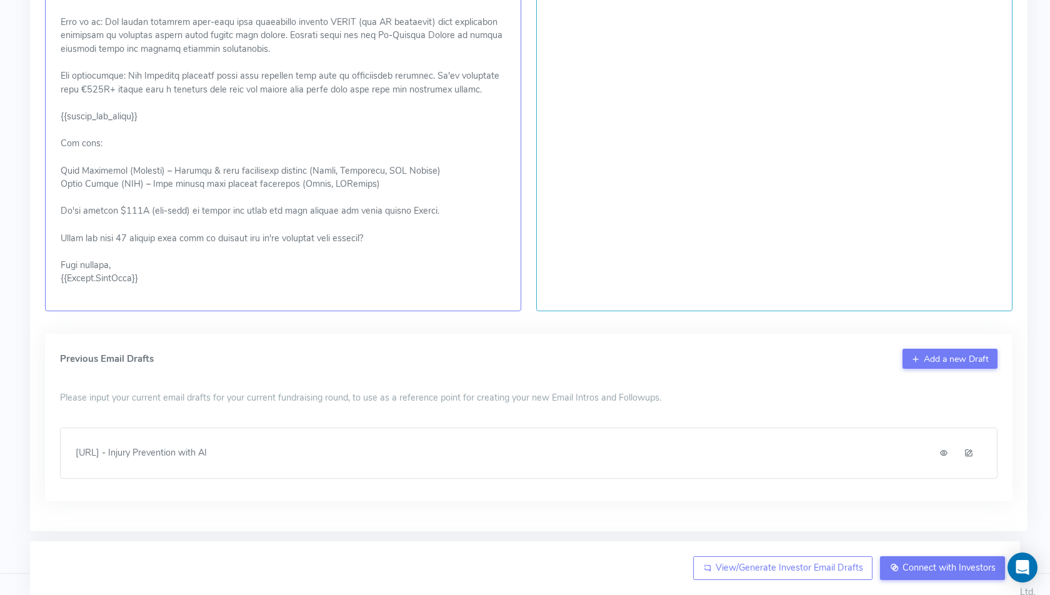
scroll to position [489, 0]
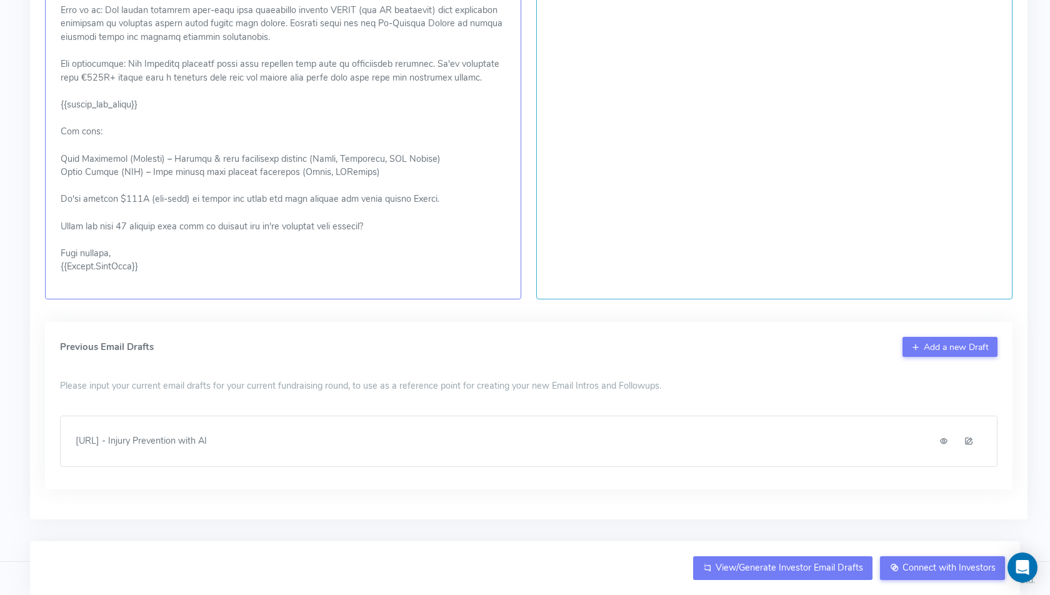
click at [773, 569] on span "View/Generate Investor Email Drafts" at bounding box center [790, 567] width 148 height 13
click at [748, 571] on span "View/Generate Investor Email Drafts" at bounding box center [790, 567] width 148 height 13
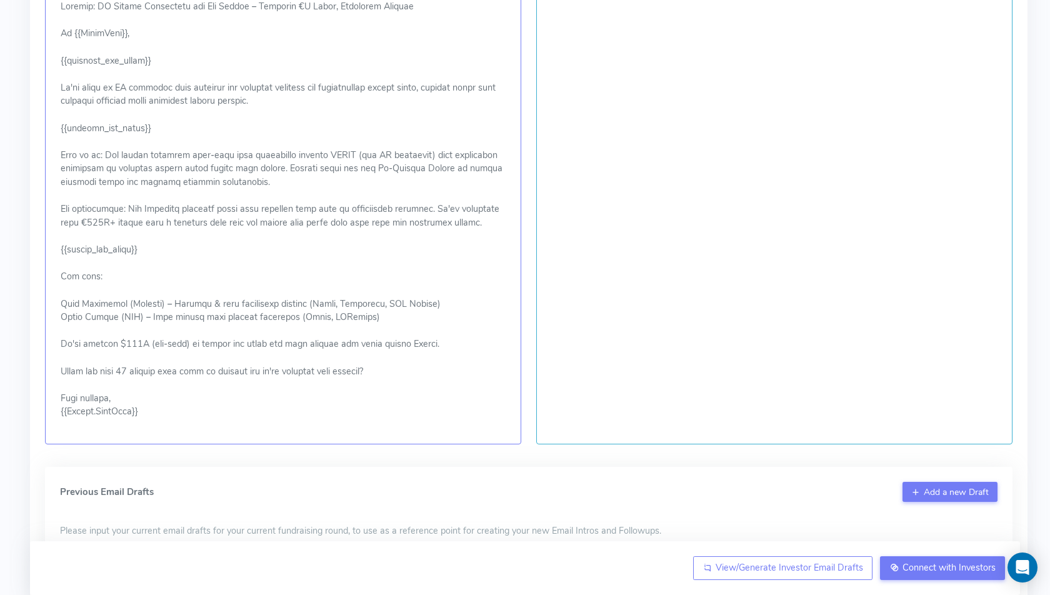
scroll to position [341, 0]
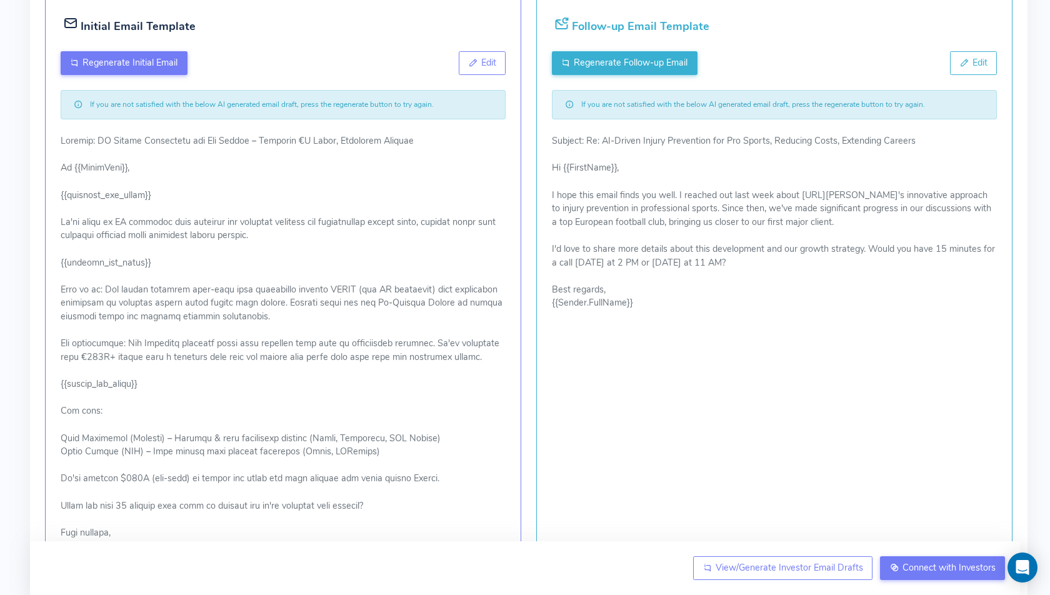
scroll to position [208, 0]
click at [496, 60] on button "Edit" at bounding box center [482, 65] width 47 height 24
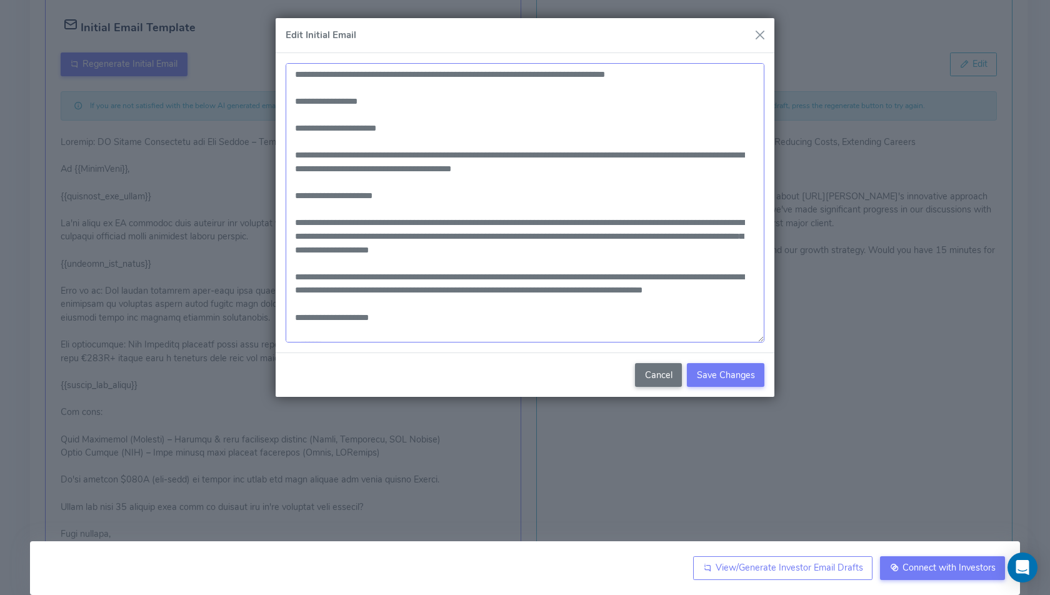
click at [523, 73] on textarea at bounding box center [525, 203] width 479 height 280
type textarea "**********"
click at [729, 374] on span "Save Changes" at bounding box center [726, 375] width 58 height 13
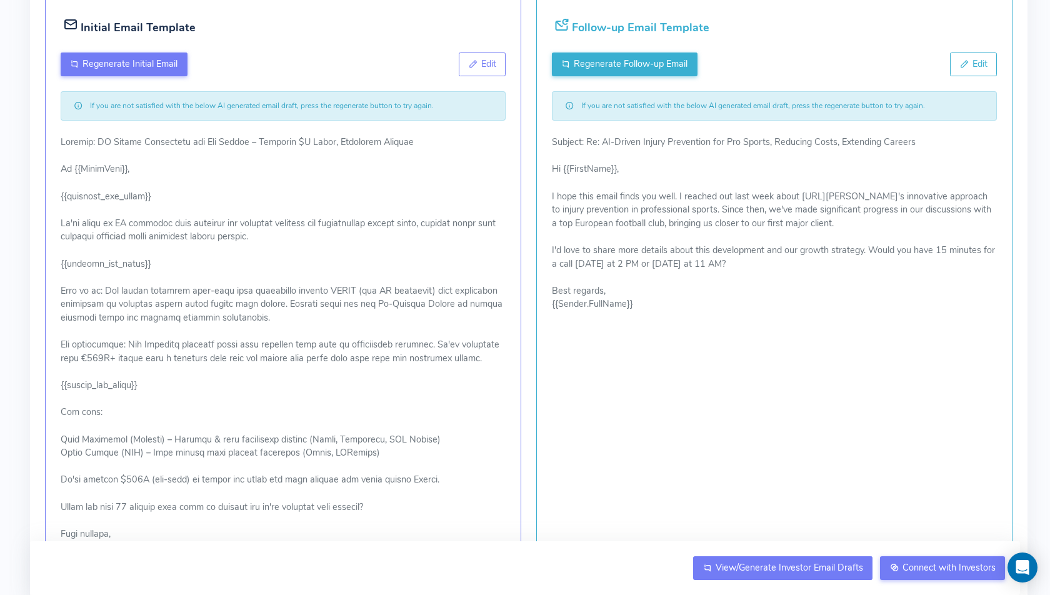
click at [751, 569] on span "View/Generate Investor Email Drafts" at bounding box center [790, 567] width 148 height 13
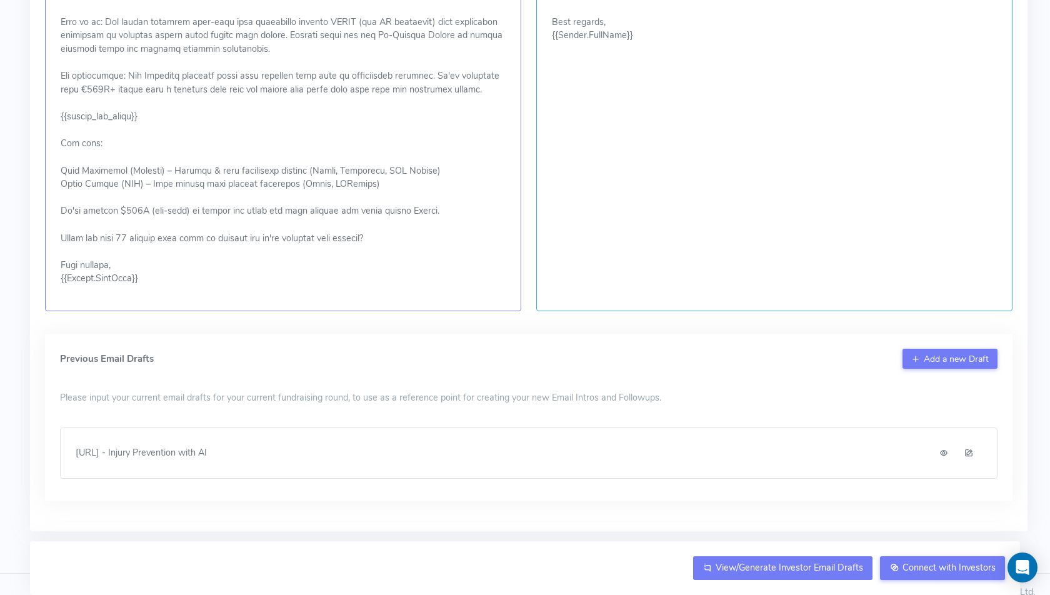
scroll to position [489, 0]
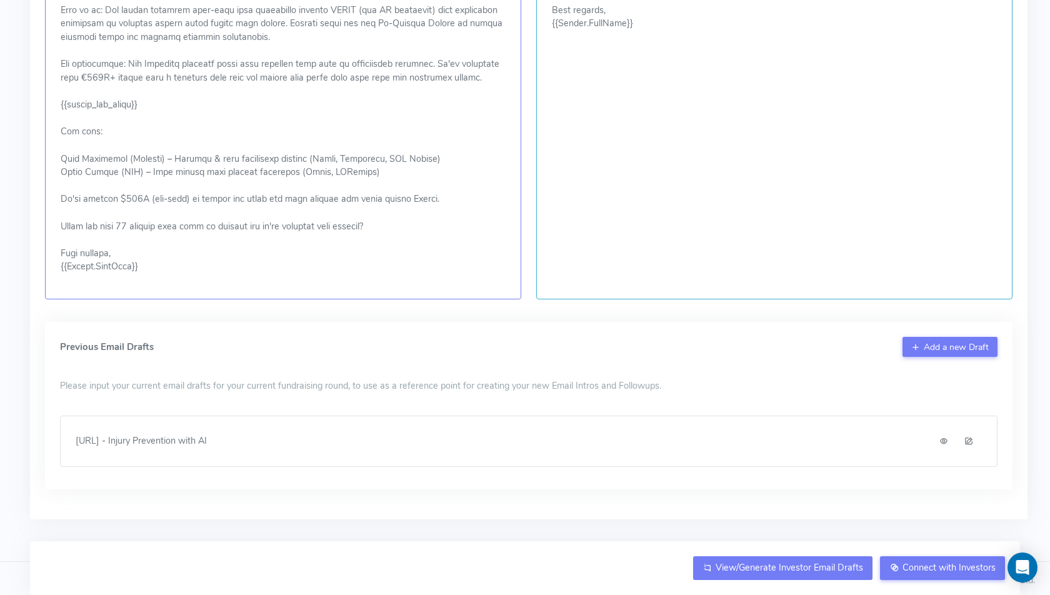
click at [769, 569] on span "View/Generate Investor Email Drafts" at bounding box center [790, 567] width 148 height 13
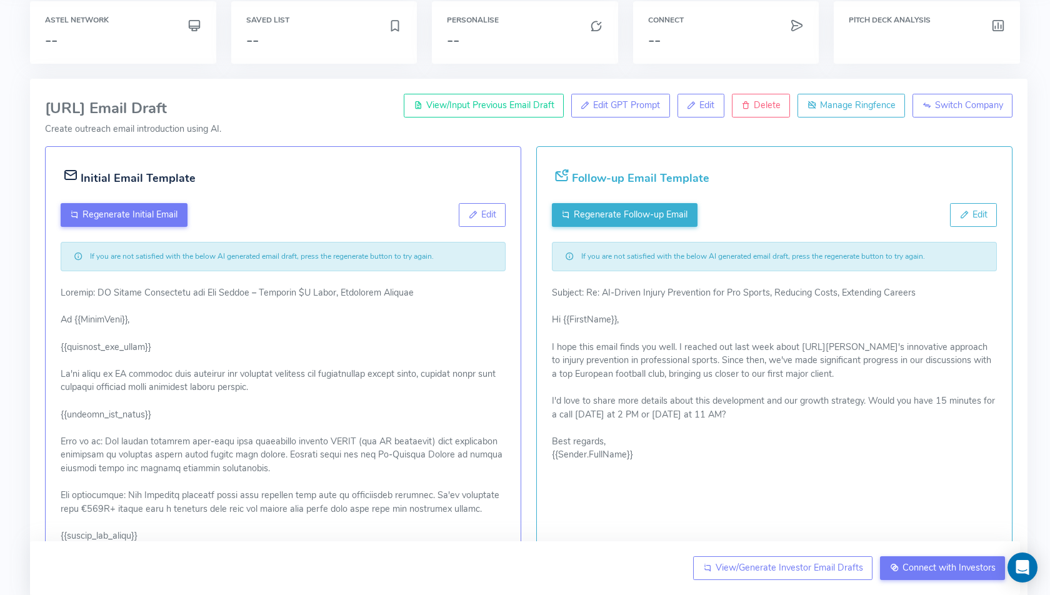
scroll to position [0, 0]
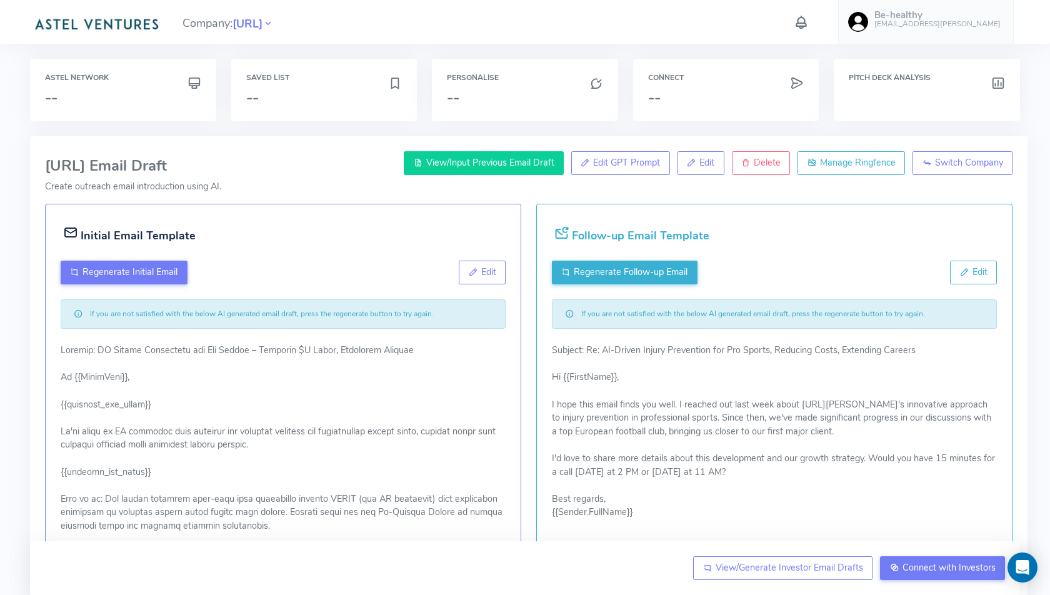
click at [481, 168] on span "View/Input Previous Email Draft" at bounding box center [490, 162] width 128 height 13
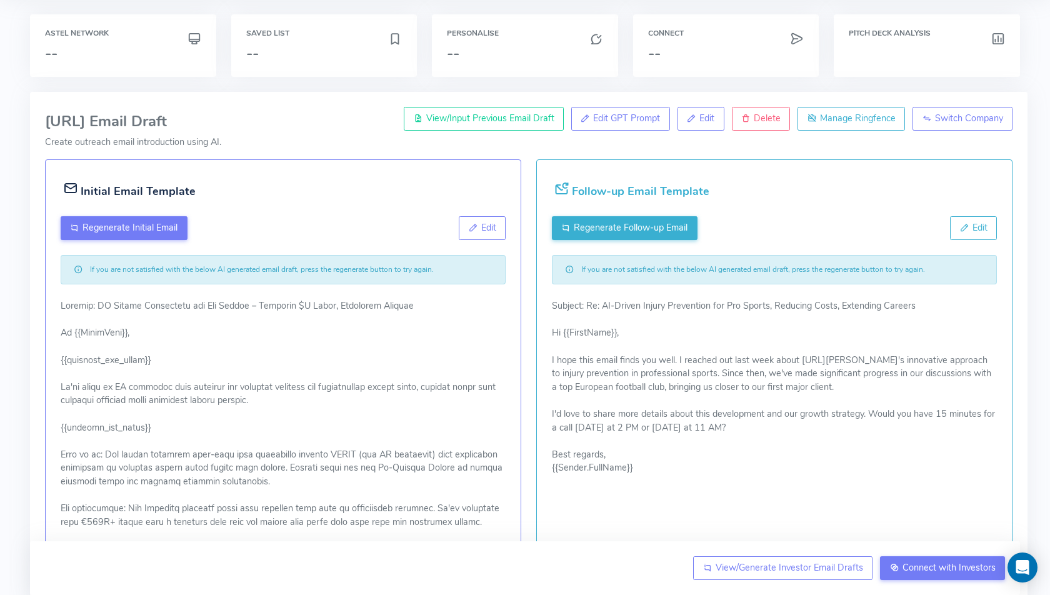
scroll to position [80, 0]
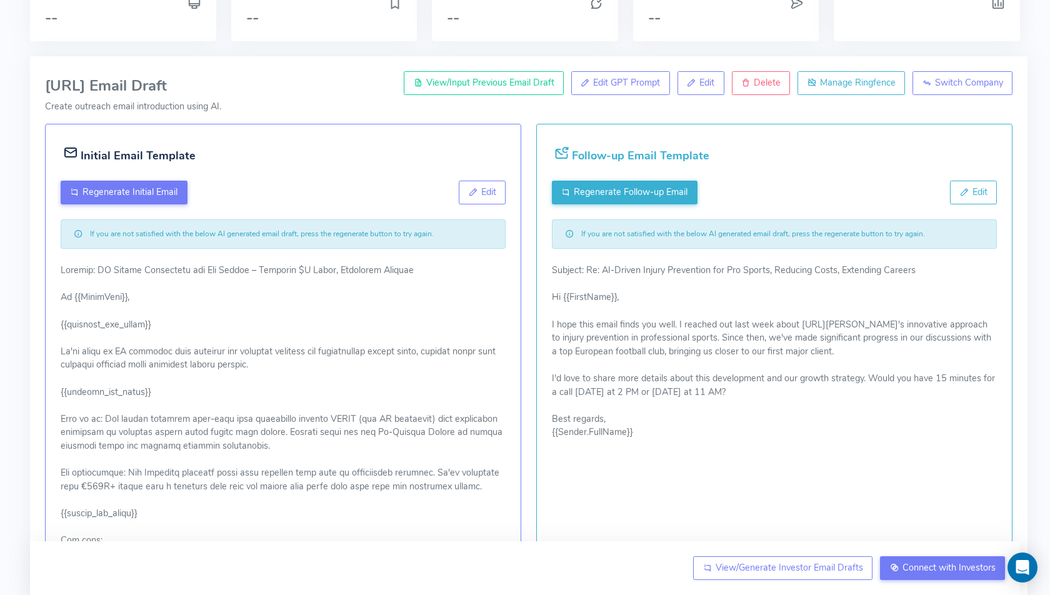
click at [78, 153] on icon at bounding box center [70, 152] width 15 height 23
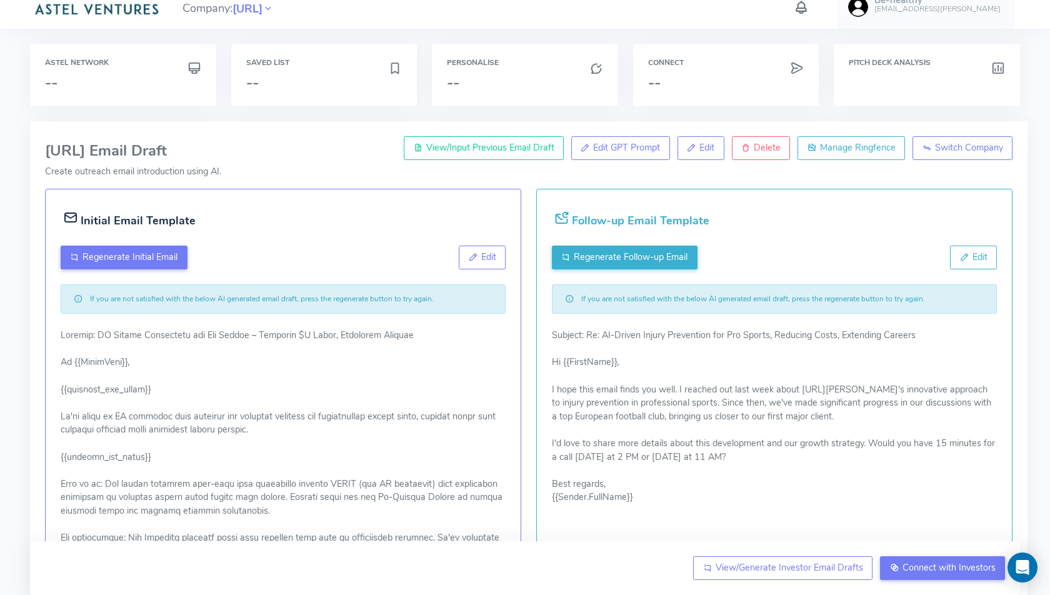
scroll to position [0, 0]
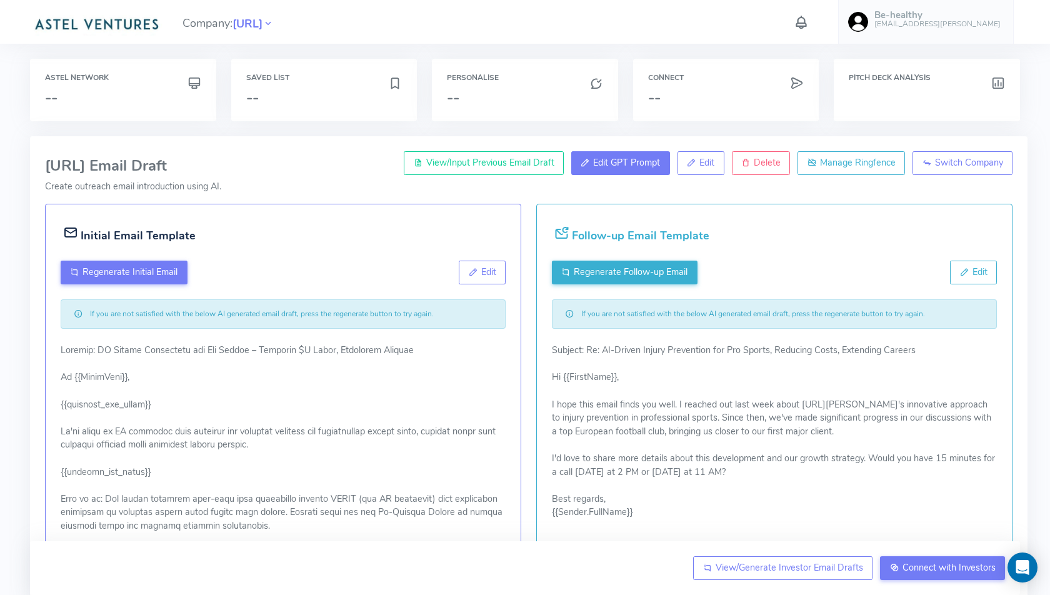
click at [623, 160] on span "Edit GPT Prompt" at bounding box center [626, 162] width 67 height 13
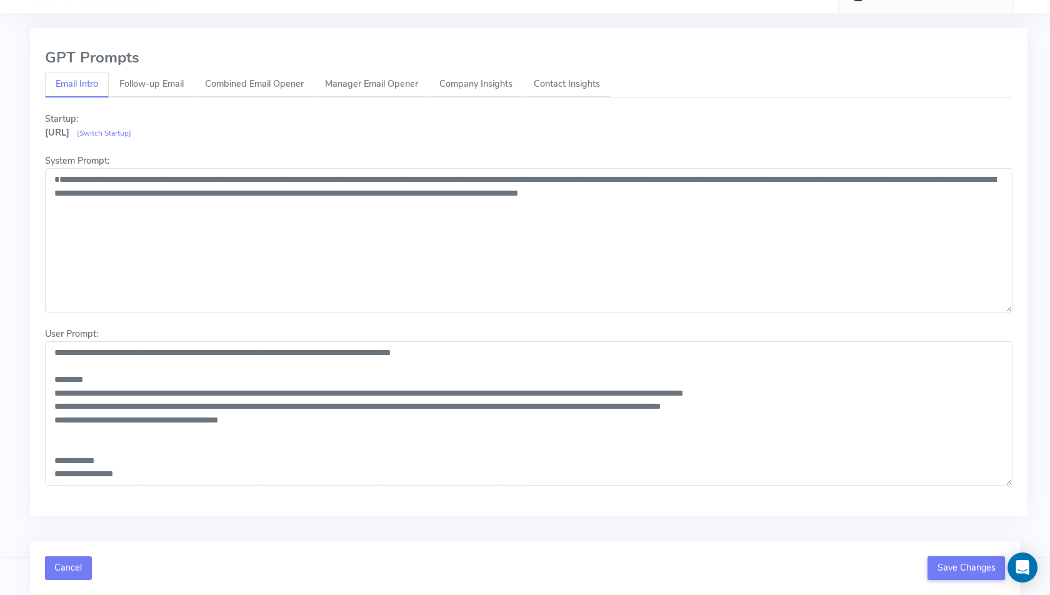
click at [72, 568] on button "Cancel" at bounding box center [68, 568] width 47 height 24
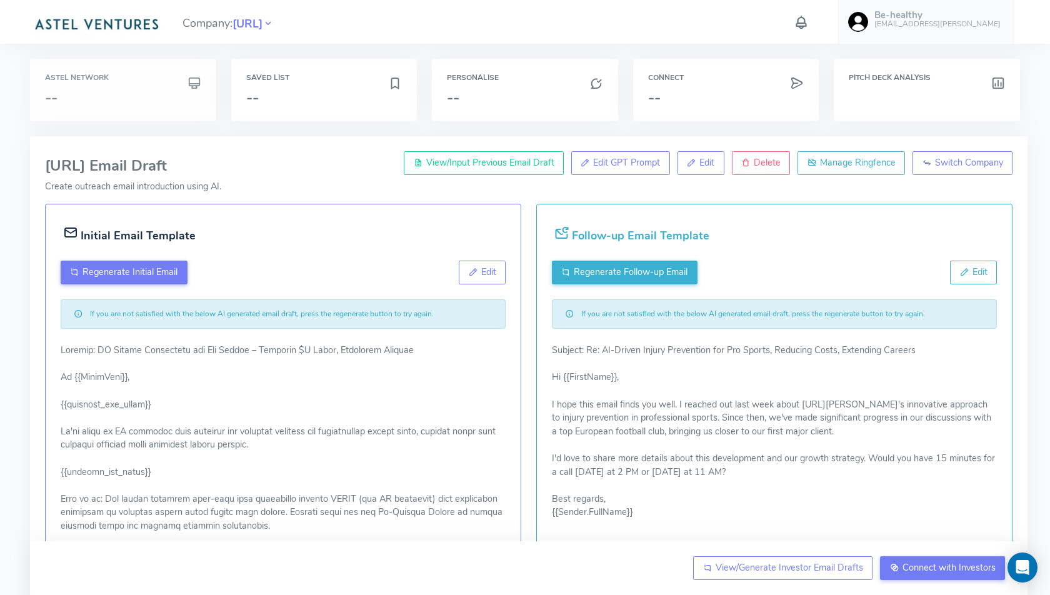
click at [91, 88] on div "Astel Network --" at bounding box center [123, 90] width 156 height 33
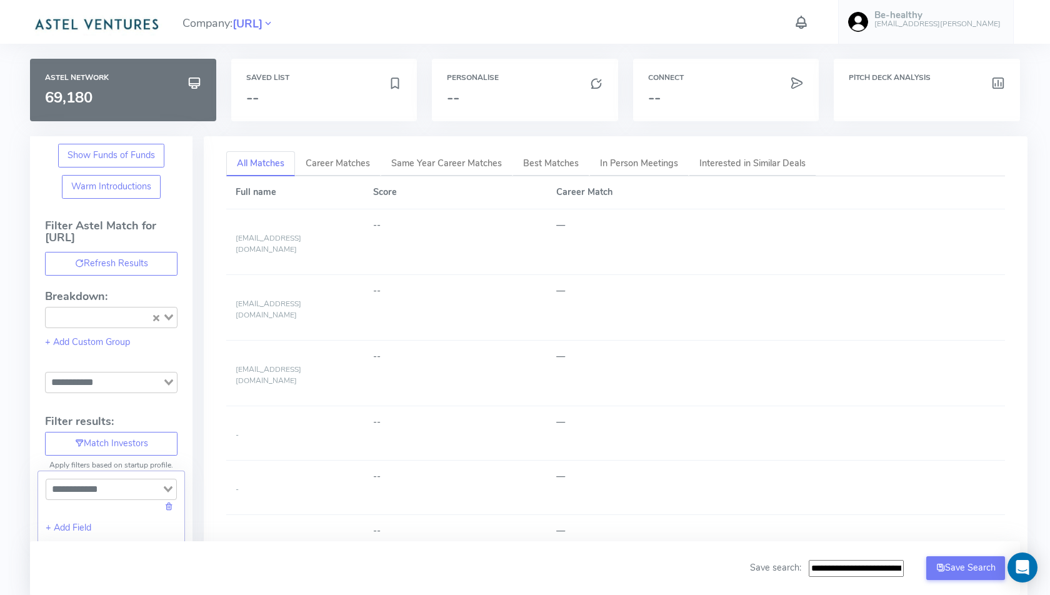
click at [169, 379] on icon "Search for option" at bounding box center [168, 382] width 9 height 6
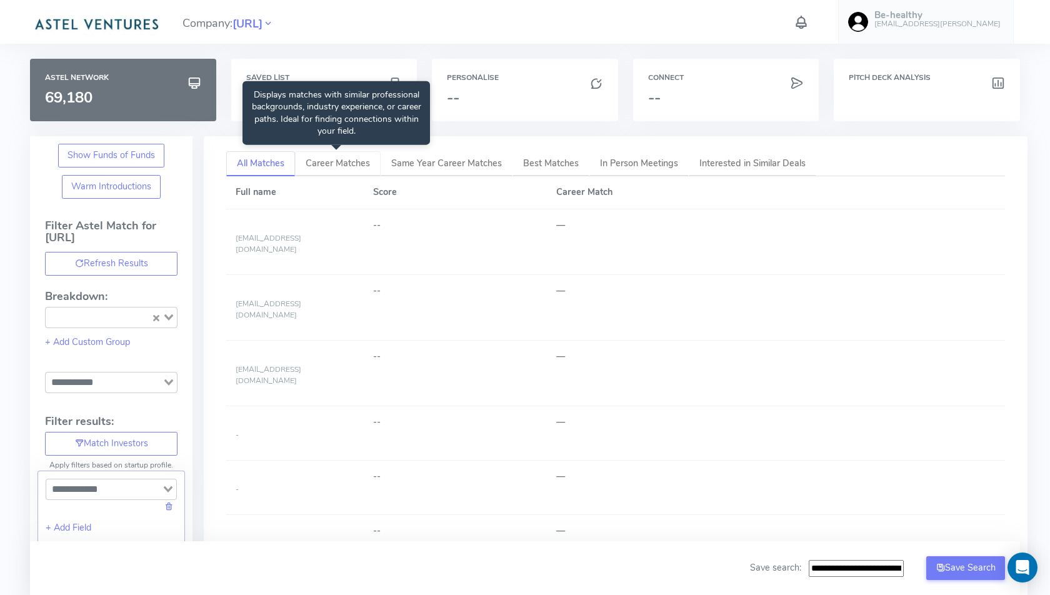
click at [331, 167] on span "Career Matches" at bounding box center [338, 163] width 64 height 13
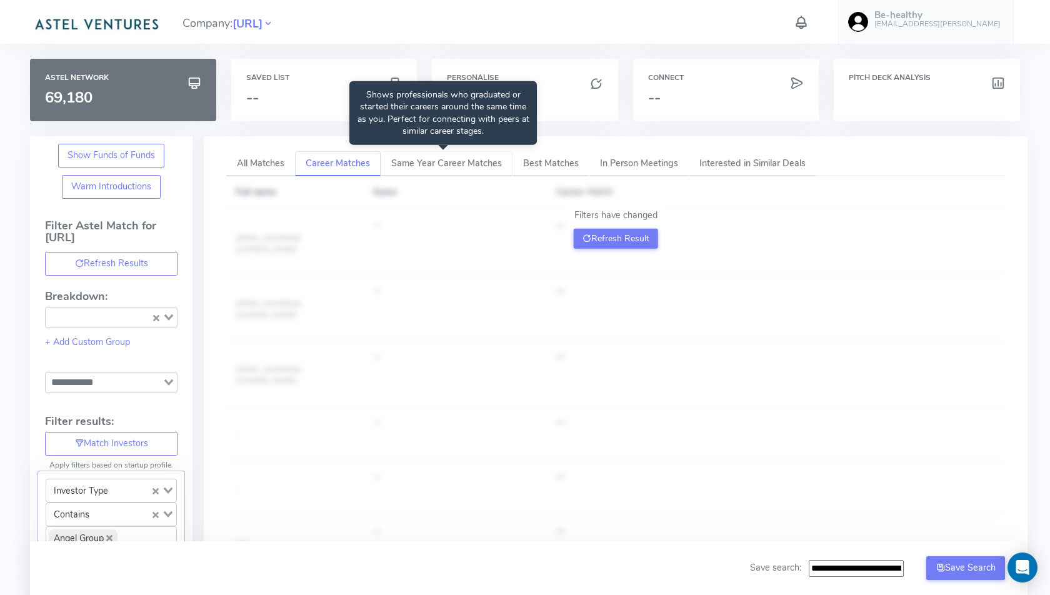
click at [423, 161] on span "Same Year Career Matches" at bounding box center [446, 163] width 111 height 13
type input "**********"
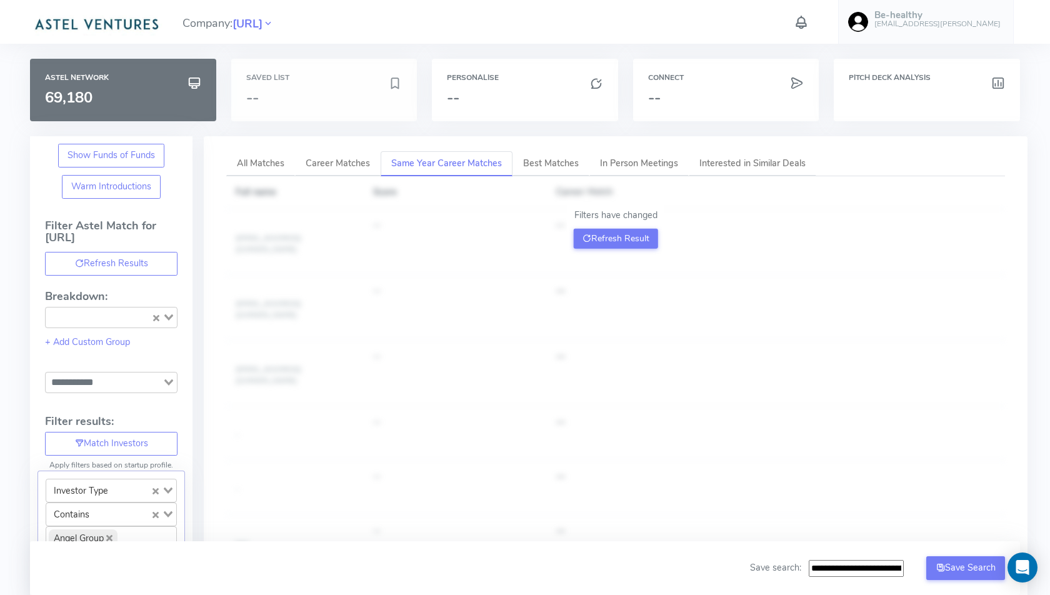
click at [301, 97] on h3 "--" at bounding box center [317, 97] width 143 height 16
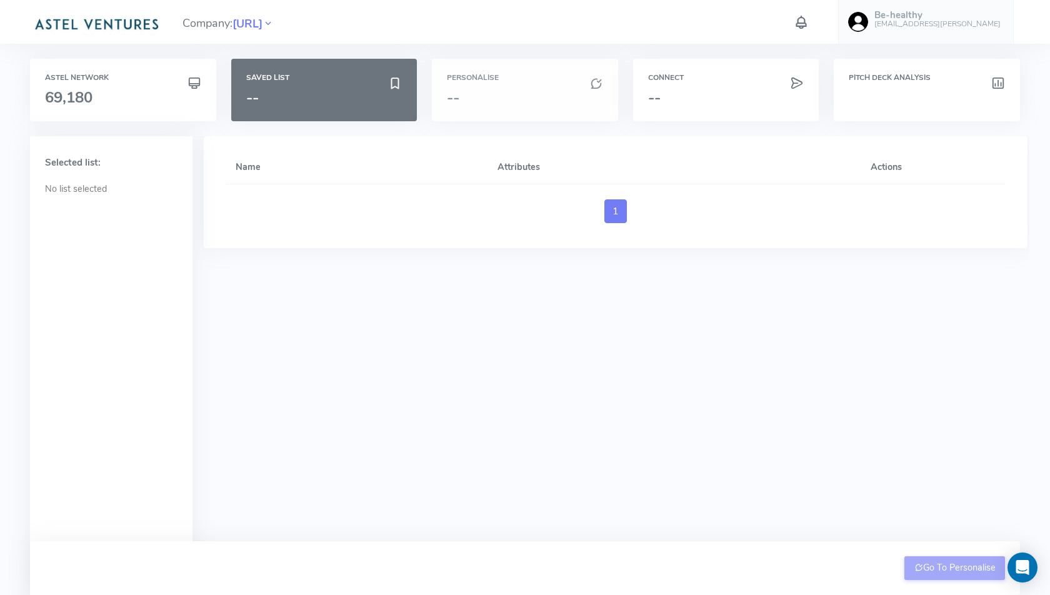
click at [506, 103] on h3 "--" at bounding box center [525, 97] width 156 height 16
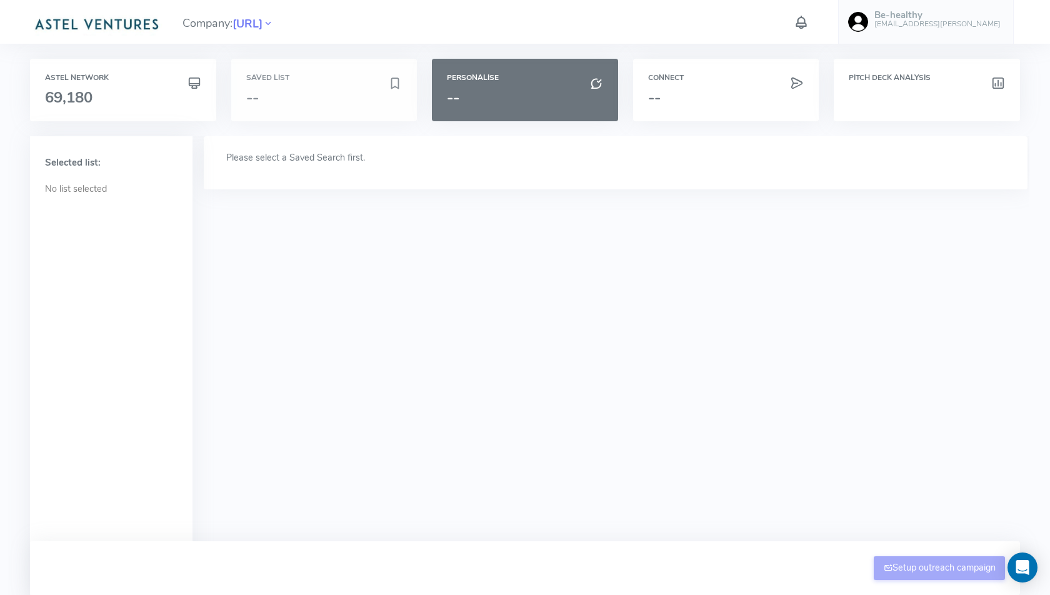
click at [358, 94] on h3 "--" at bounding box center [317, 97] width 143 height 16
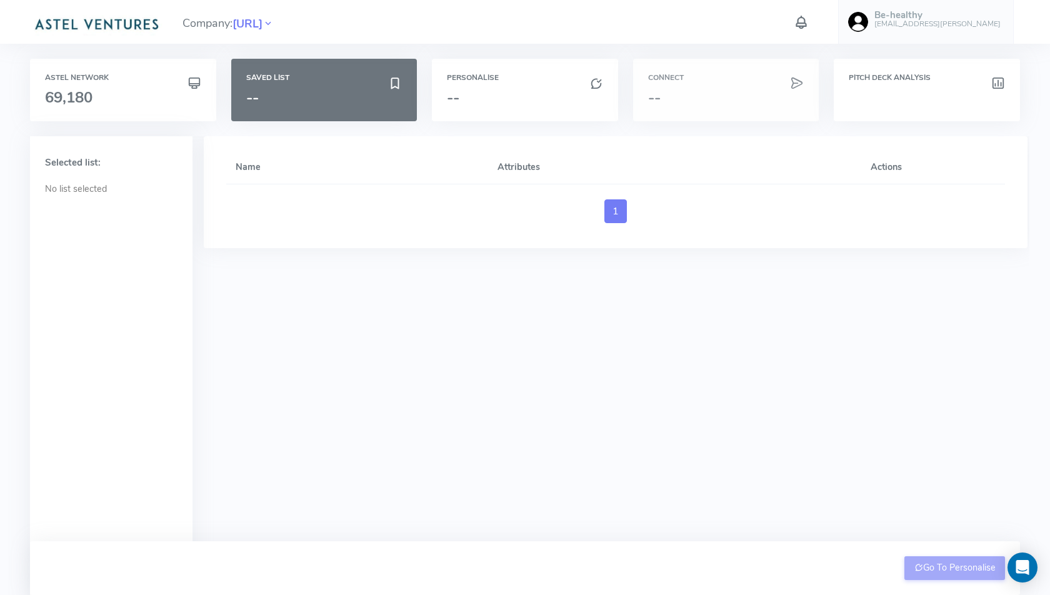
click at [710, 89] on div "Connect --" at bounding box center [726, 90] width 186 height 63
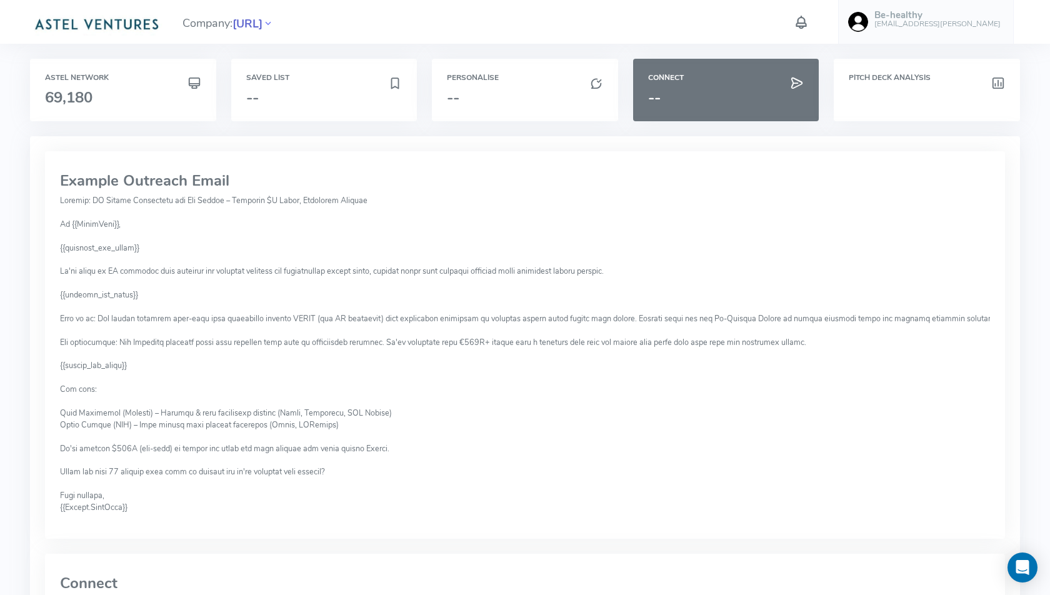
click at [263, 22] on span "[URL]" at bounding box center [248, 24] width 30 height 17
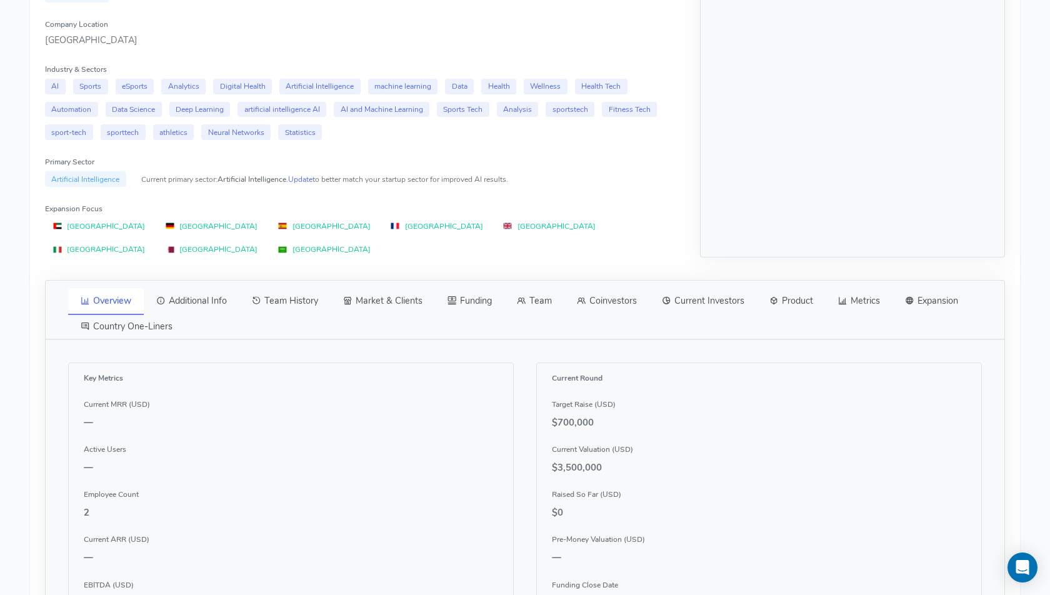
scroll to position [443, 0]
click at [594, 286] on link "Coinvestors" at bounding box center [606, 299] width 85 height 26
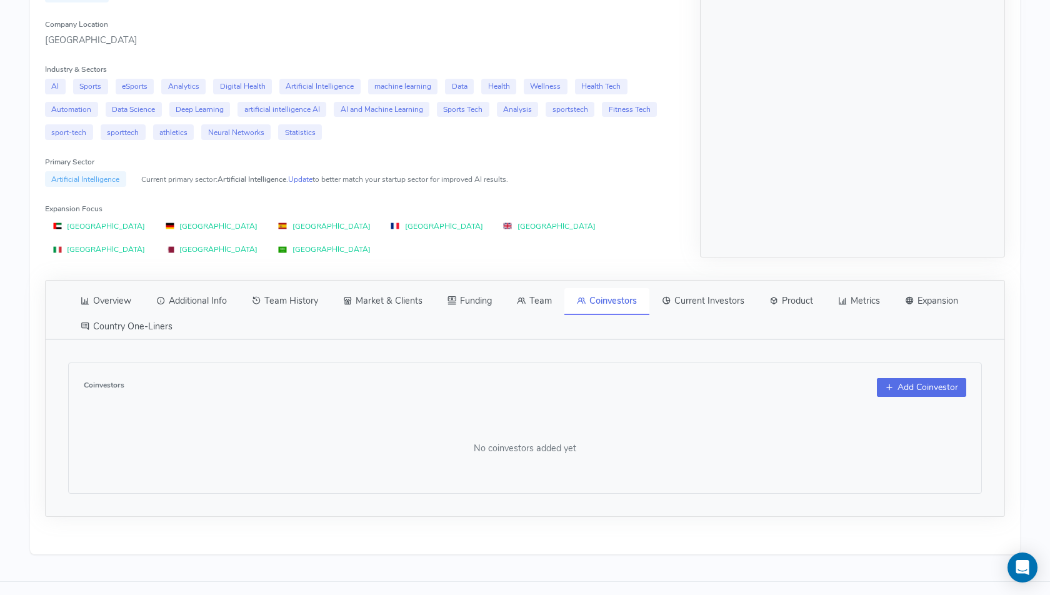
click at [903, 378] on button "Add Coinvestor" at bounding box center [921, 387] width 89 height 19
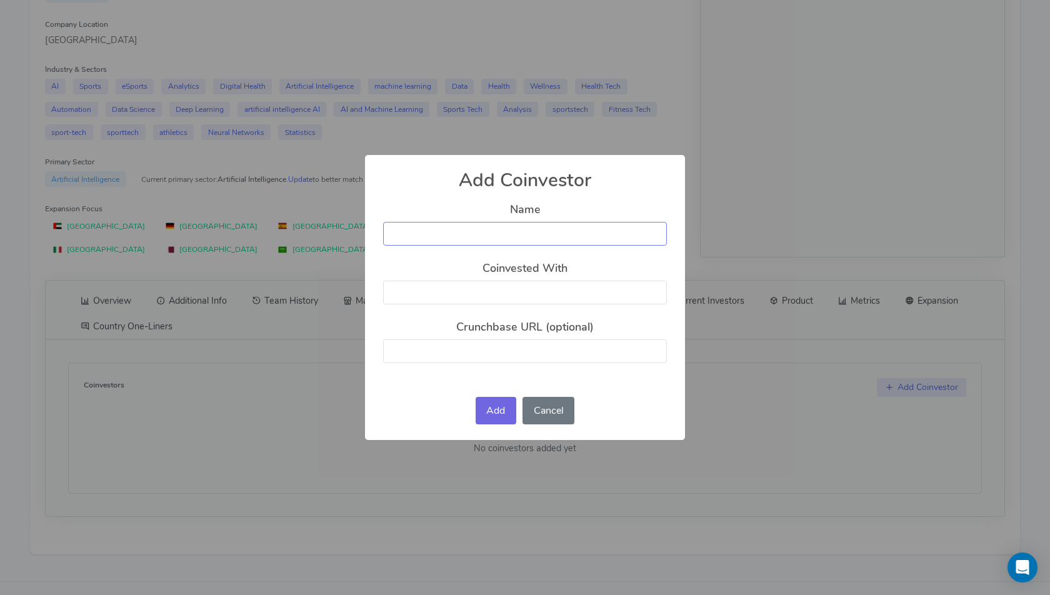
click at [521, 233] on input "text" at bounding box center [525, 234] width 284 height 24
click at [552, 405] on button "Cancel" at bounding box center [549, 411] width 52 height 28
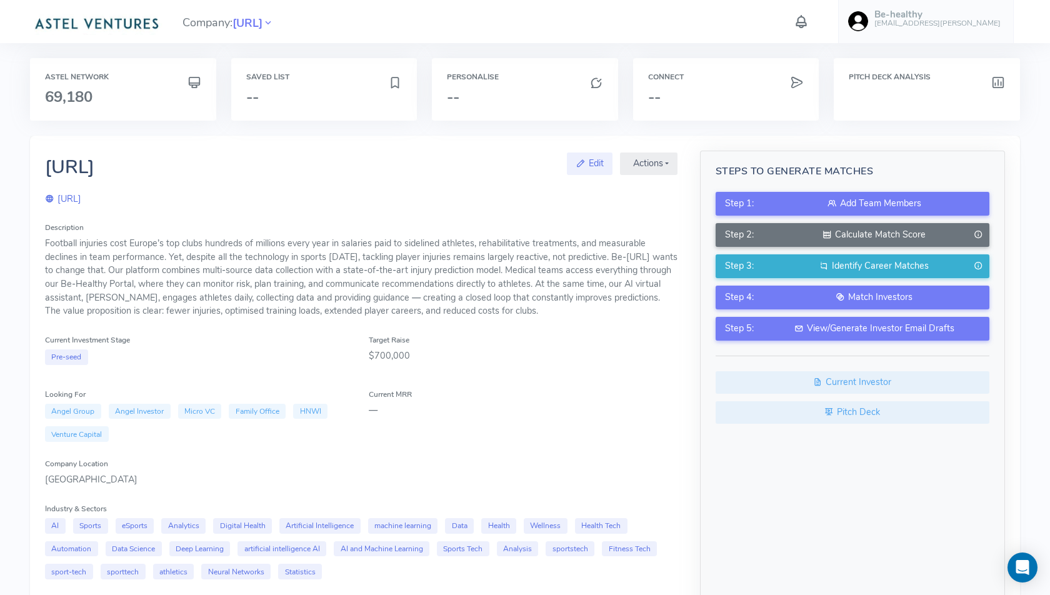
scroll to position [0, 0]
click at [876, 232] on div "Calculate Match Score" at bounding box center [874, 236] width 211 height 14
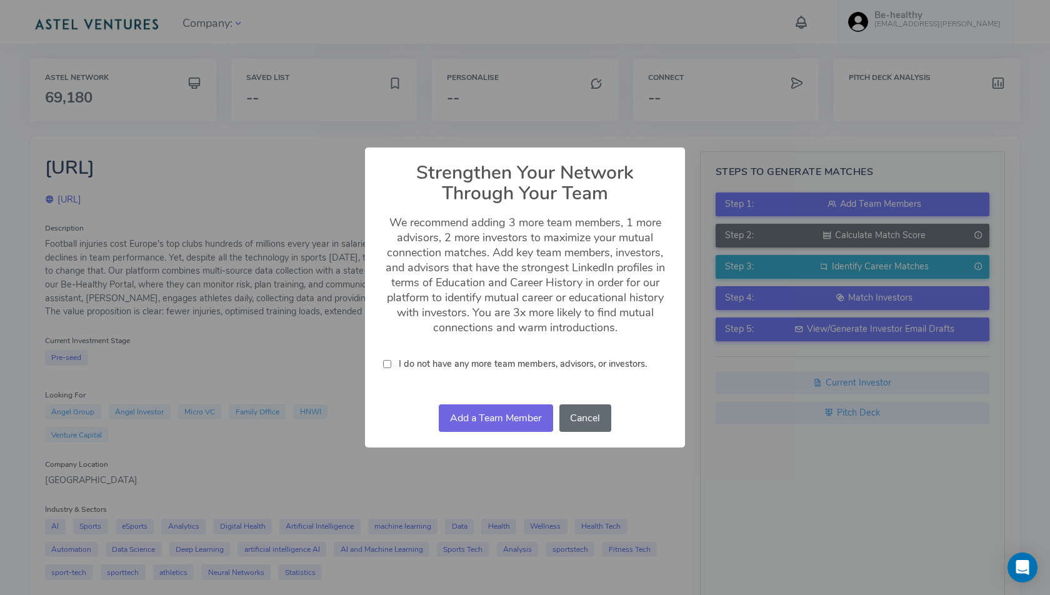
click at [595, 415] on button "Cancel" at bounding box center [585, 418] width 52 height 28
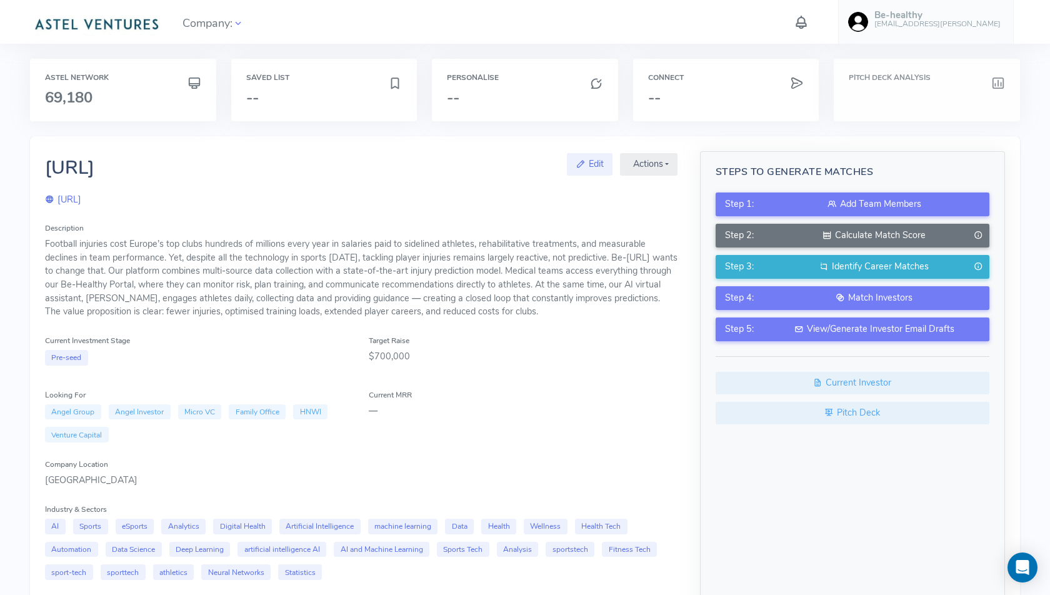
click at [902, 64] on div "Pitch Deck Analysis" at bounding box center [927, 90] width 186 height 63
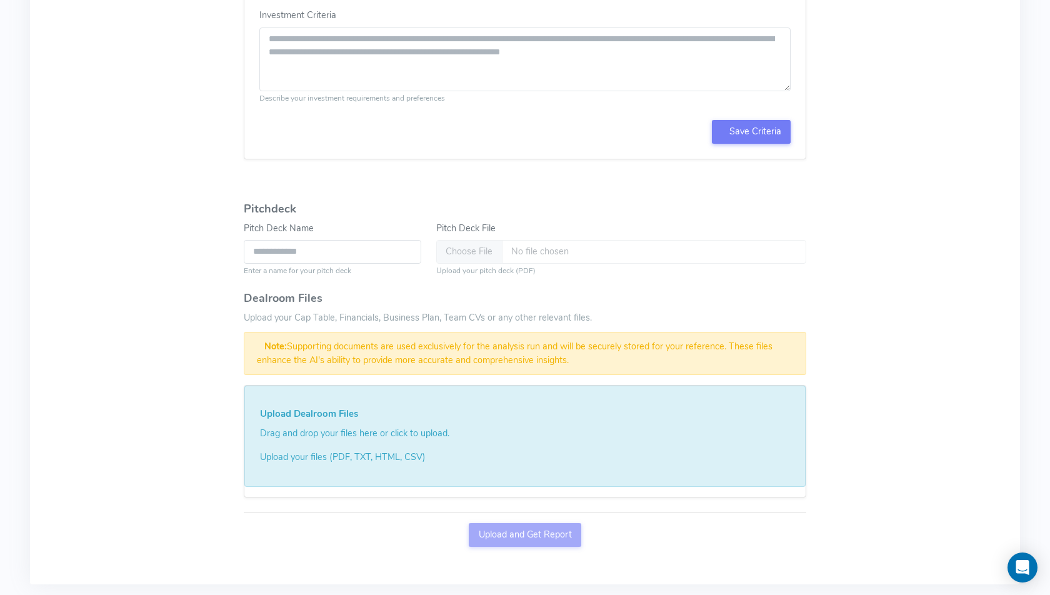
scroll to position [710, 0]
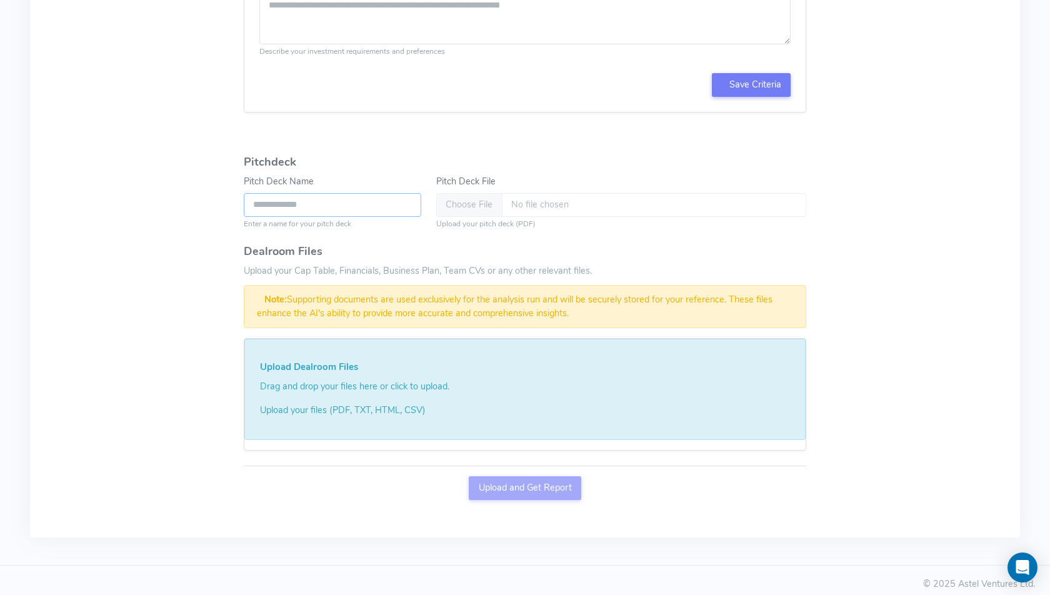
click at [301, 200] on input "Pitch Deck Name" at bounding box center [333, 205] width 178 height 24
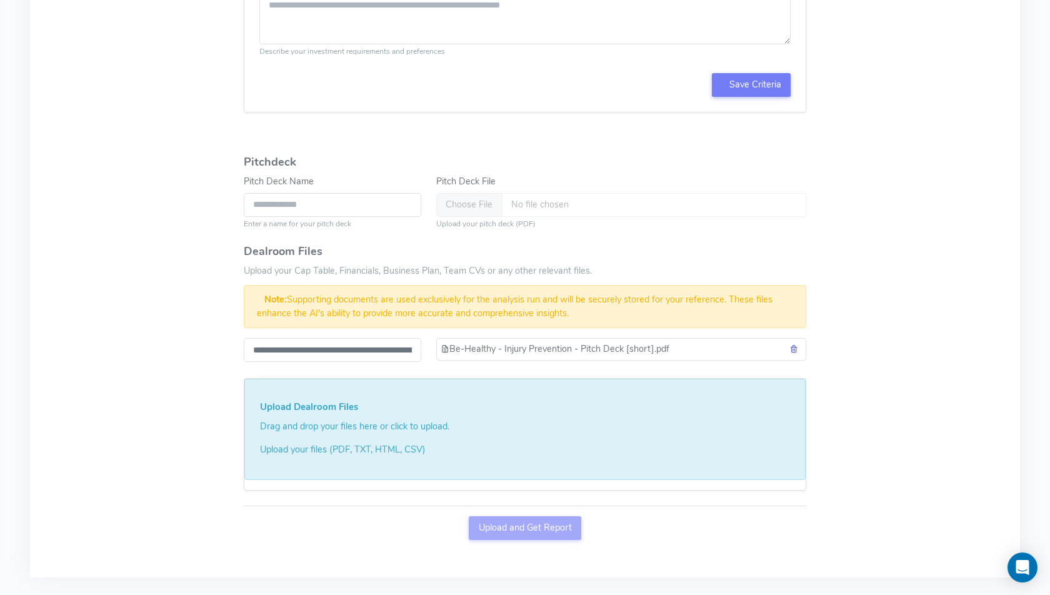
click at [795, 343] on link at bounding box center [793, 349] width 9 height 13
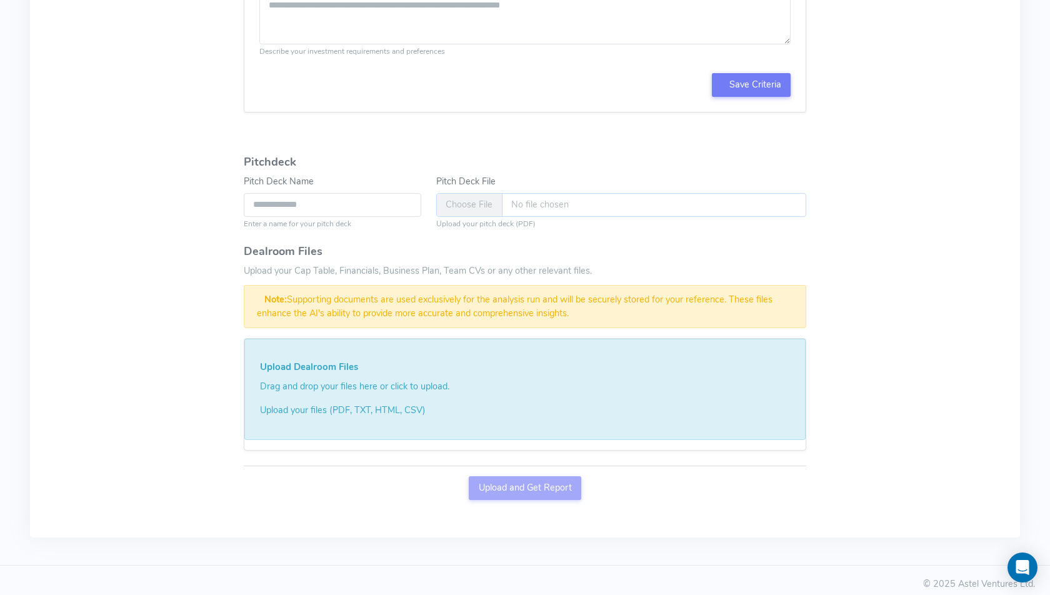
click at [544, 196] on input "Pitch Deck File" at bounding box center [621, 205] width 370 height 24
type input "**********"
click at [364, 206] on input "**********" at bounding box center [333, 205] width 178 height 24
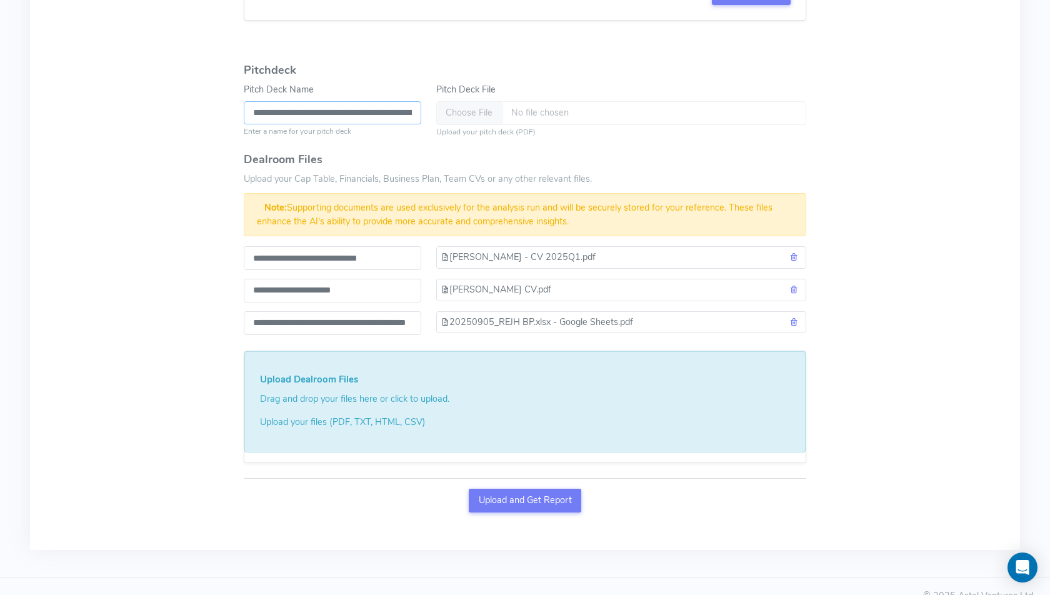
scroll to position [813, 0]
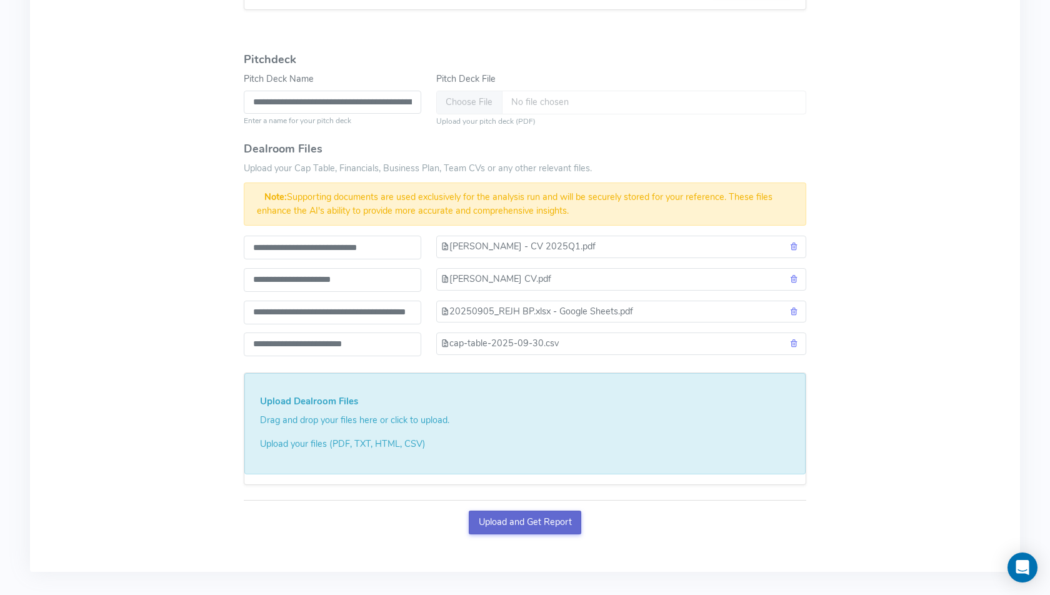
click at [521, 511] on button "Upload and Get Report" at bounding box center [525, 523] width 113 height 24
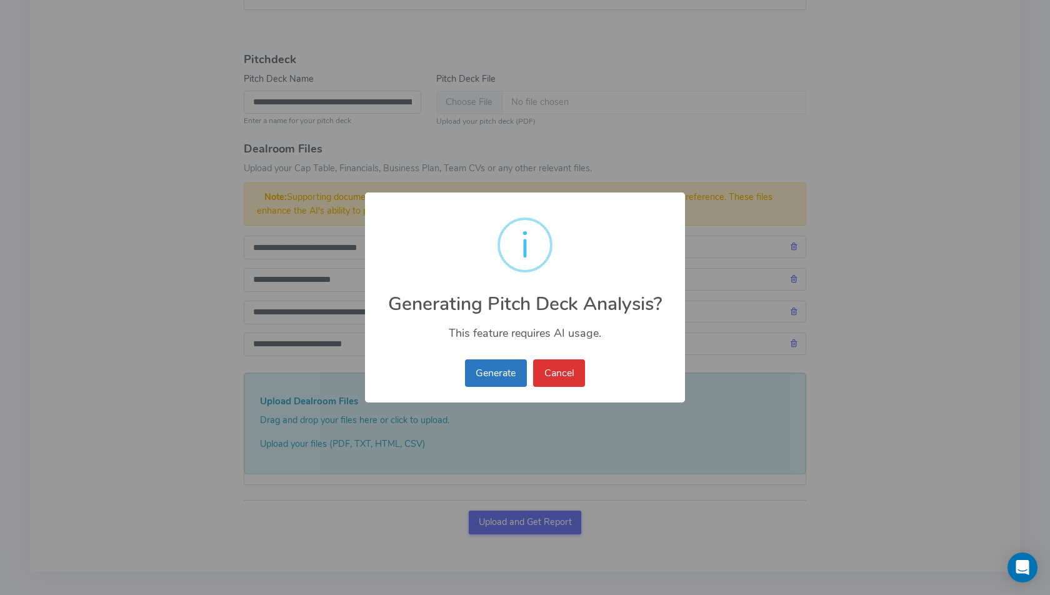
click at [479, 380] on button "Generate" at bounding box center [496, 373] width 62 height 28
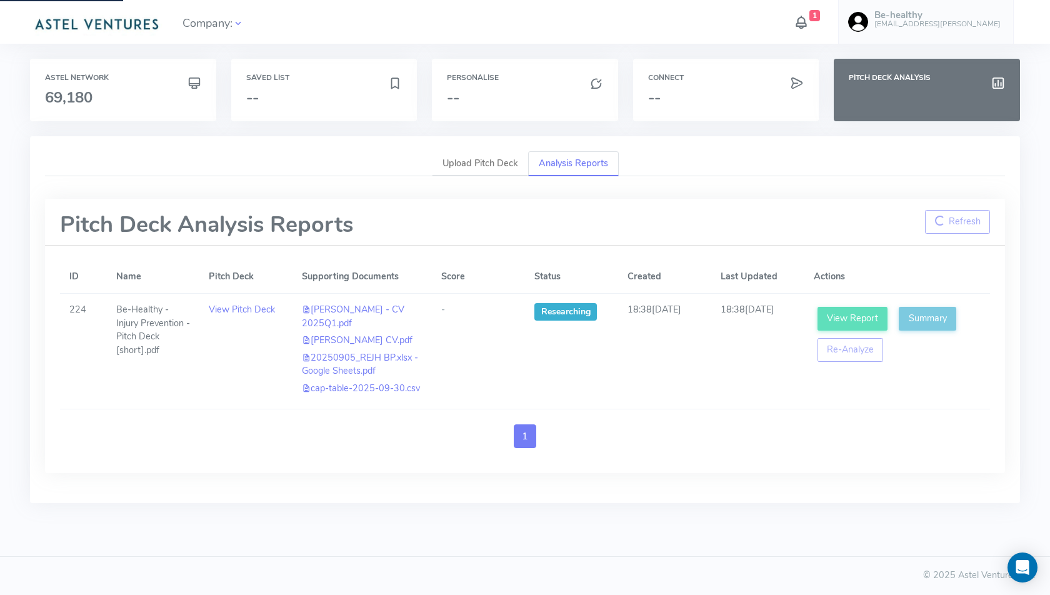
click at [809, 17] on icon at bounding box center [801, 22] width 16 height 22
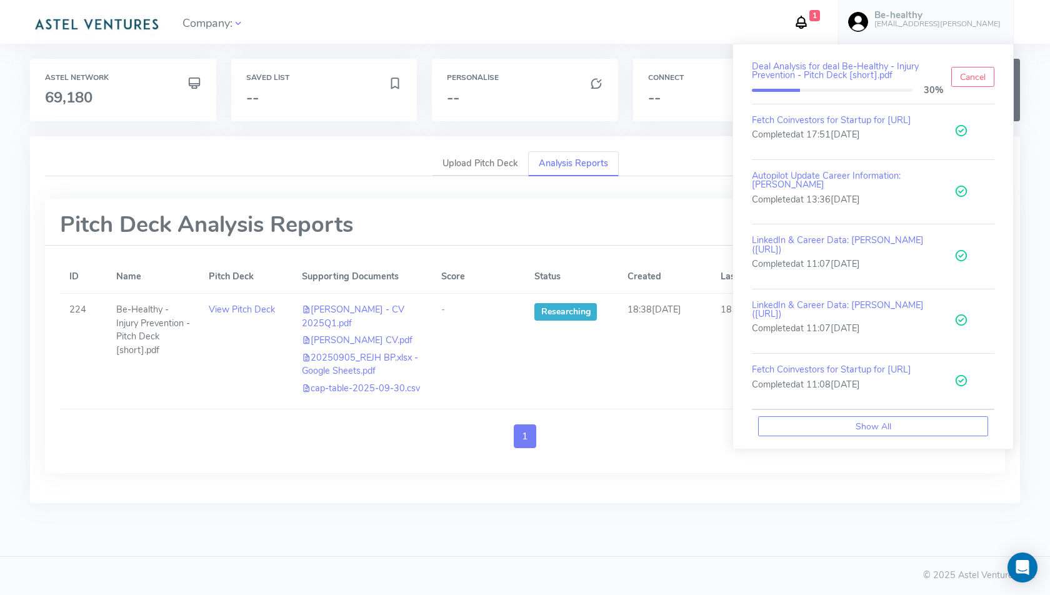
click at [694, 48] on div "Company: 1 Deal Analysis for deal Be-Healthy - Injury Prevention - Pitch Deck […" at bounding box center [525, 268] width 1050 height 536
click at [809, 14] on icon at bounding box center [801, 22] width 16 height 22
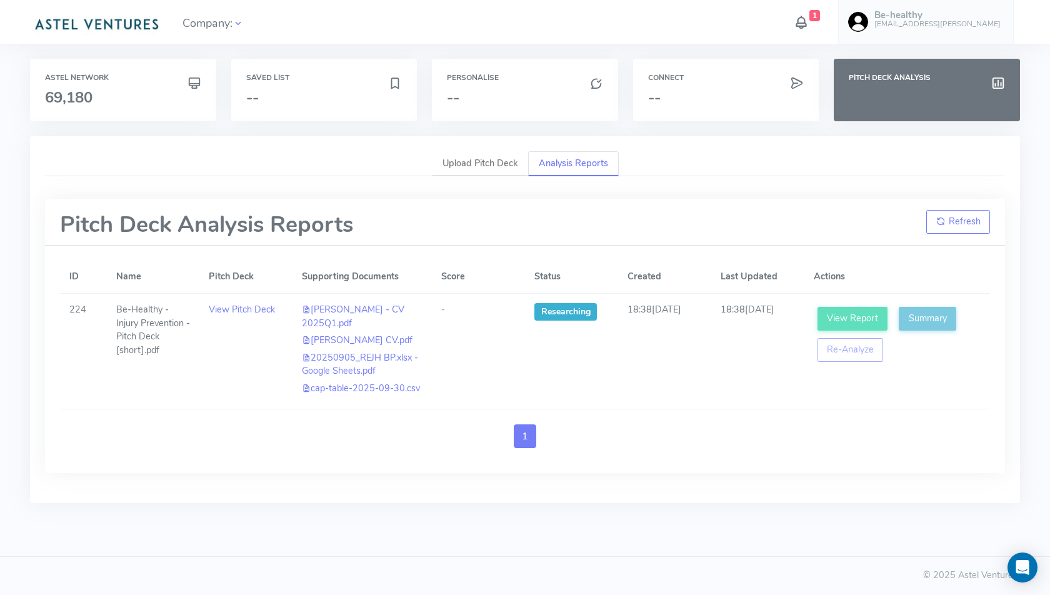
click at [809, 19] on icon at bounding box center [801, 22] width 16 height 22
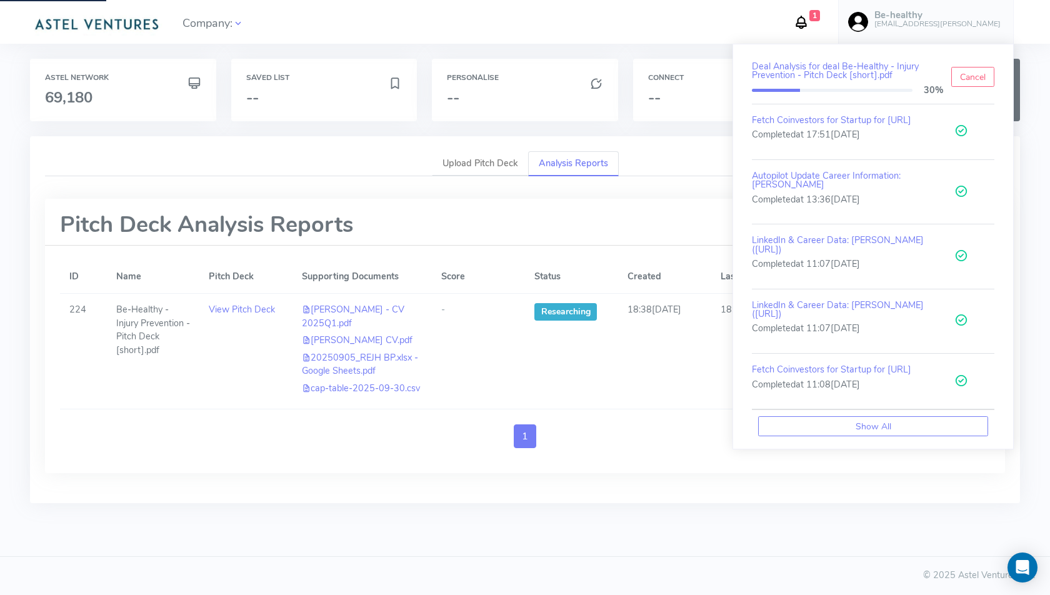
click at [809, 19] on icon at bounding box center [801, 22] width 16 height 22
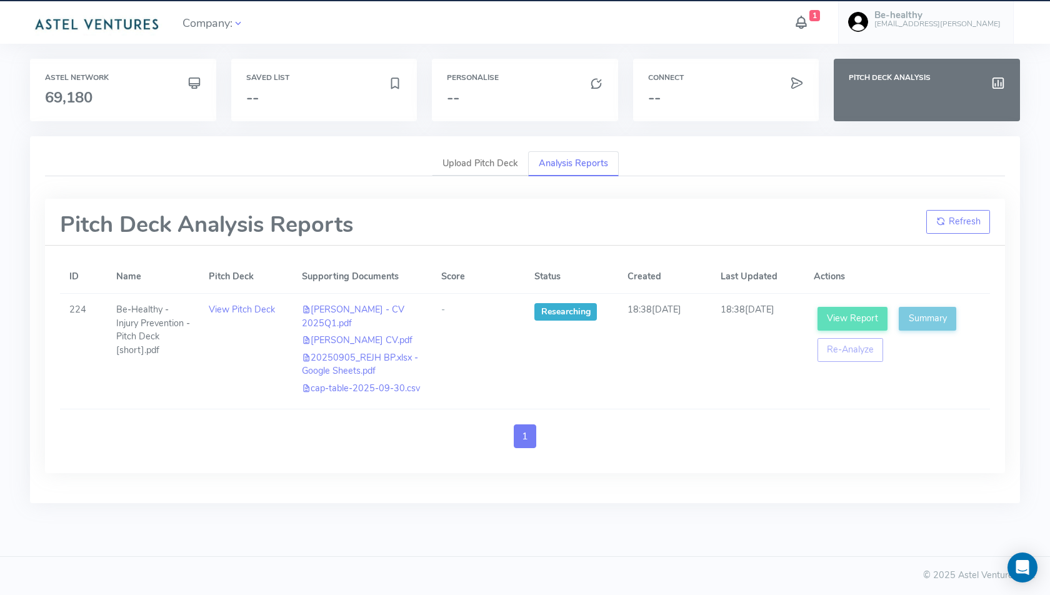
click at [809, 19] on icon at bounding box center [801, 22] width 16 height 22
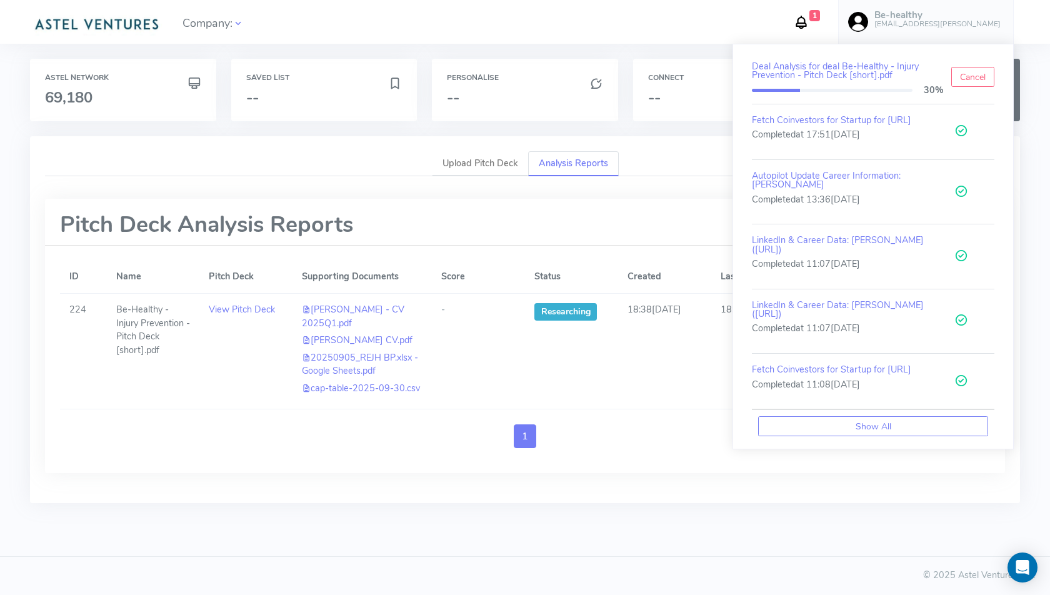
click at [588, 507] on div "Astel Network 69,180 Saved List -- Personalise -- Connect -- Pitch Deck Analysi…" at bounding box center [525, 298] width 998 height 478
click at [608, 487] on div "Upload Pitch Deck Analysis Reports Pitch Deck Analysis Reports Refresh ID Name …" at bounding box center [525, 319] width 990 height 367
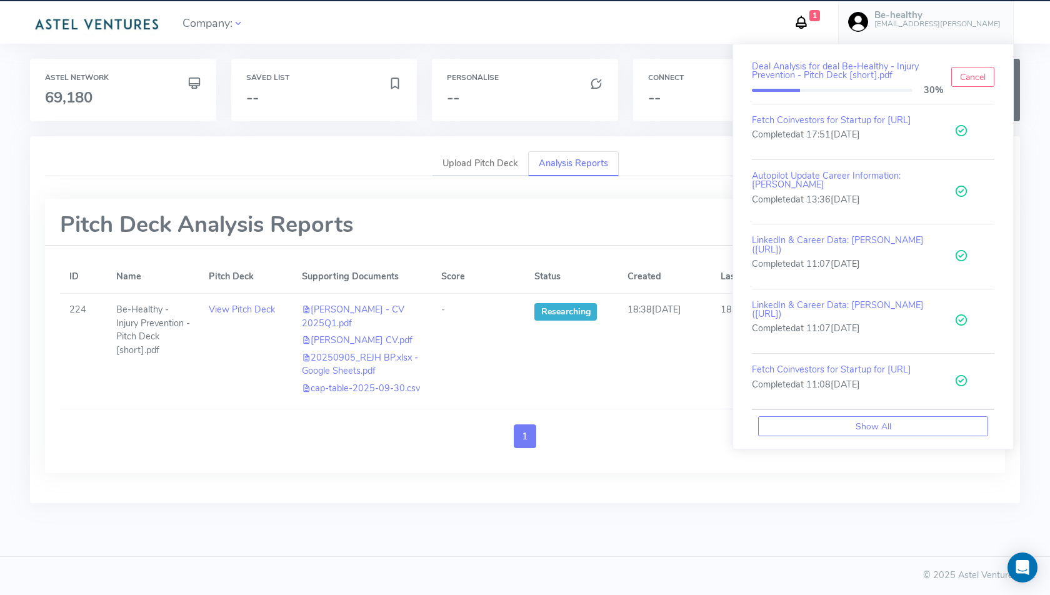
click at [809, 17] on icon at bounding box center [801, 22] width 16 height 22
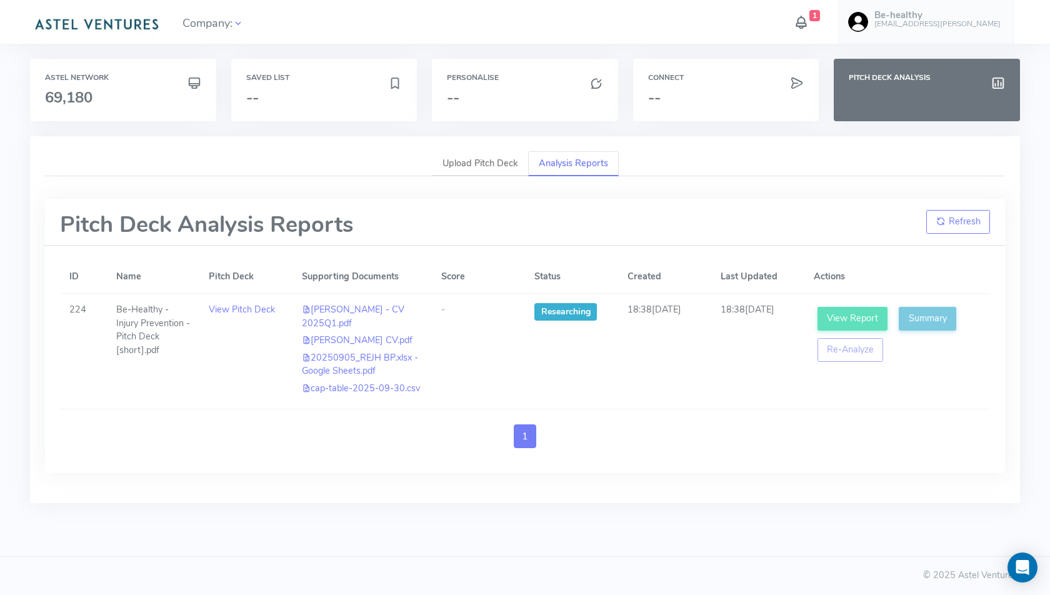
click at [809, 20] on icon at bounding box center [801, 22] width 16 height 22
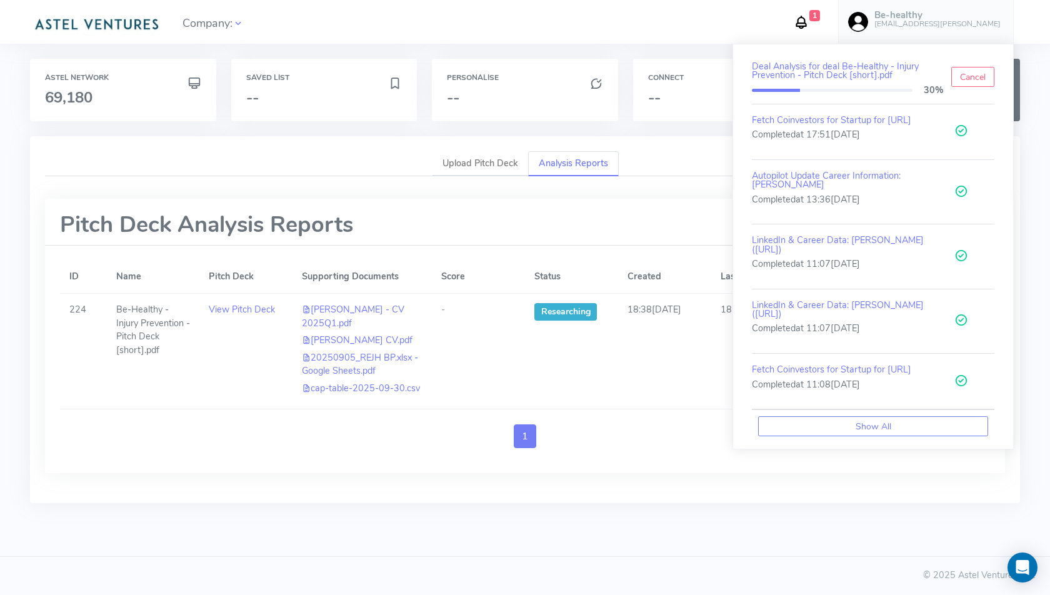
click at [809, 20] on icon at bounding box center [801, 22] width 16 height 22
